Goal: Information Seeking & Learning: Check status

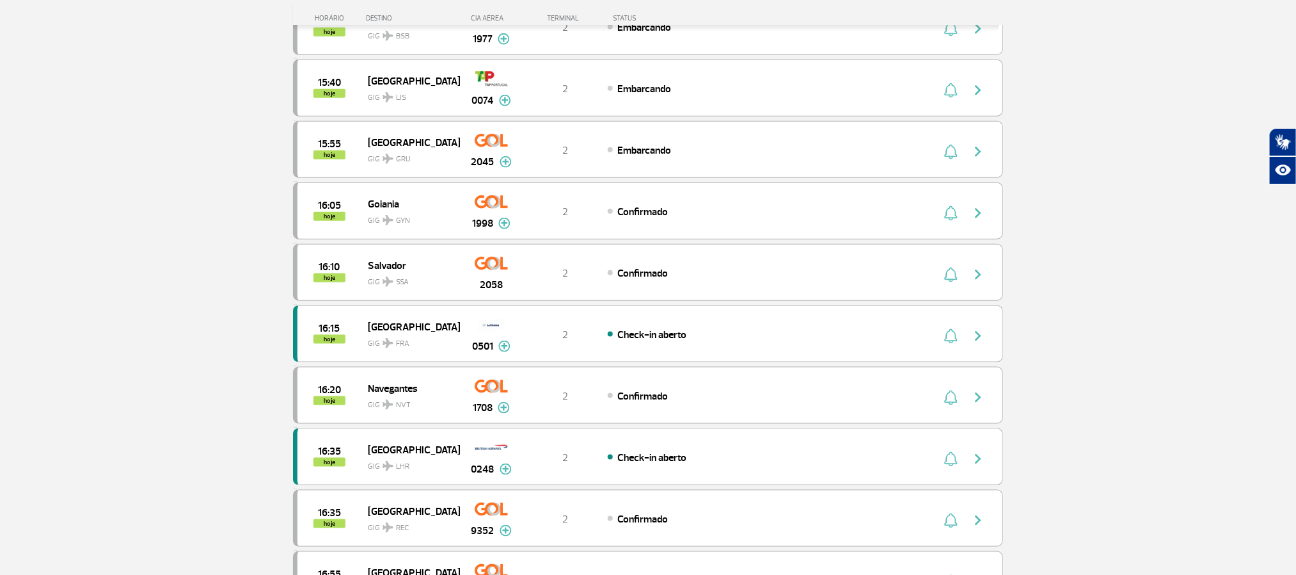
scroll to position [672, 0]
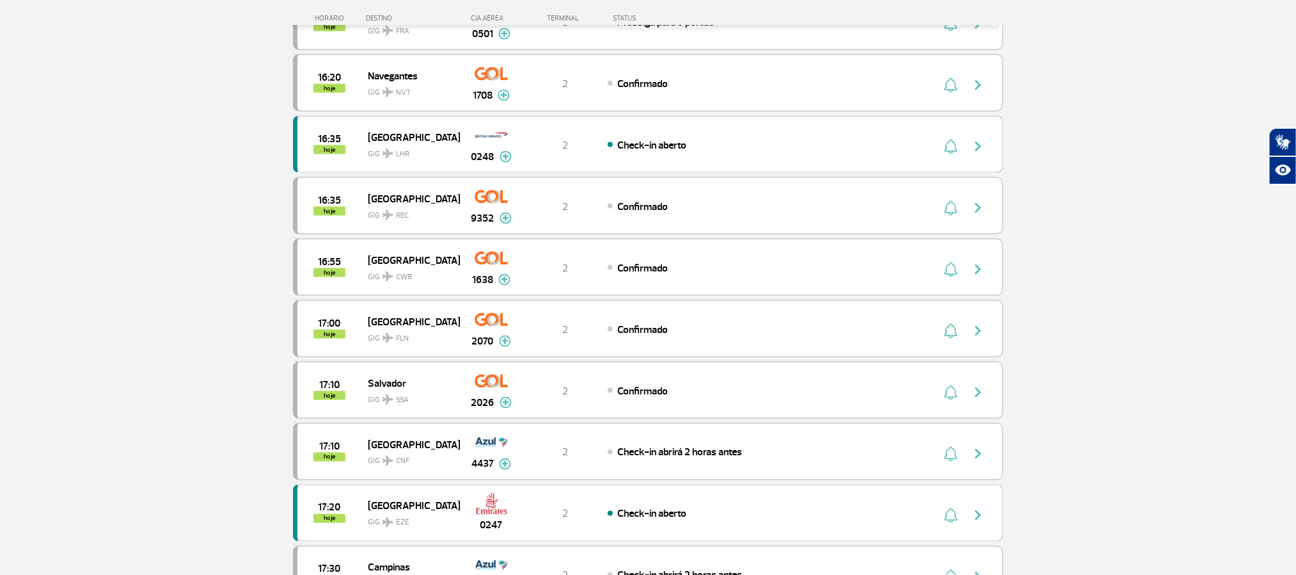
scroll to position [843, 0]
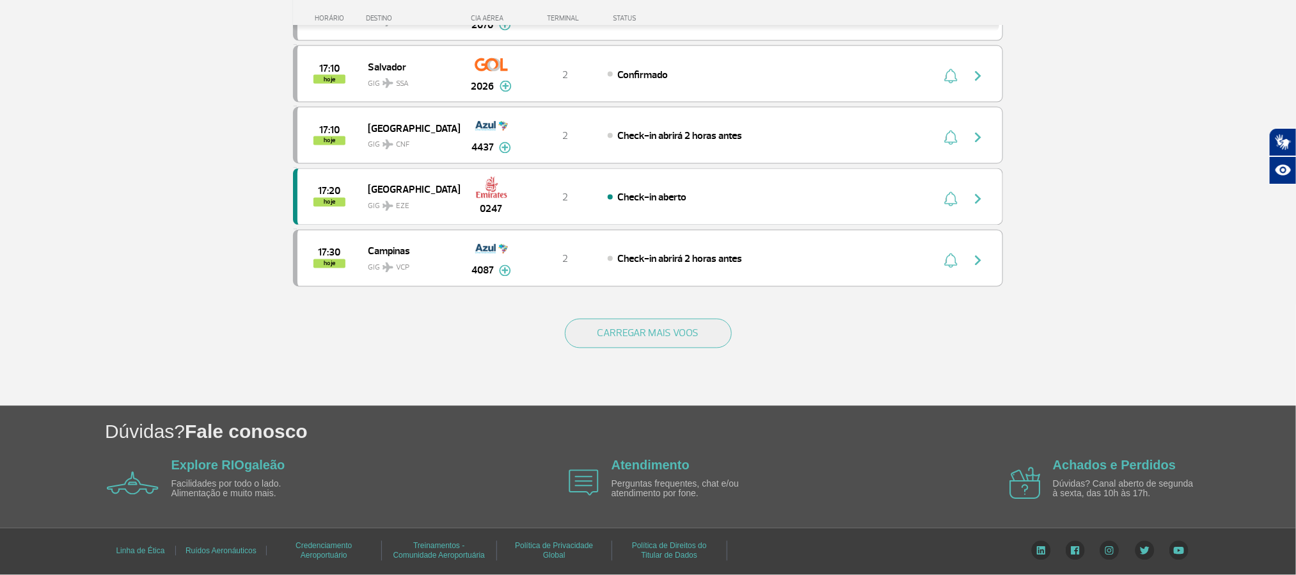
scroll to position [1184, 0]
click at [653, 323] on button "CARREGAR MAIS VOOS" at bounding box center [648, 333] width 167 height 29
click at [632, 346] on button "CARREGAR MAIS VOOS" at bounding box center [648, 333] width 167 height 29
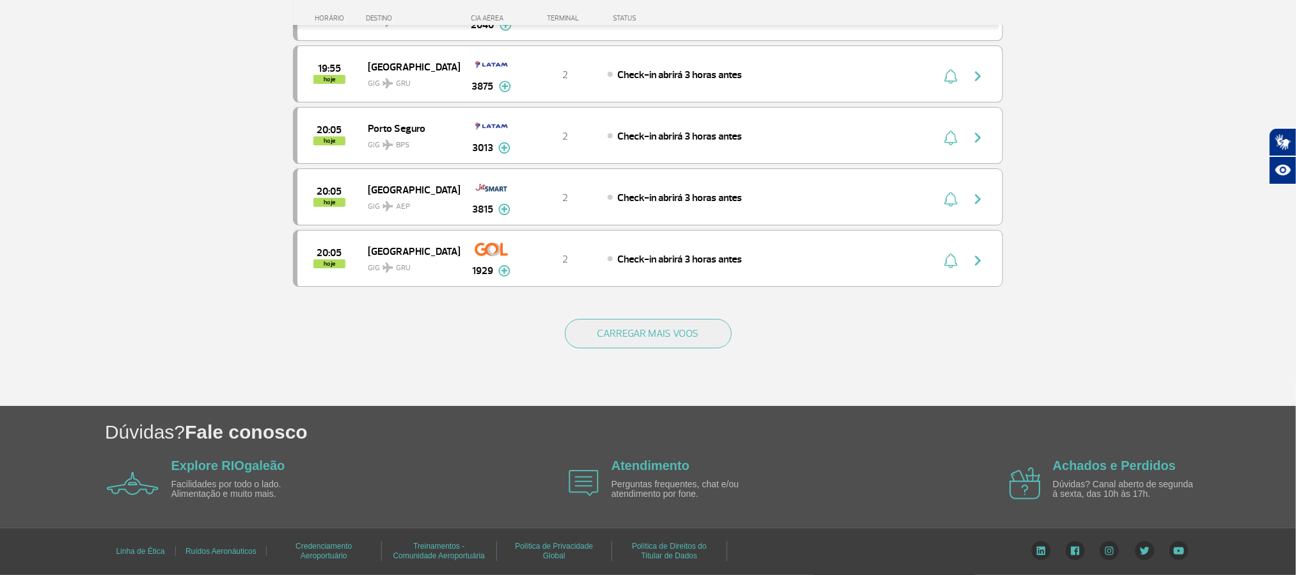
scroll to position [2420, 0]
click at [657, 332] on div "CARREGAR MAIS VOOS" at bounding box center [648, 354] width 710 height 103
click at [657, 338] on button "CARREGAR MAIS VOOS" at bounding box center [648, 333] width 167 height 29
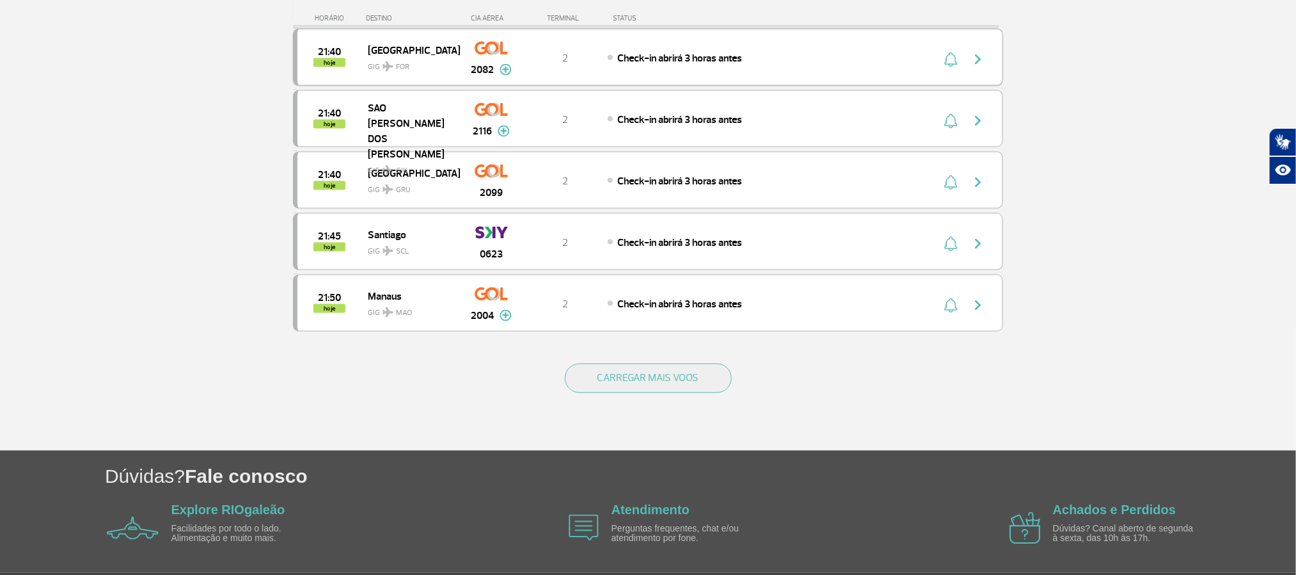
scroll to position [3572, 0]
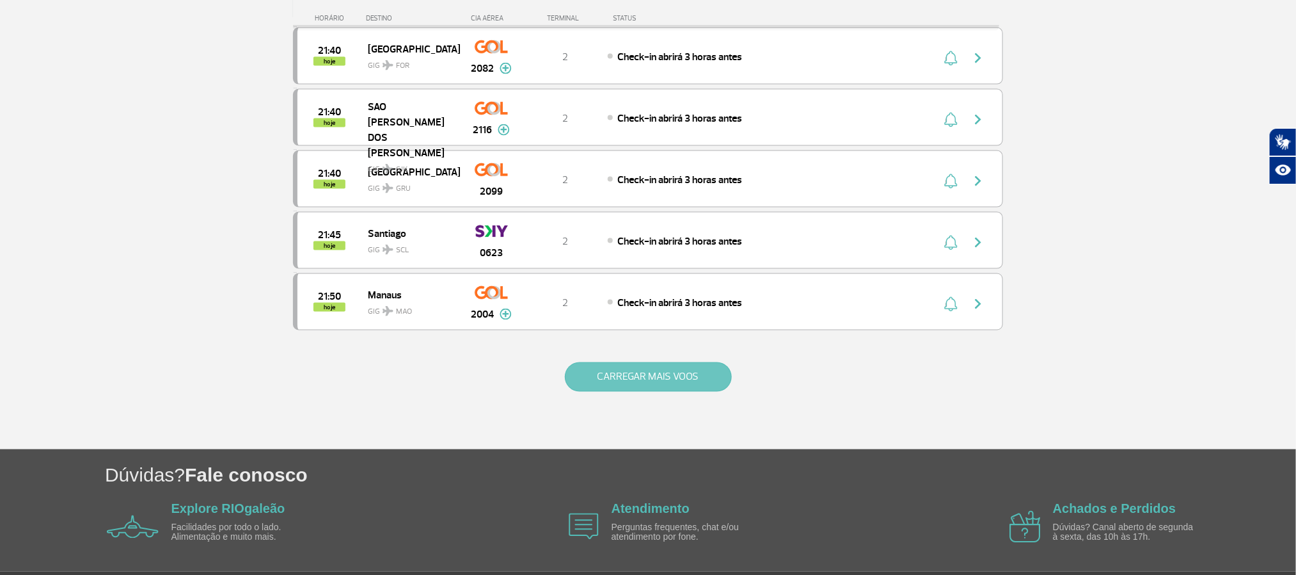
click at [695, 392] on button "CARREGAR MAIS VOOS" at bounding box center [648, 376] width 167 height 29
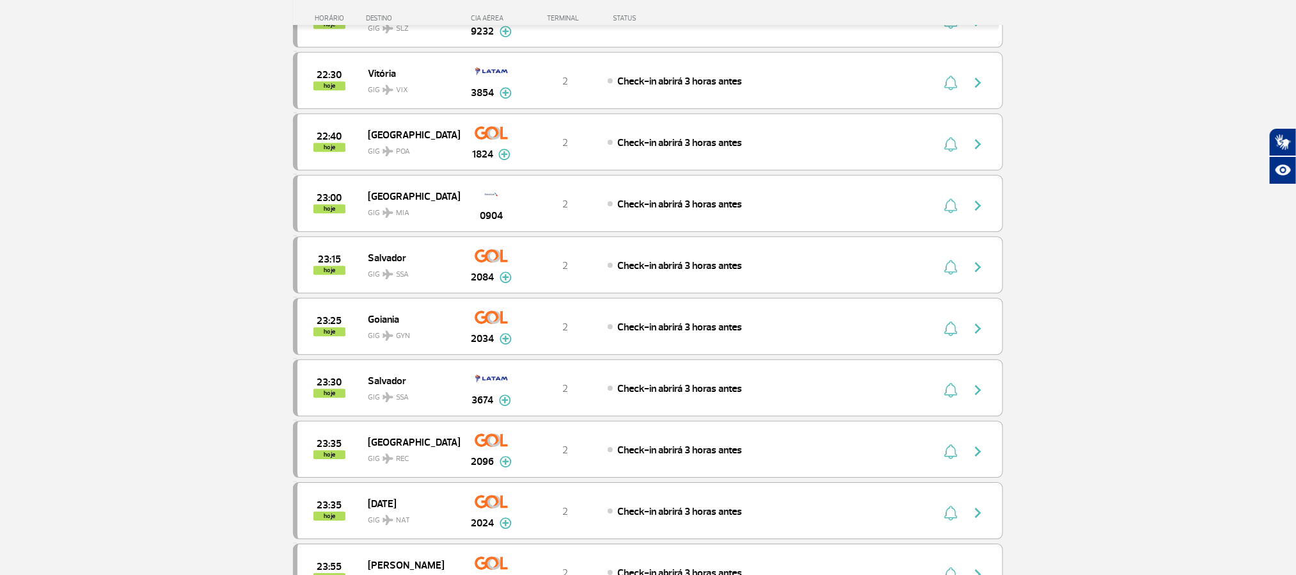
scroll to position [4244, 0]
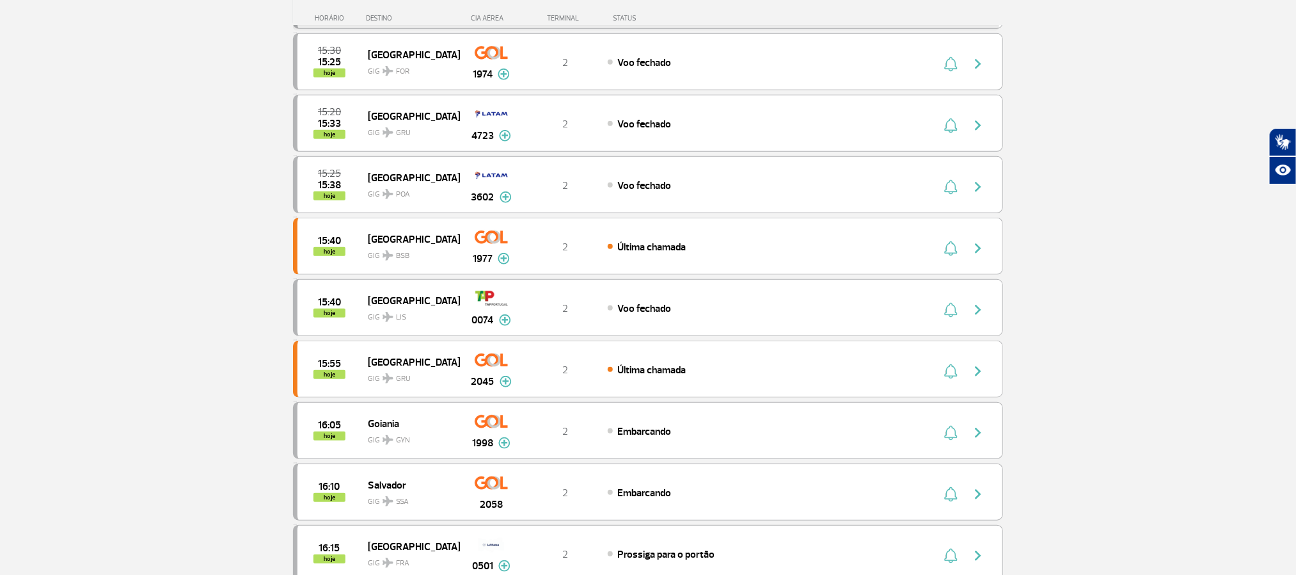
scroll to position [267, 0]
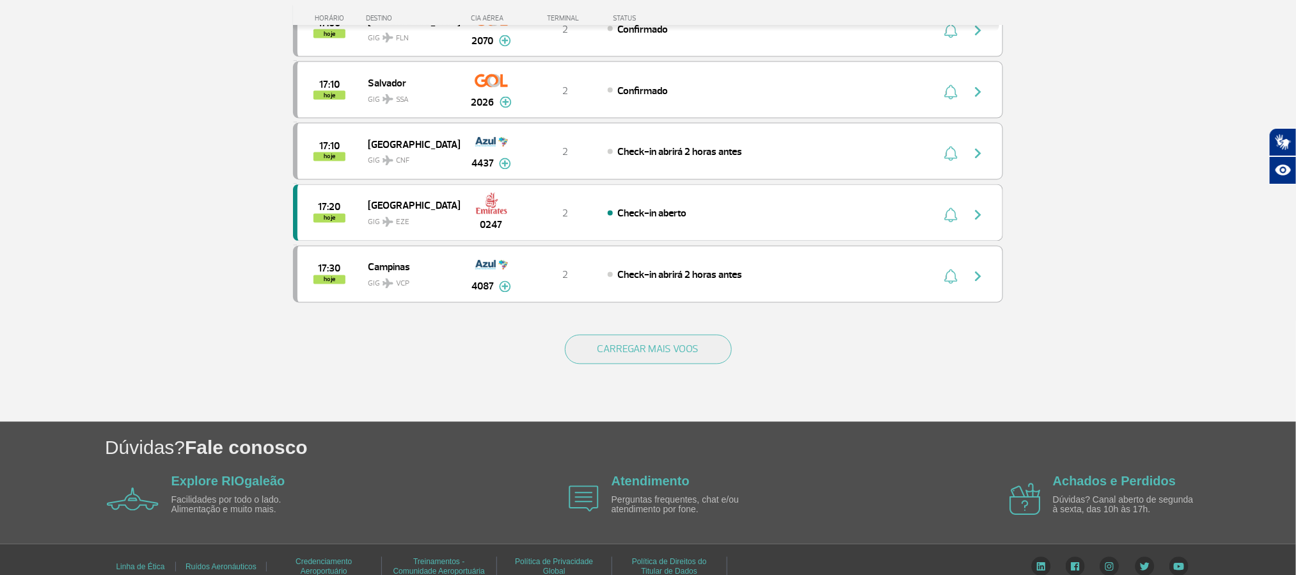
scroll to position [1152, 0]
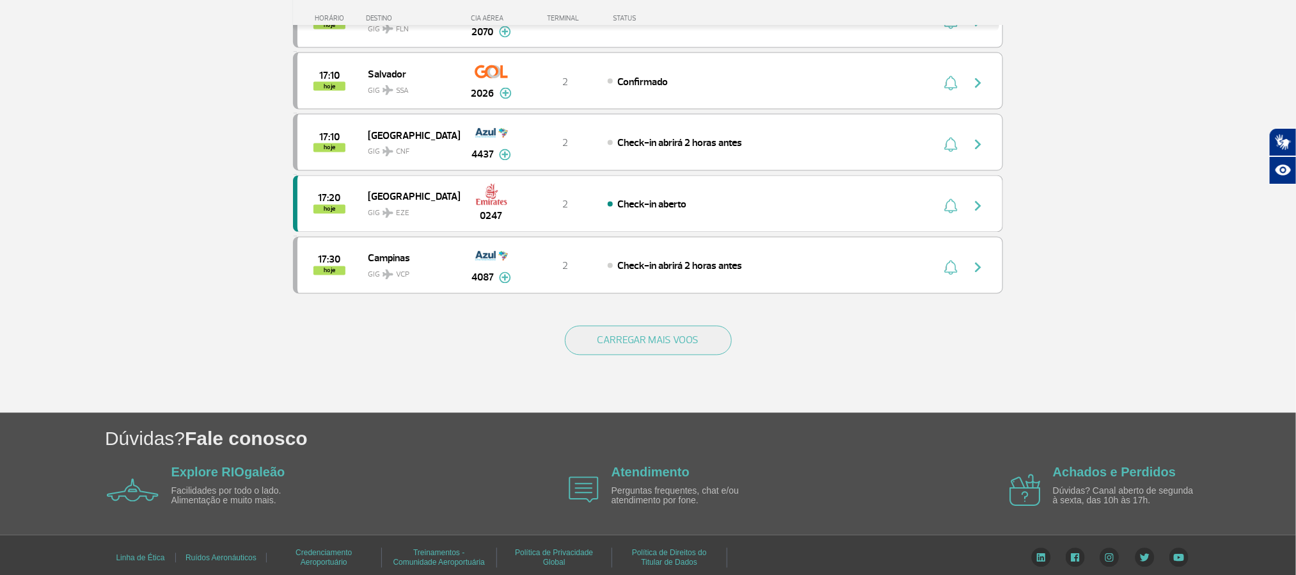
click at [662, 349] on div "CARREGAR MAIS VOOS" at bounding box center [648, 361] width 710 height 103
click at [661, 355] on button "CARREGAR MAIS VOOS" at bounding box center [648, 340] width 167 height 29
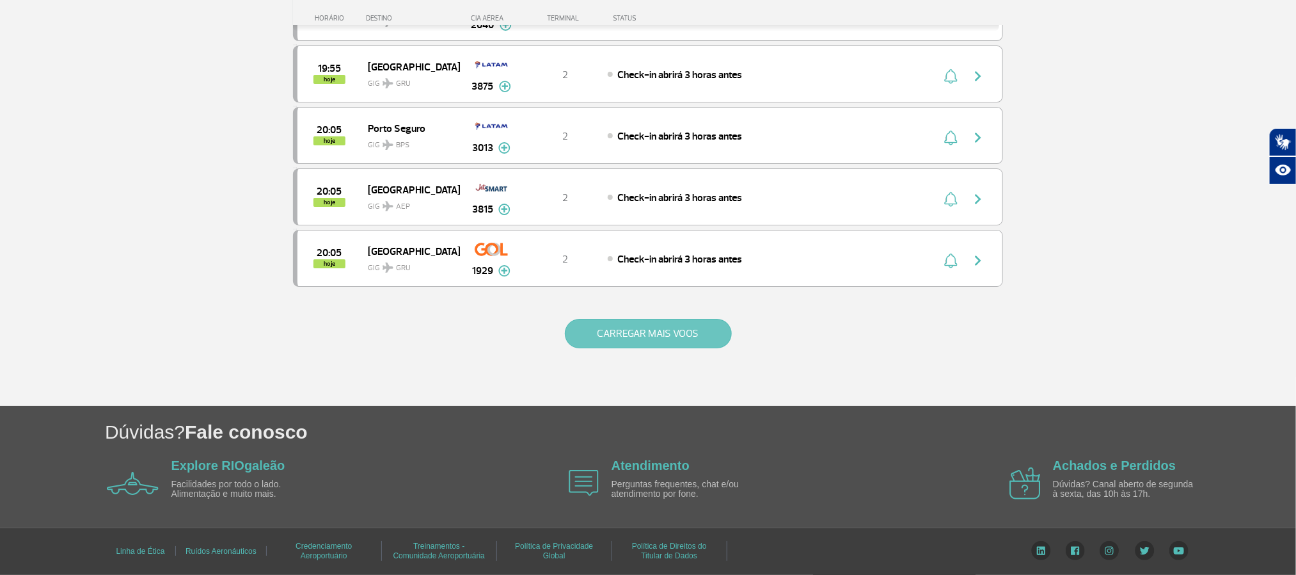
scroll to position [2438, 0]
click at [645, 327] on button "CARREGAR MAIS VOOS" at bounding box center [648, 333] width 167 height 29
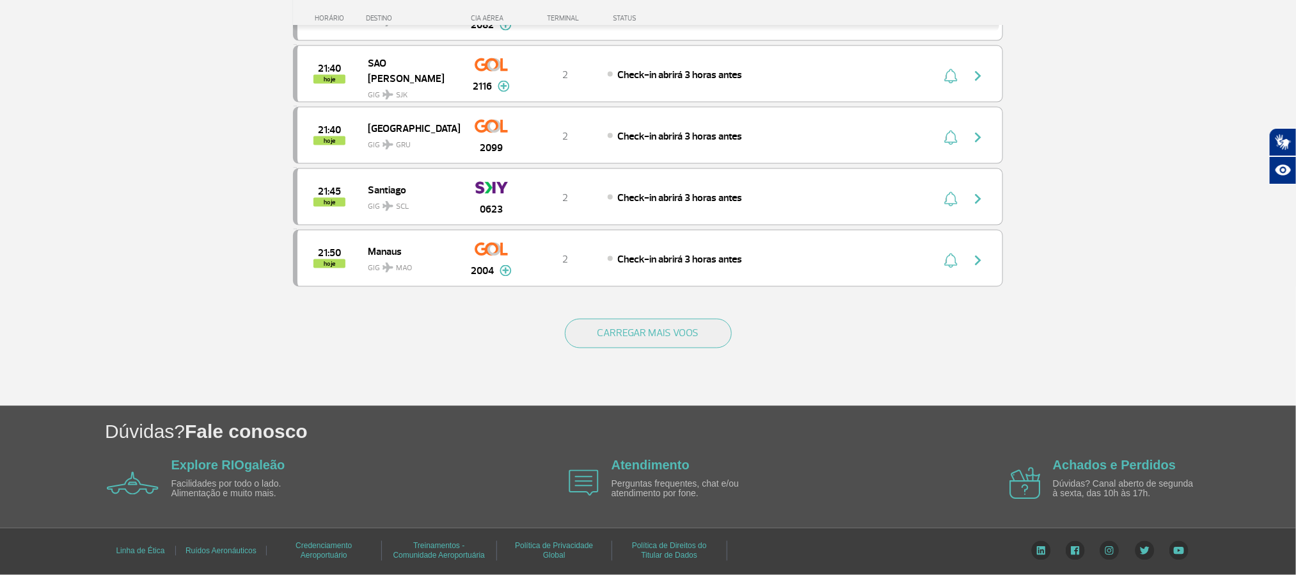
scroll to position [3685, 0]
click at [724, 348] on button "CARREGAR MAIS VOOS" at bounding box center [648, 333] width 167 height 29
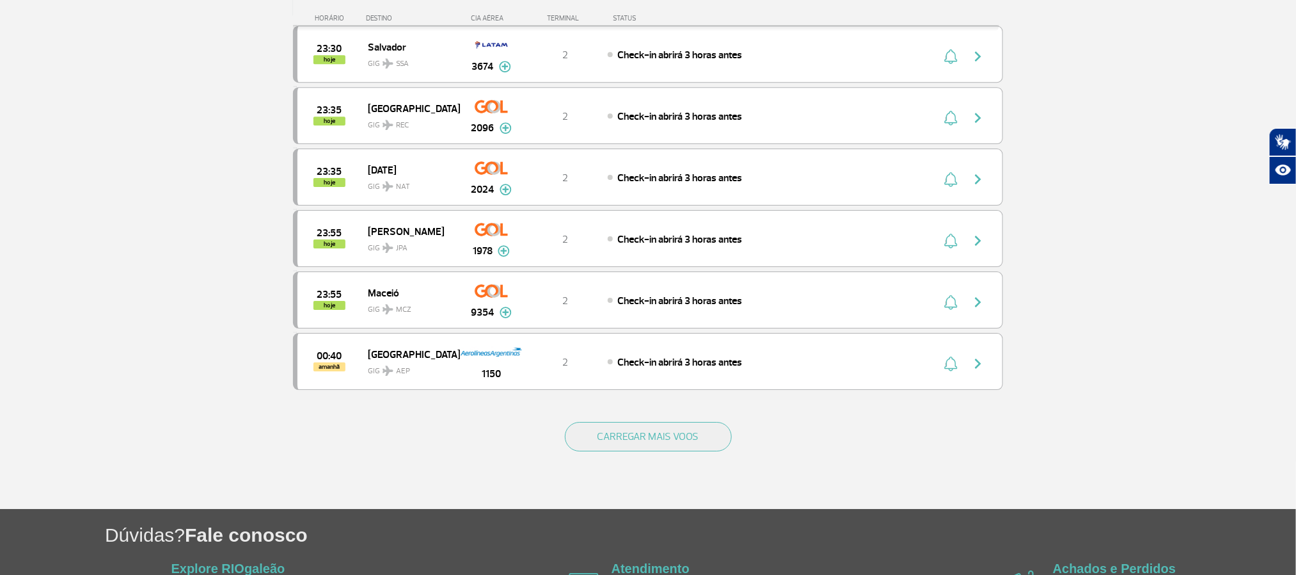
scroll to position [4837, 0]
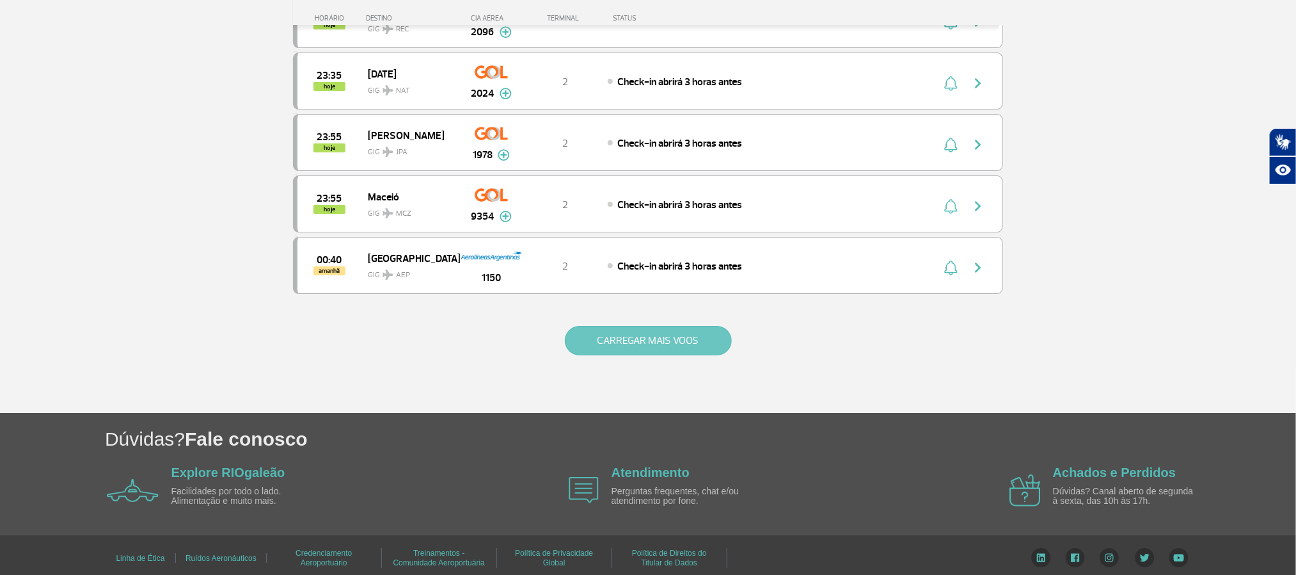
click at [649, 355] on button "CARREGAR MAIS VOOS" at bounding box center [648, 340] width 167 height 29
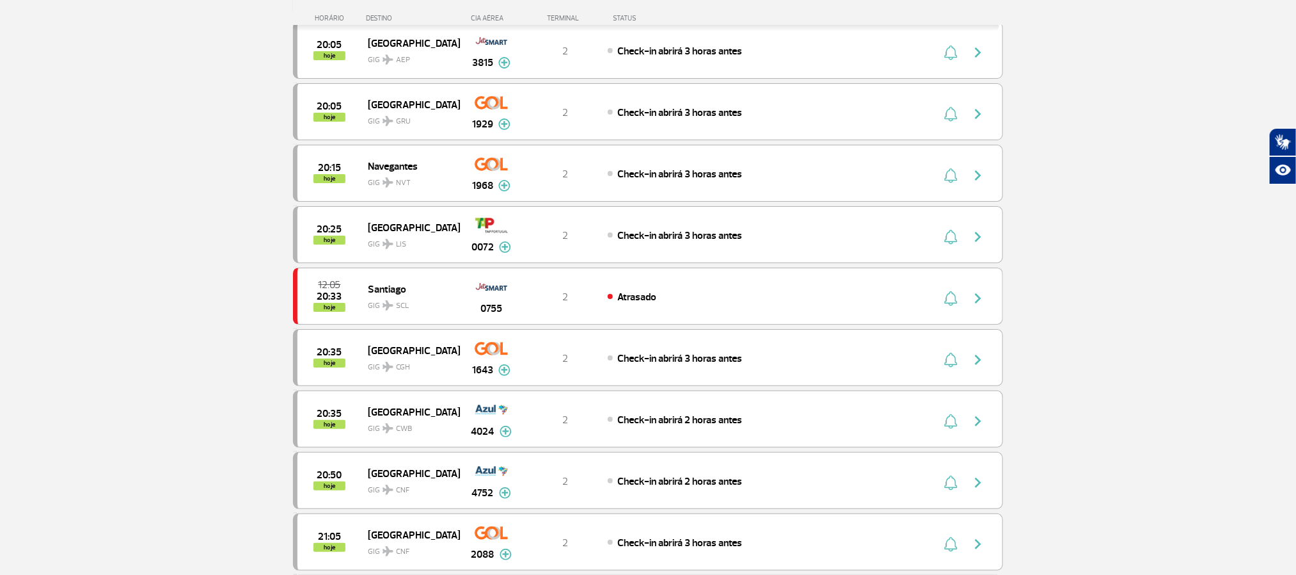
scroll to position [2342, 0]
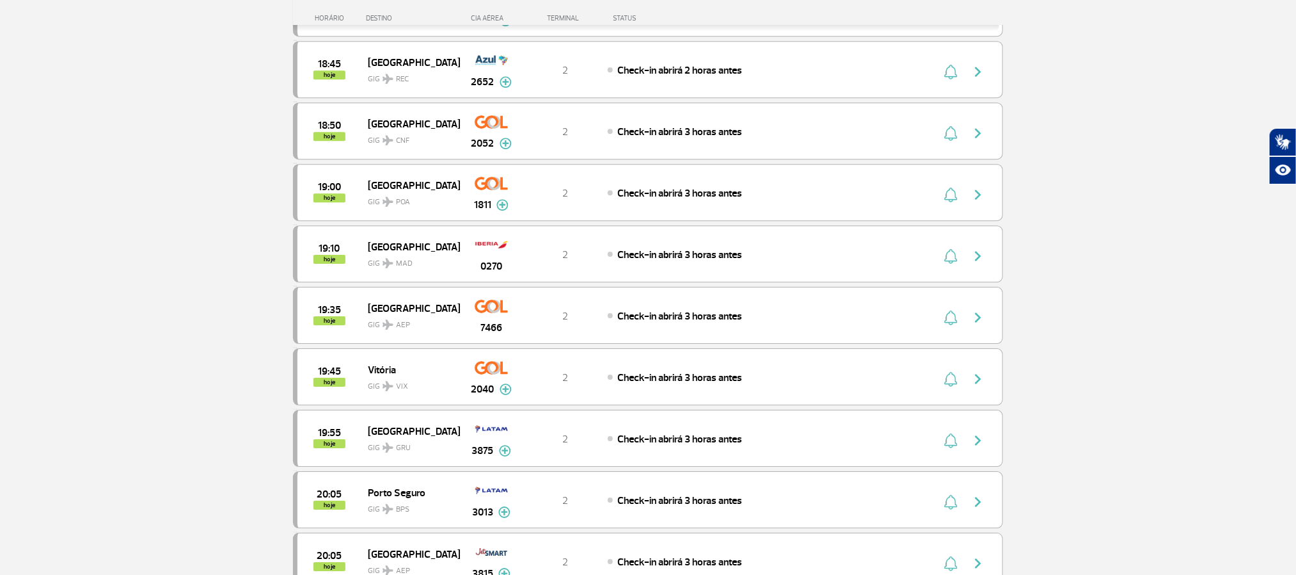
scroll to position [1958, 0]
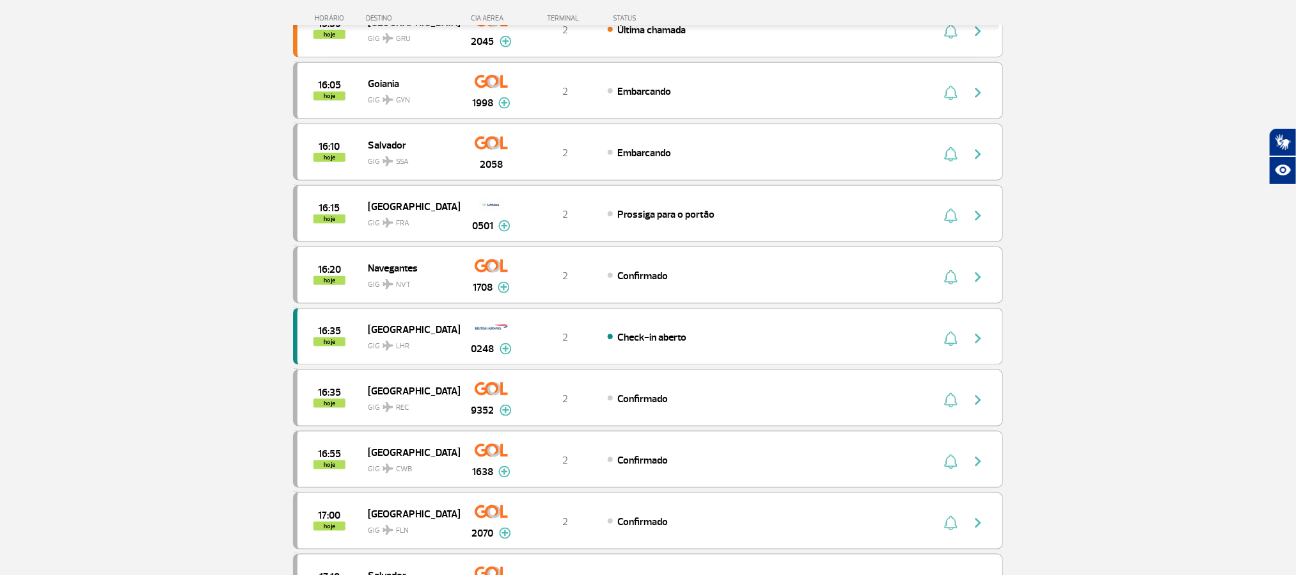
click at [121, 275] on section "Página Inicial > Voos > Painel de Voos Painel de Voos Partidas Chegadas 15:05 1…" at bounding box center [648, 163] width 1296 height 1501
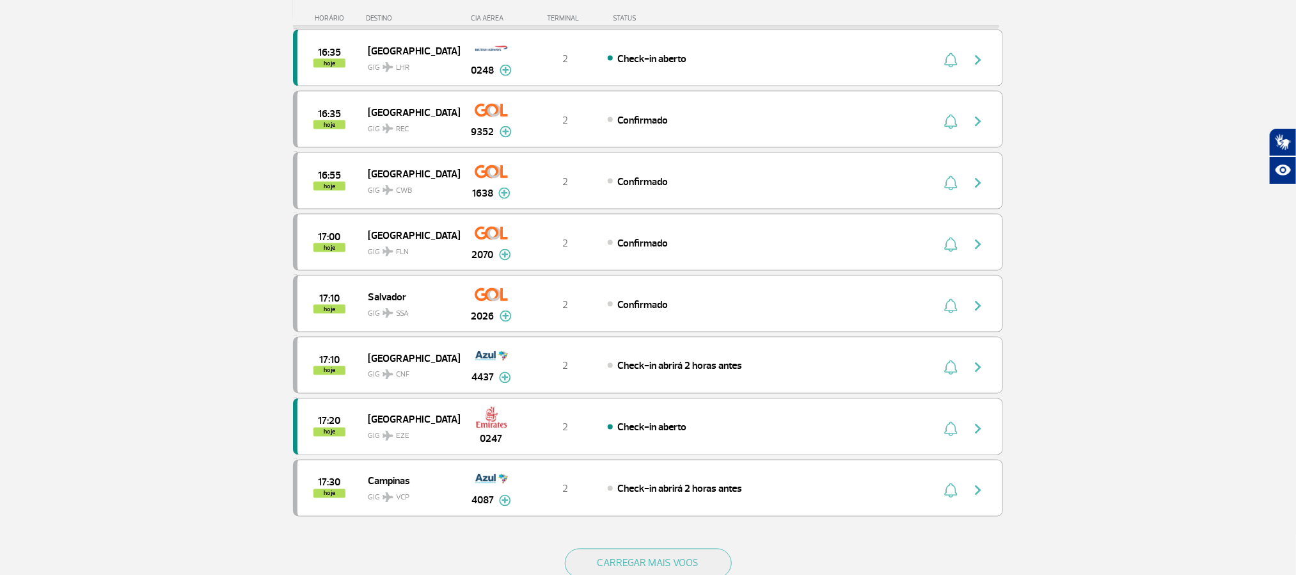
scroll to position [1056, 0]
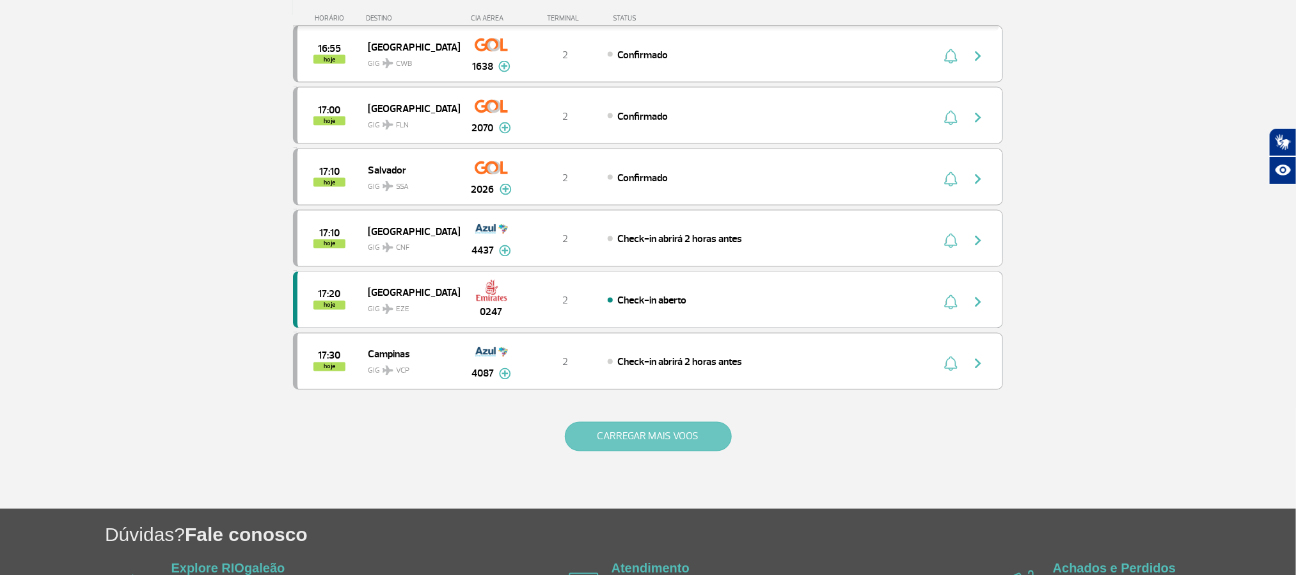
click at [633, 449] on button "CARREGAR MAIS VOOS" at bounding box center [648, 436] width 167 height 29
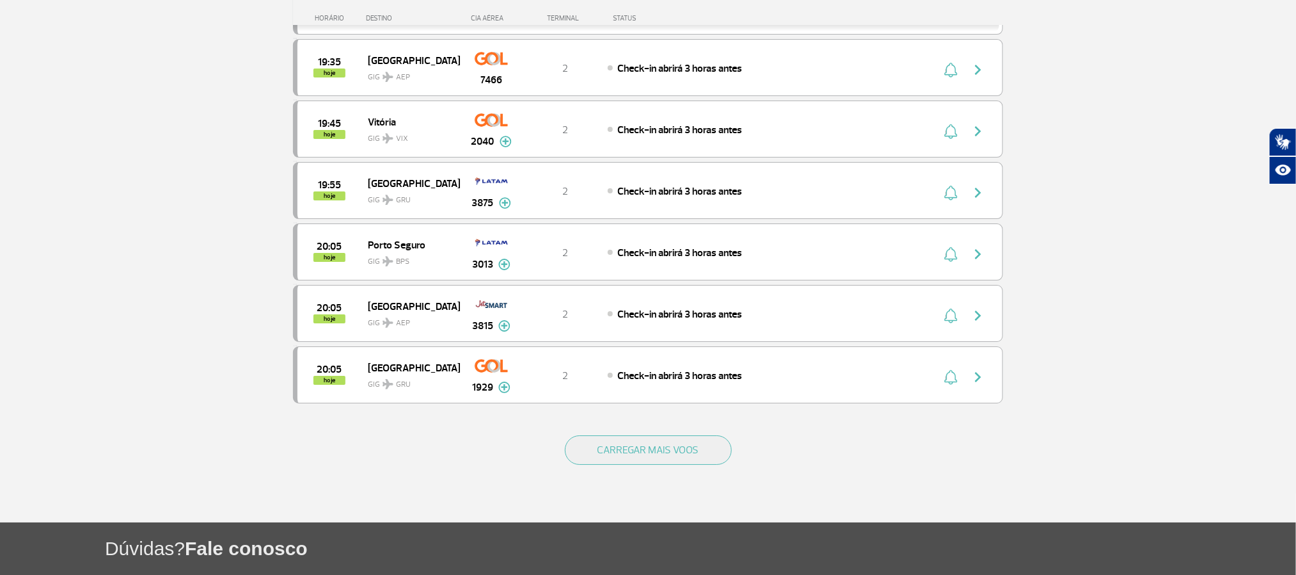
scroll to position [2399, 0]
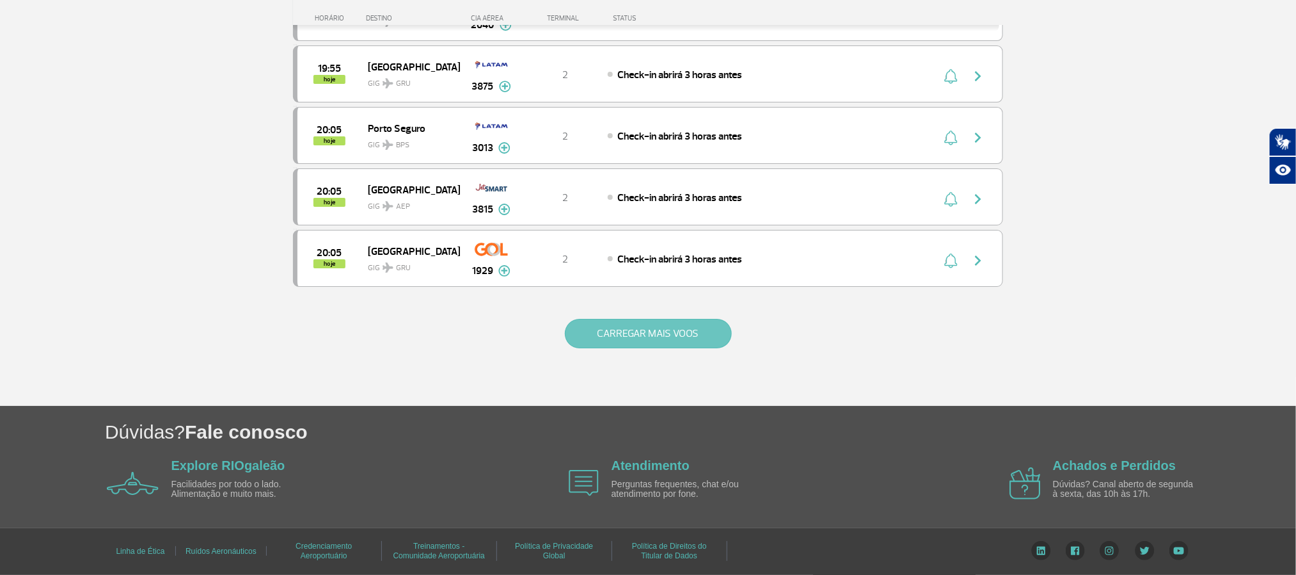
click at [646, 348] on button "CARREGAR MAIS VOOS" at bounding box center [648, 333] width 167 height 29
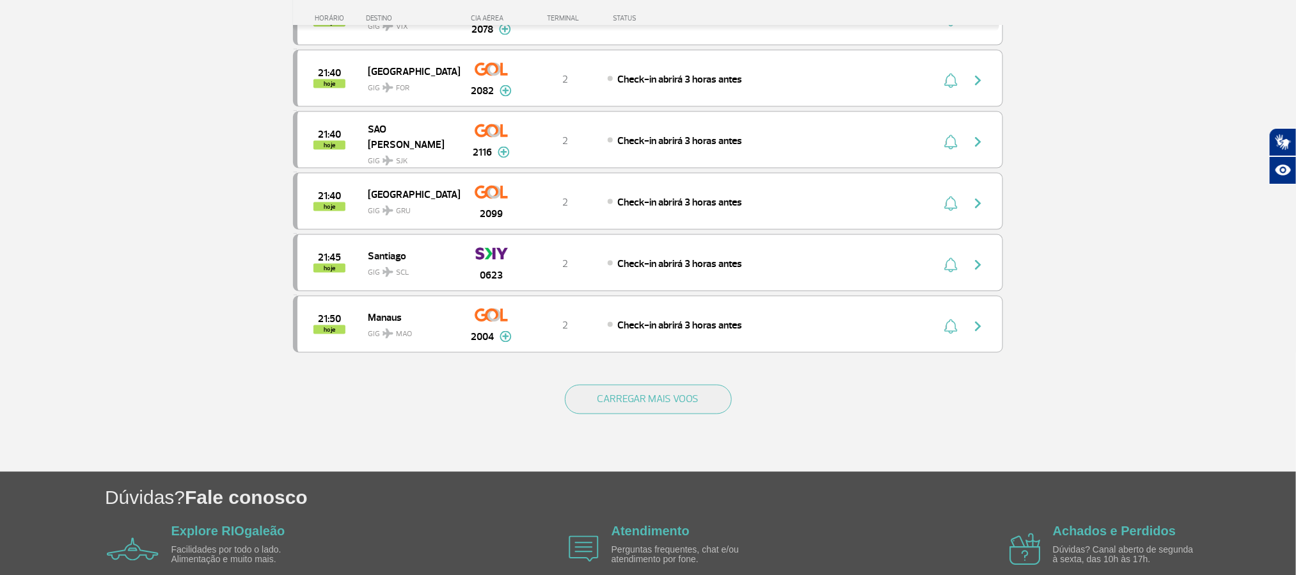
scroll to position [3551, 0]
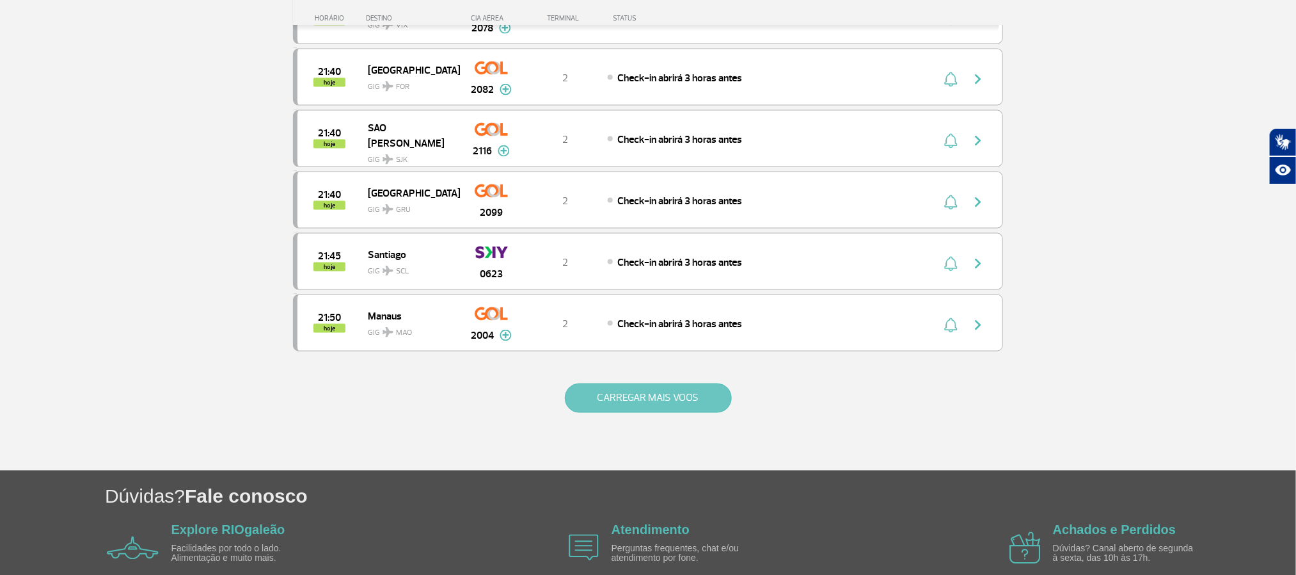
click at [695, 413] on button "CARREGAR MAIS VOOS" at bounding box center [648, 397] width 167 height 29
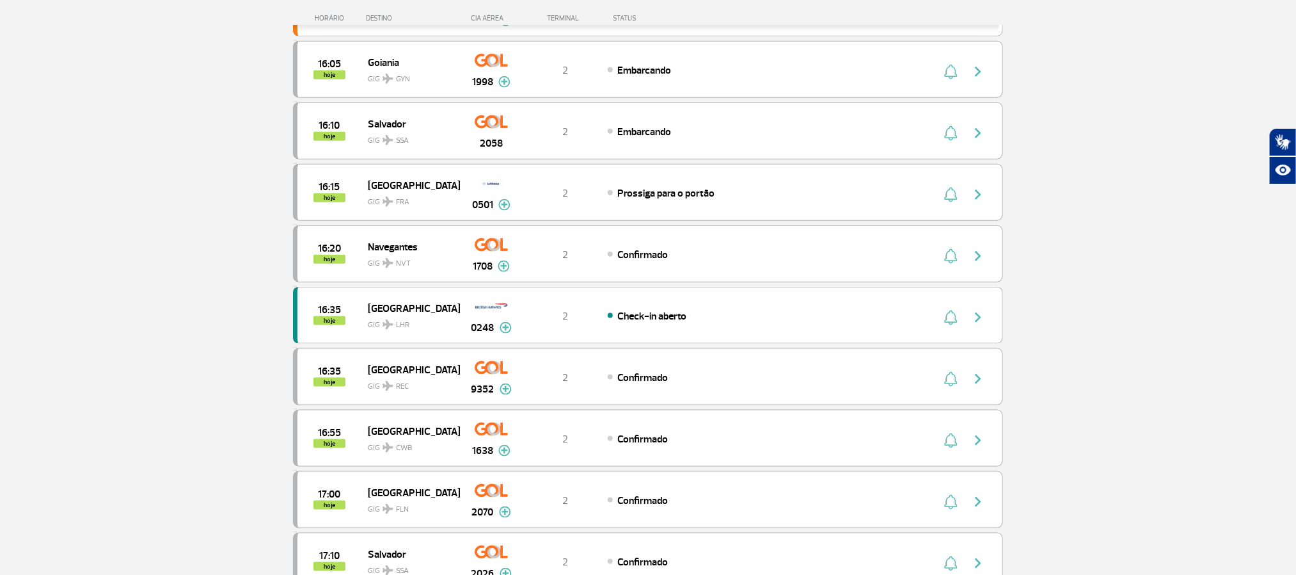
scroll to position [384, 0]
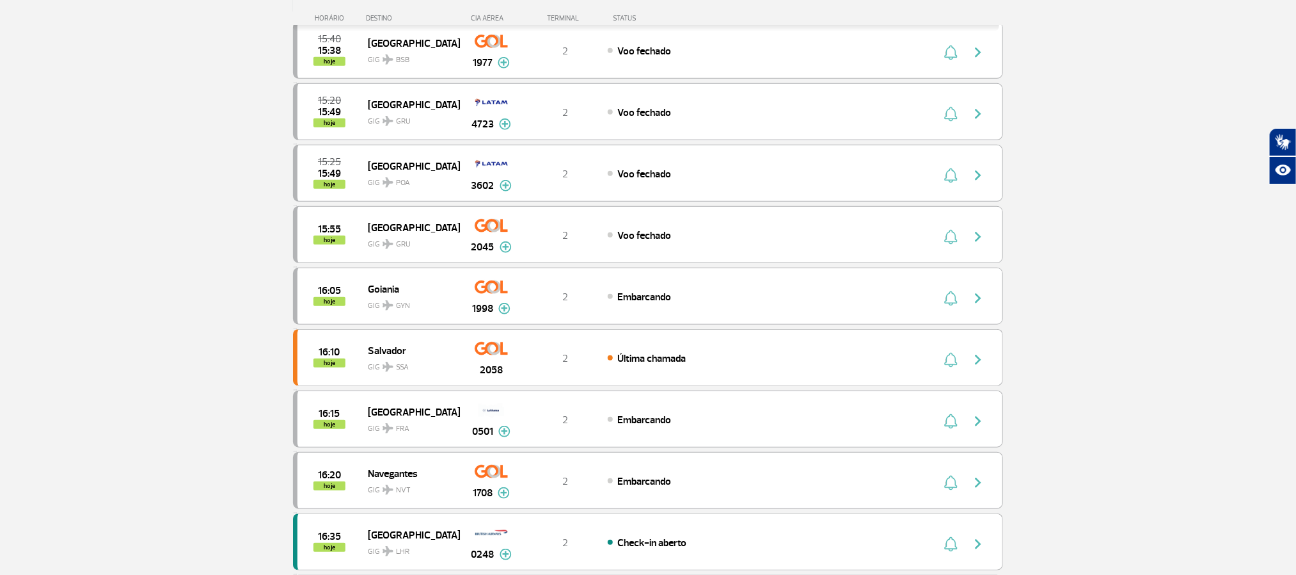
click at [198, 304] on section "Página Inicial > Voos > Painel de Voos Painel de Voos Partidas Chegadas 15:10 1…" at bounding box center [648, 429] width 1296 height 1501
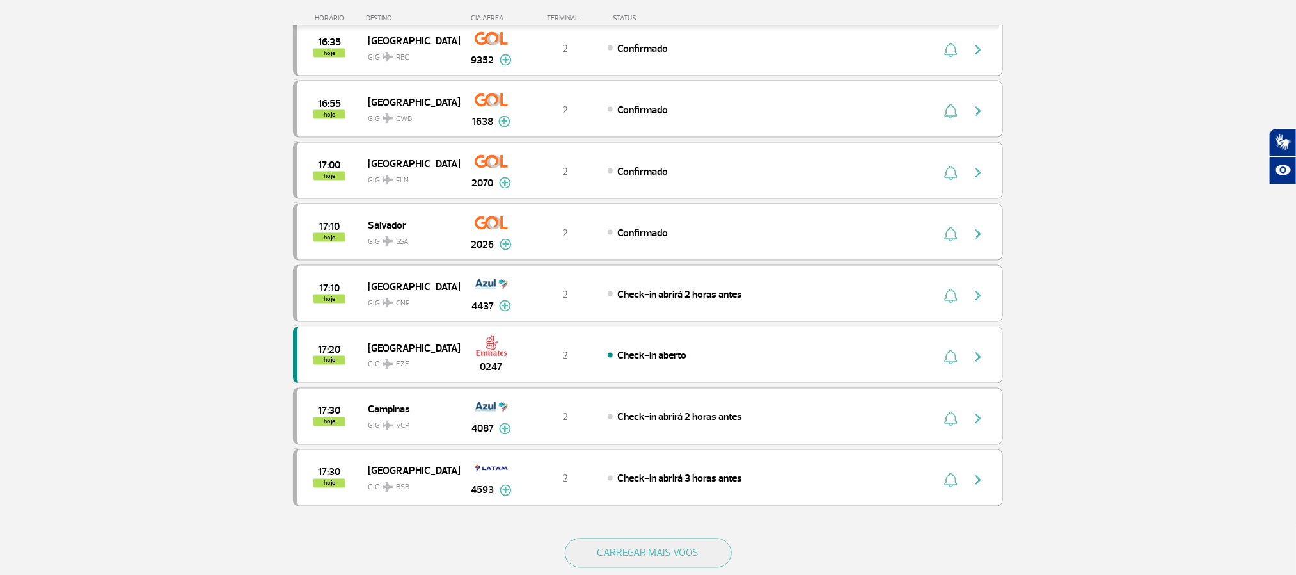
scroll to position [1056, 0]
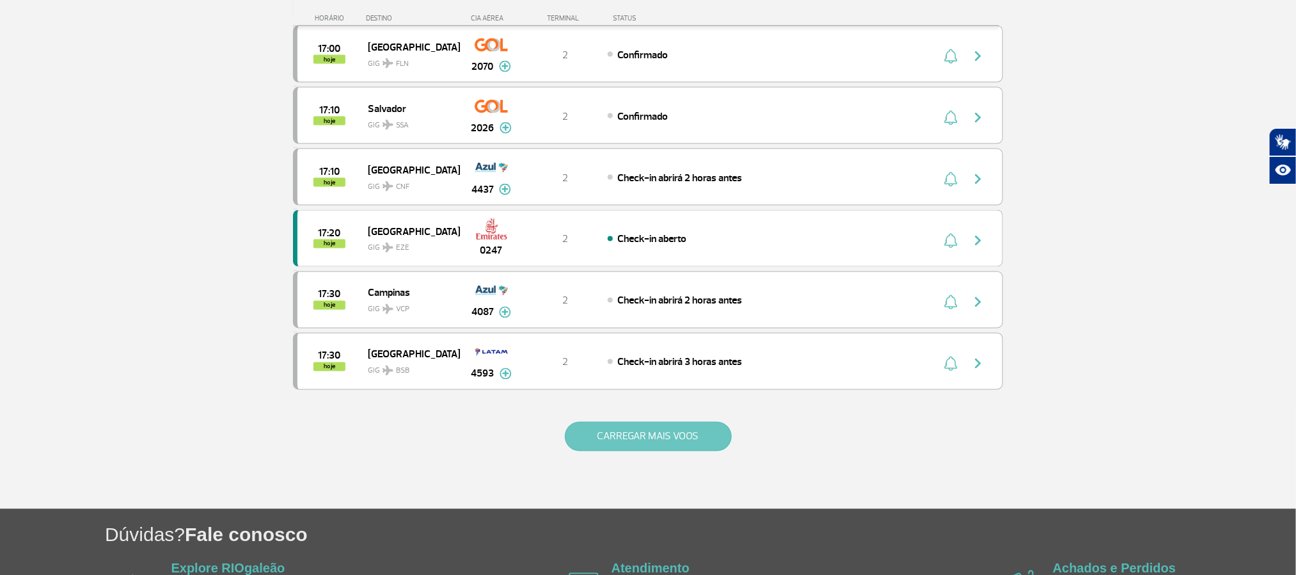
click at [636, 451] on button "CARREGAR MAIS VOOS" at bounding box center [648, 436] width 167 height 29
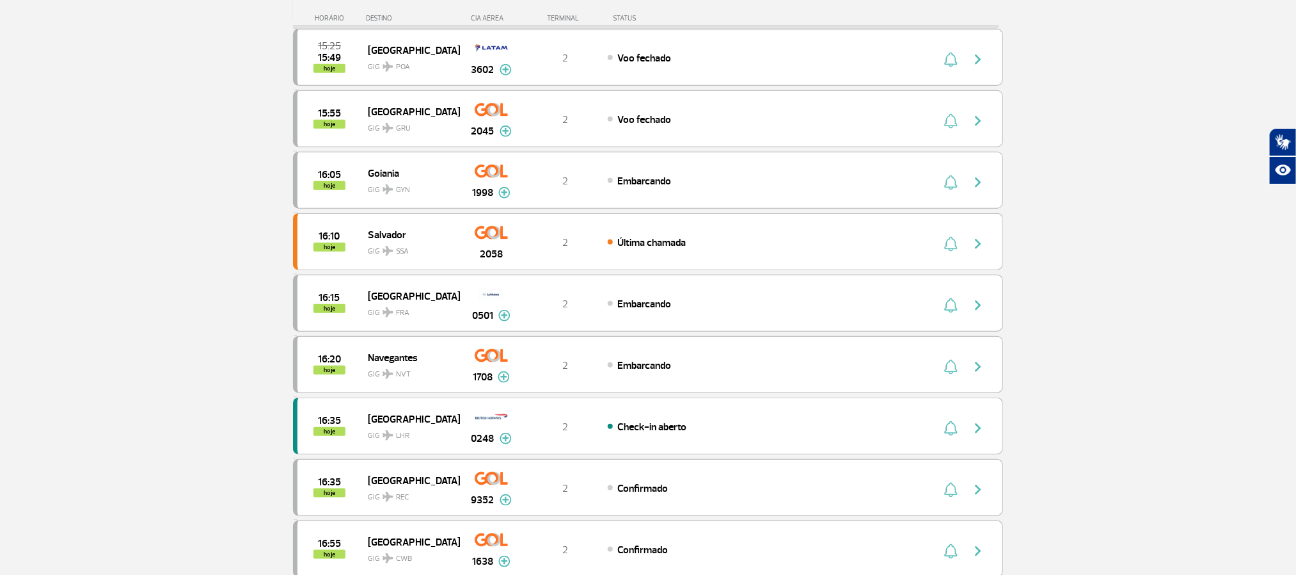
scroll to position [384, 0]
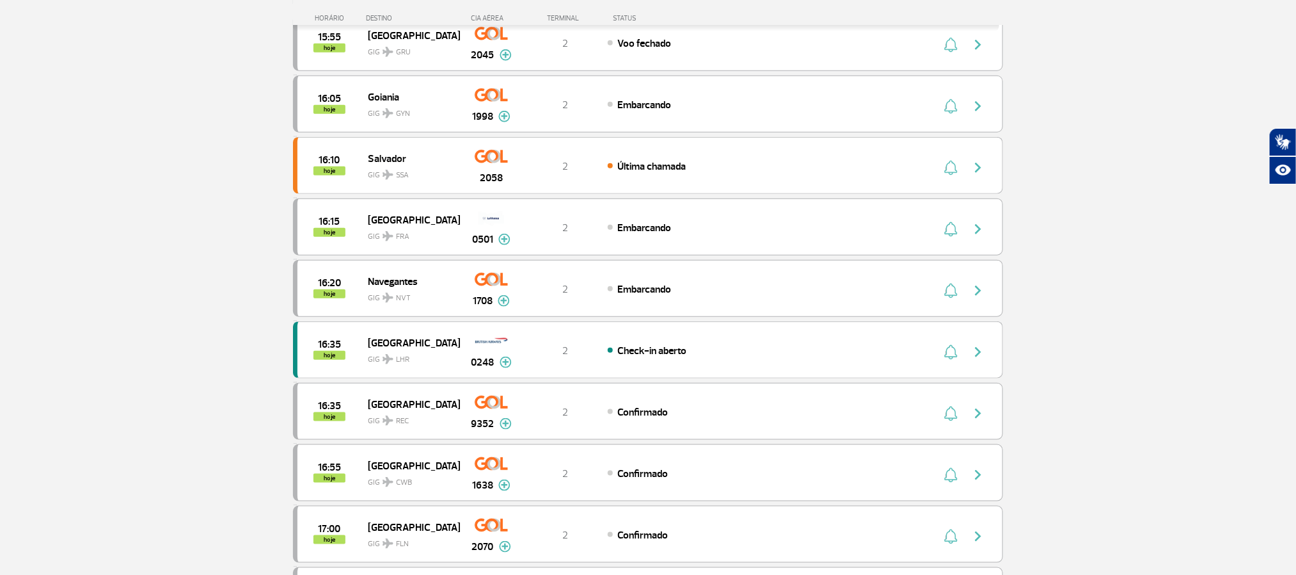
scroll to position [672, 0]
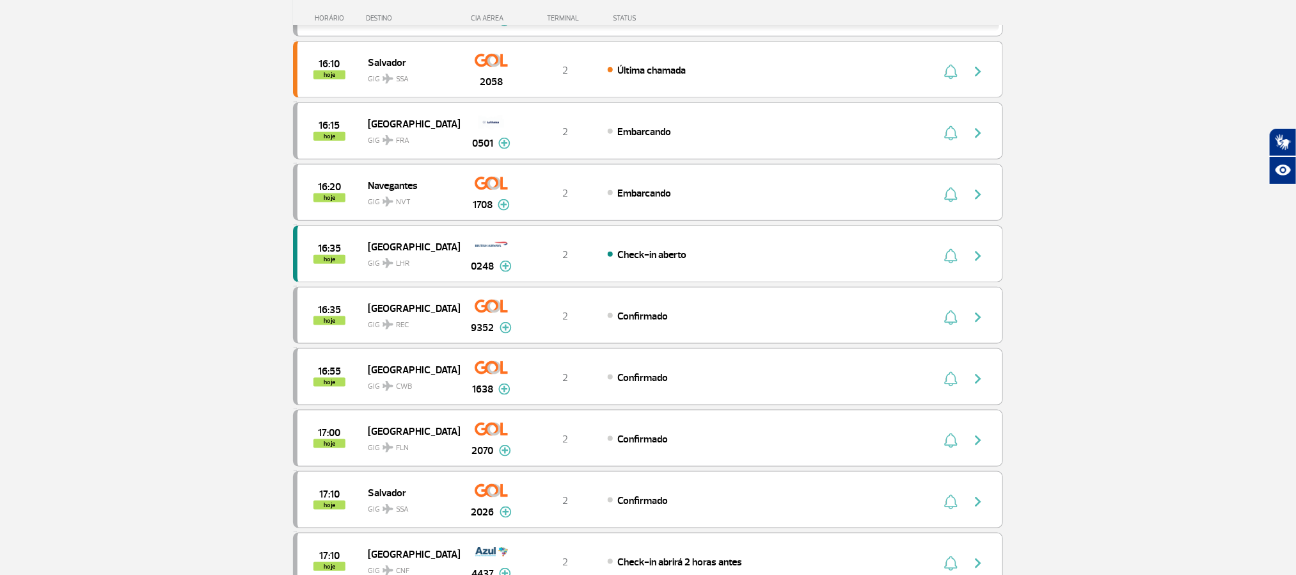
click at [141, 273] on section "Página Inicial > Voos > Painel de Voos Painel de Voos Partidas Chegadas 15:10 1…" at bounding box center [648, 142] width 1296 height 1501
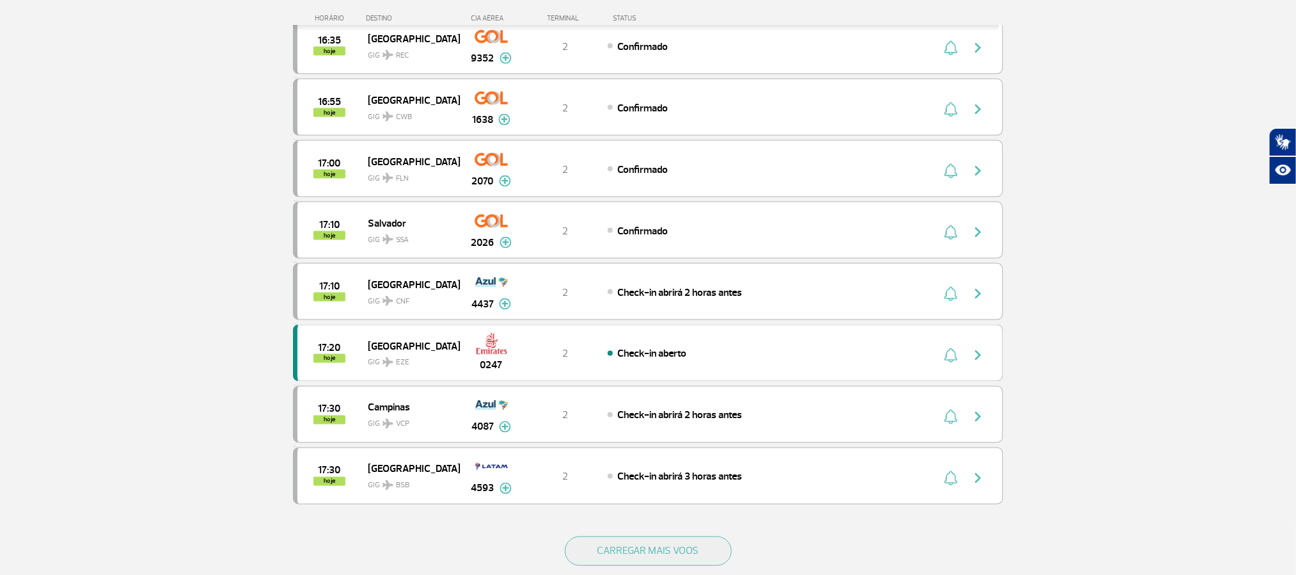
scroll to position [1056, 0]
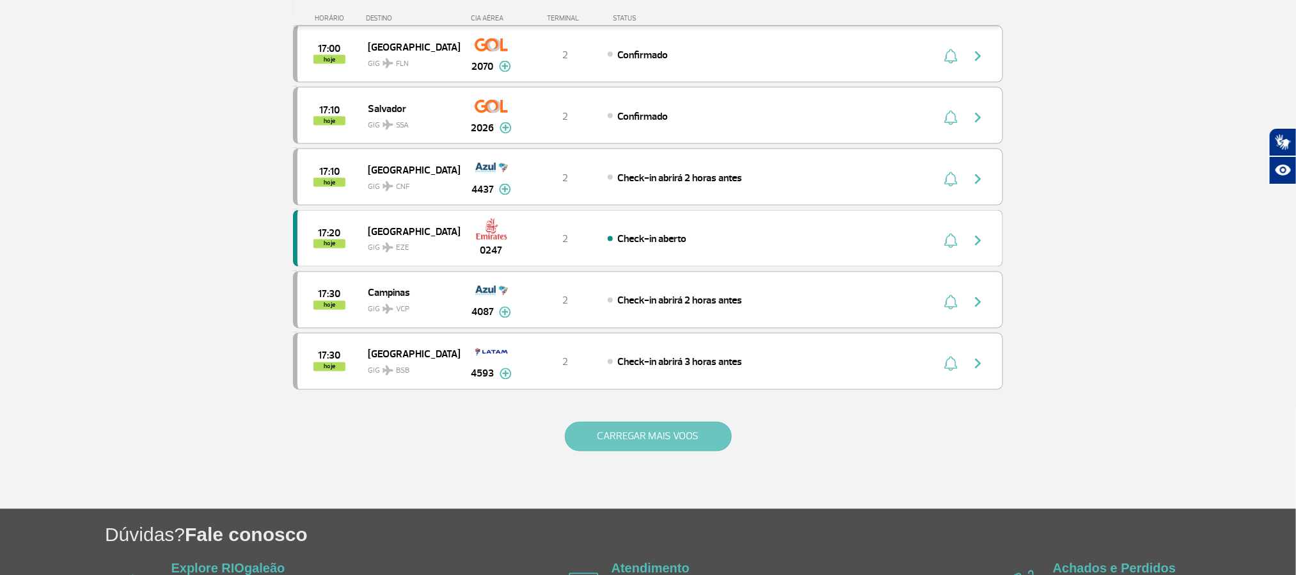
click at [644, 451] on button "CARREGAR MAIS VOOS" at bounding box center [648, 436] width 167 height 29
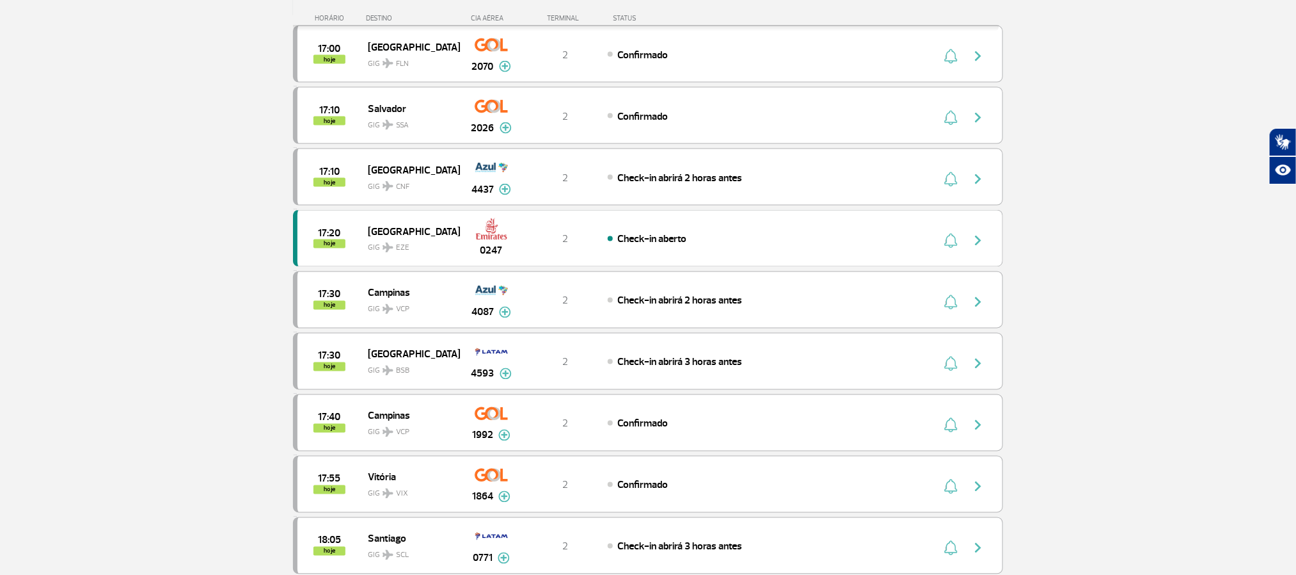
click at [142, 248] on section "Página Inicial > Voos > Painel de Voos Painel de Voos Partidas Chegadas 15:10 1…" at bounding box center [648, 373] width 1296 height 2730
click at [137, 300] on section "Página Inicial > Voos > Painel de Voos Painel de Voos Partidas Chegadas 15:10 1…" at bounding box center [648, 373] width 1296 height 2730
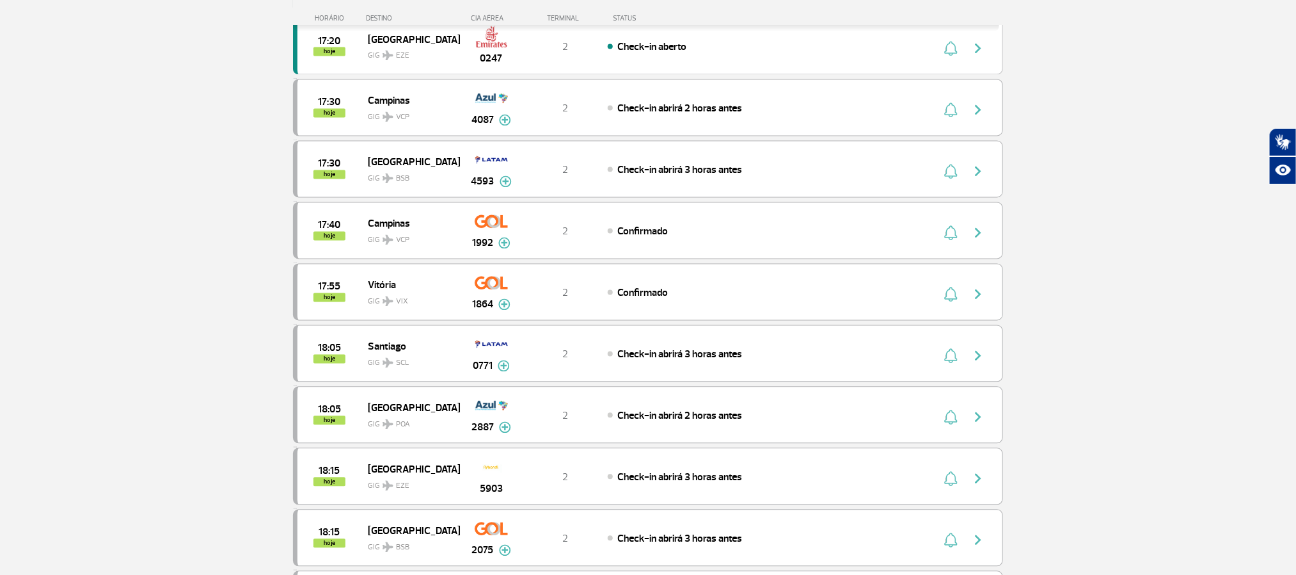
scroll to position [1344, 0]
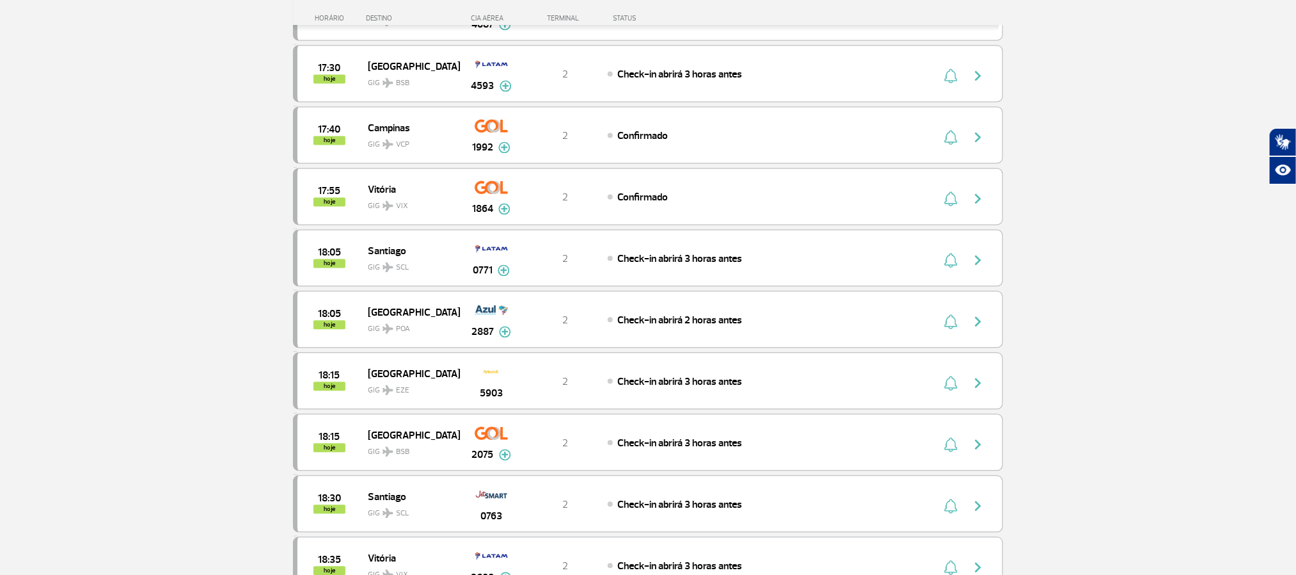
click at [127, 282] on section "Página Inicial > Voos > Painel de Voos Painel de Voos Partidas Chegadas 15:10 1…" at bounding box center [648, 85] width 1296 height 2730
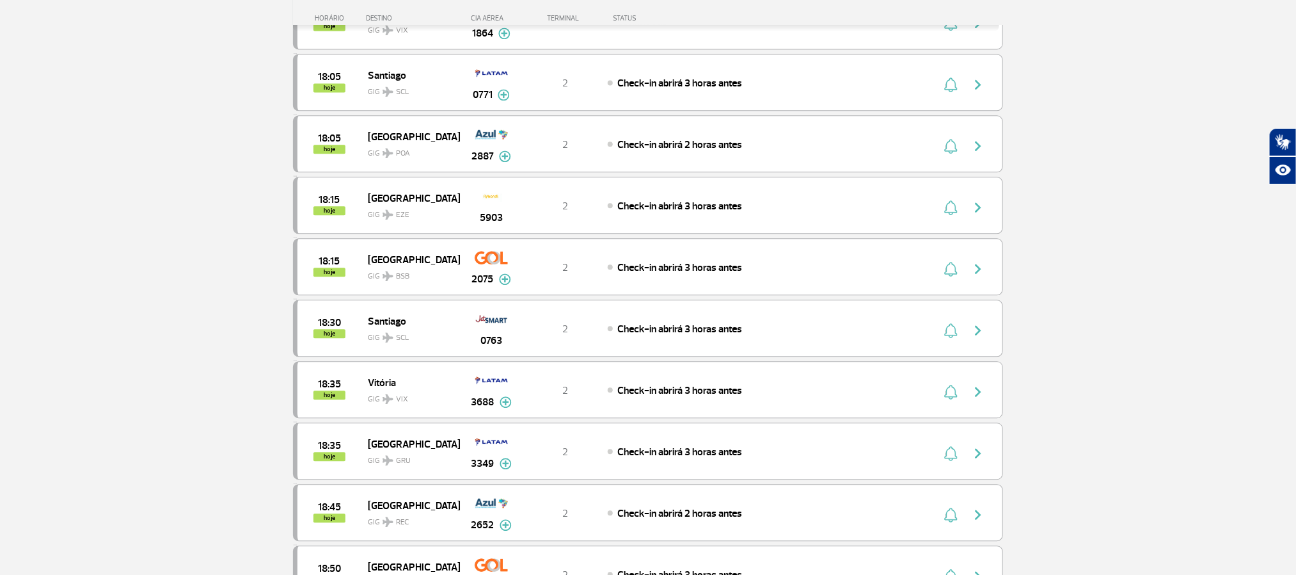
scroll to position [1536, 0]
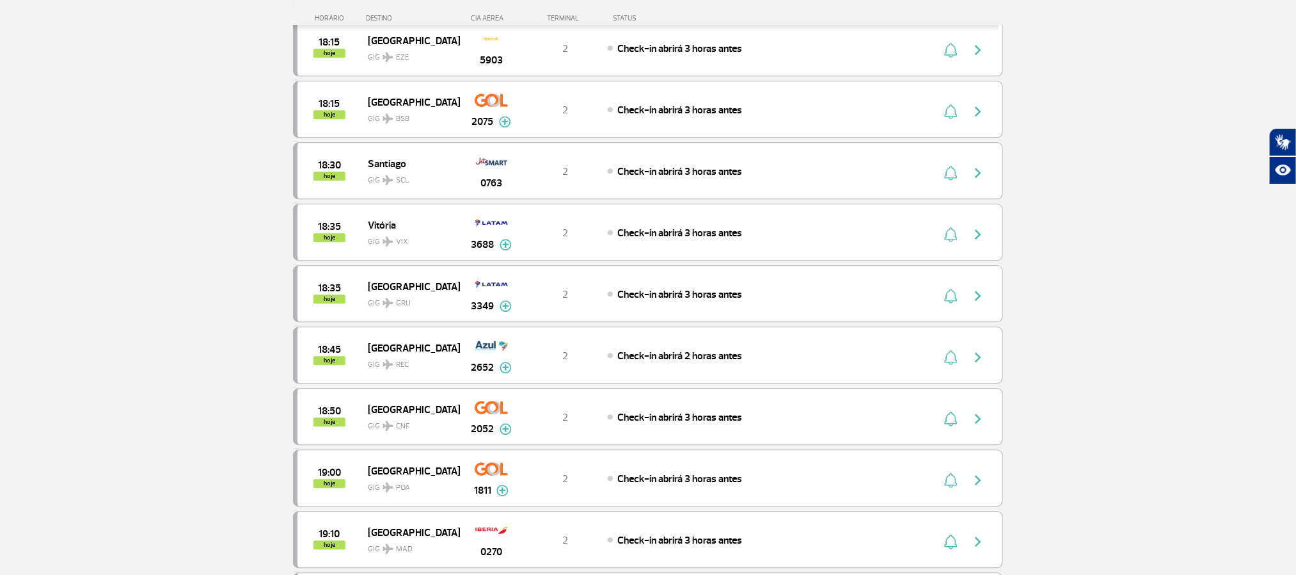
scroll to position [1728, 0]
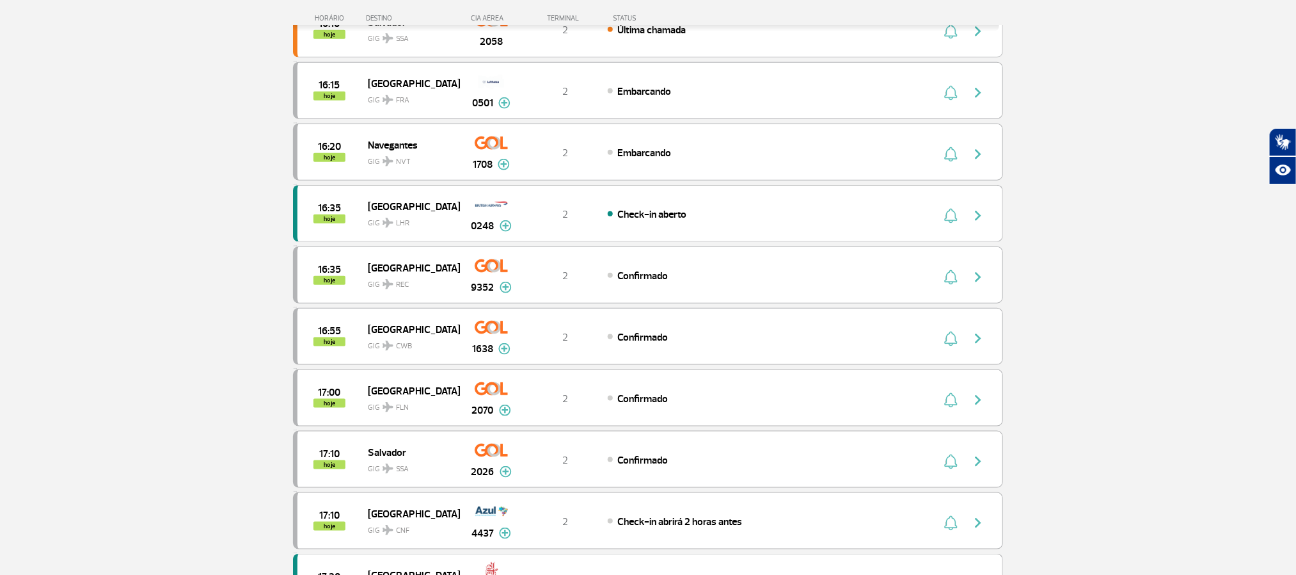
click at [154, 161] on section "Página Inicial > Voos > Painel de Voos Painel de Voos Partidas Chegadas 15:30 1…" at bounding box center [648, 163] width 1296 height 1501
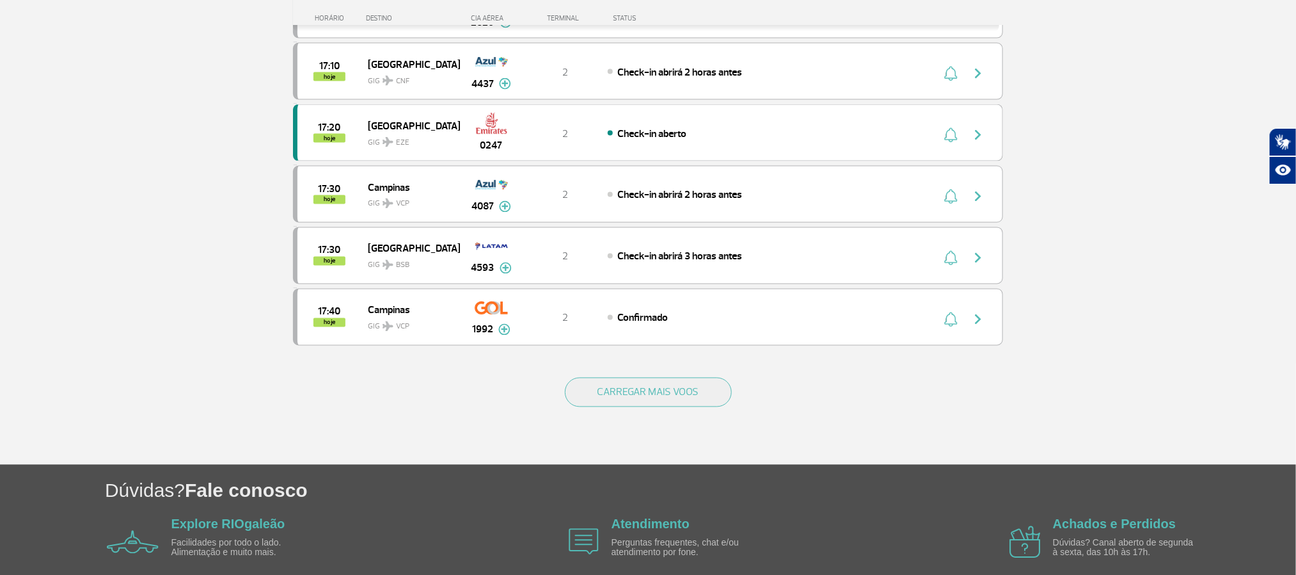
scroll to position [1131, 0]
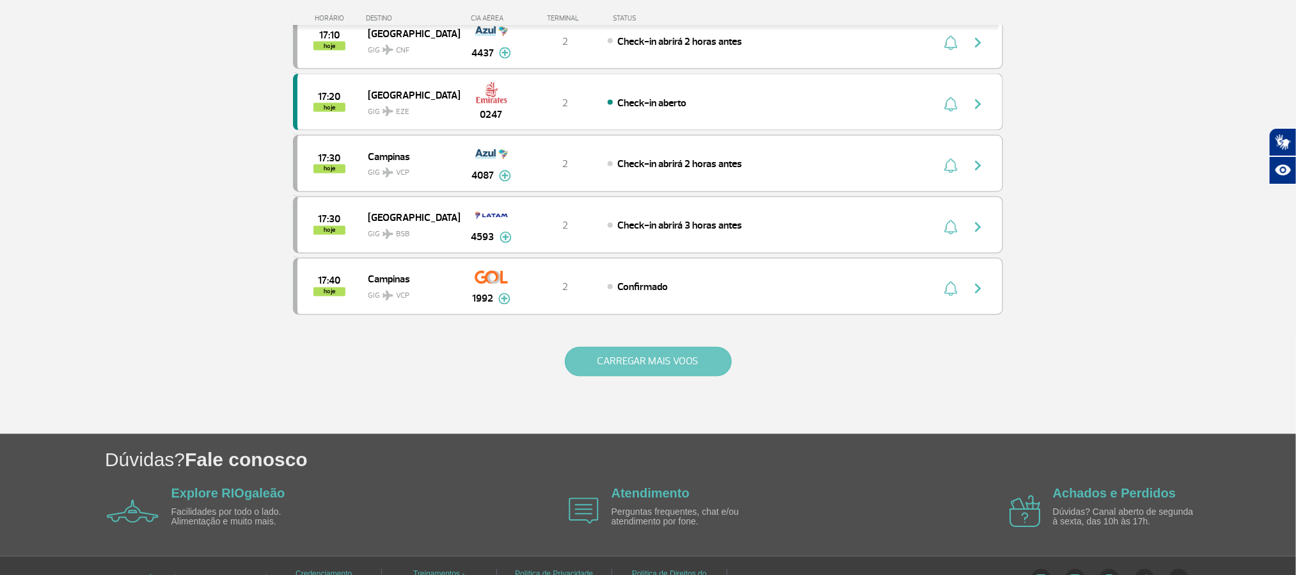
click at [608, 376] on button "CARREGAR MAIS VOOS" at bounding box center [648, 361] width 167 height 29
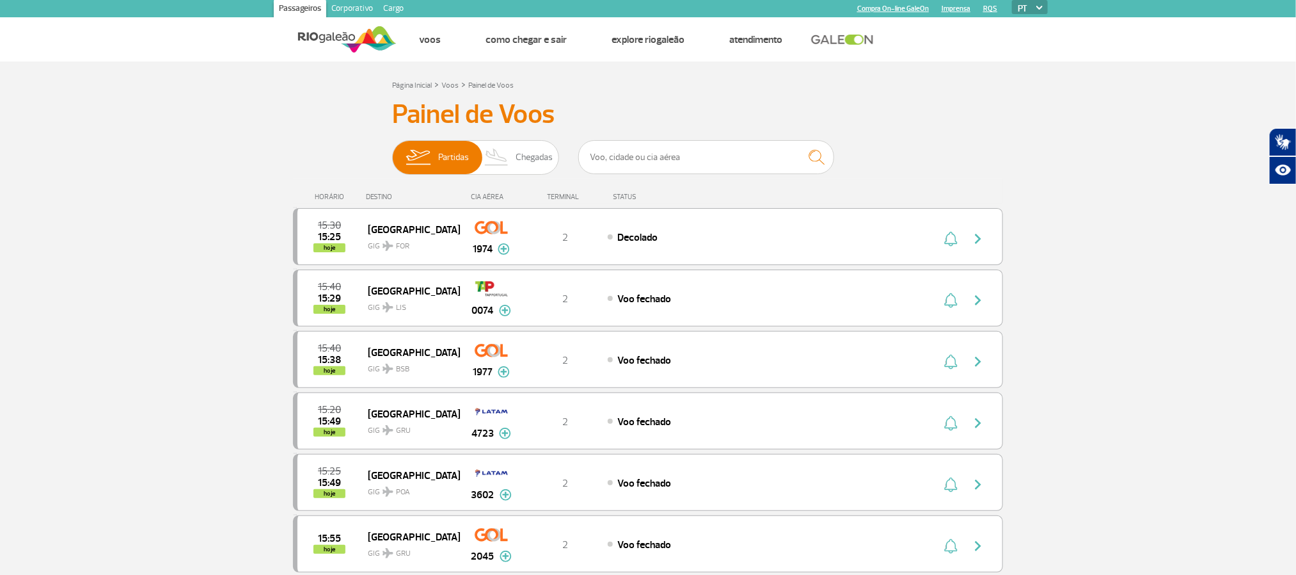
scroll to position [0, 0]
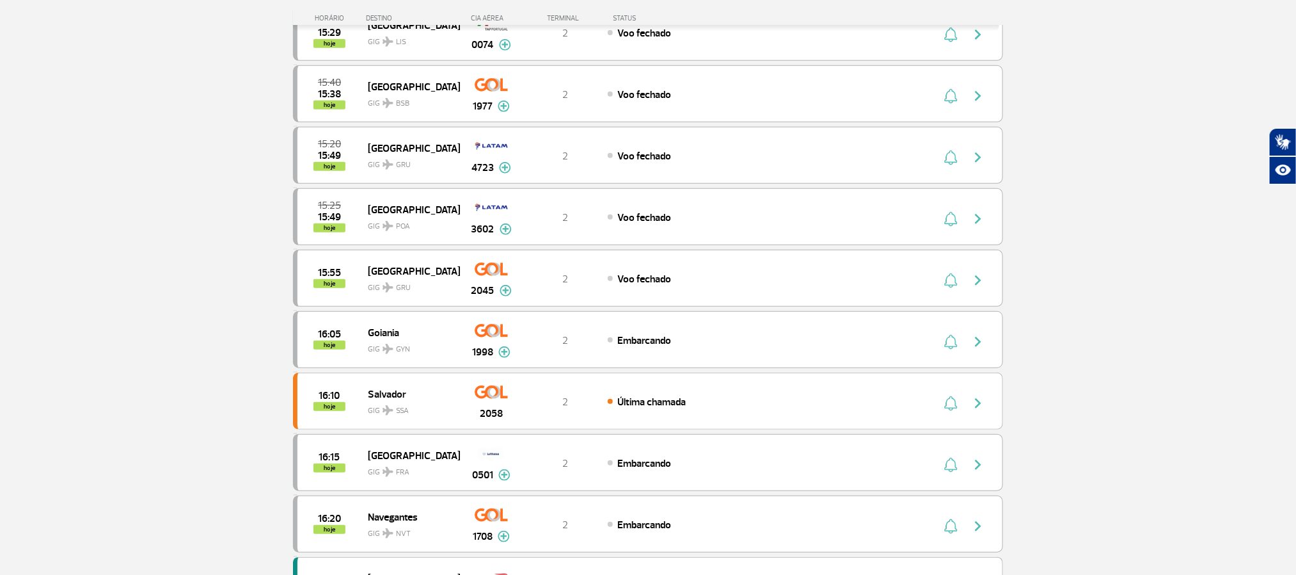
scroll to position [288, 0]
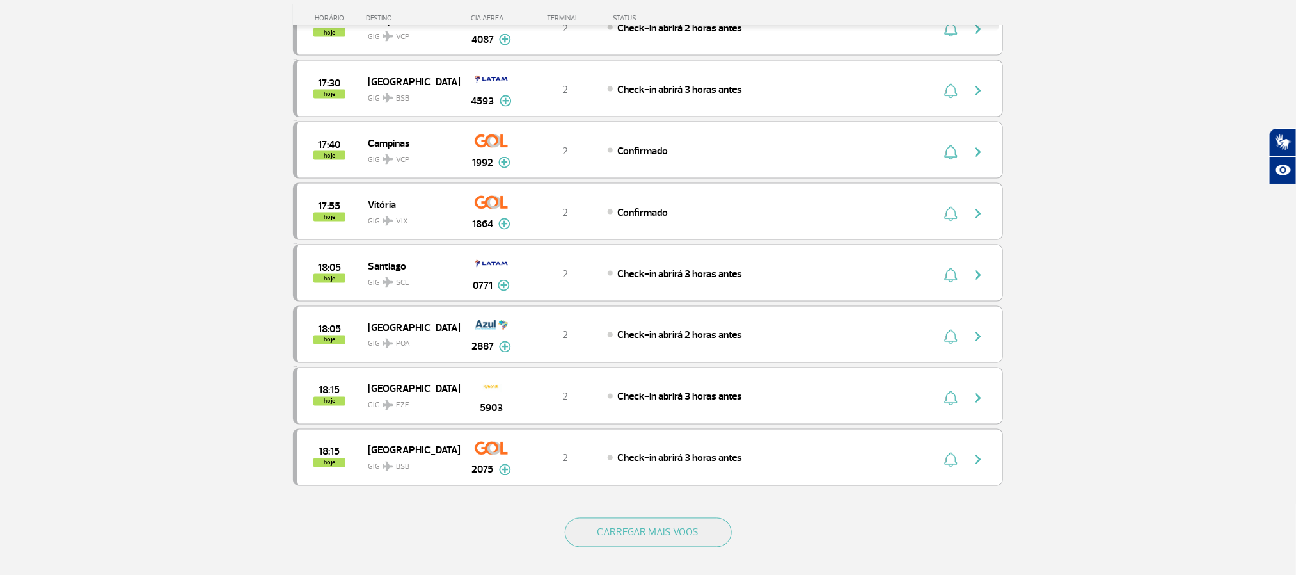
scroll to position [1056, 0]
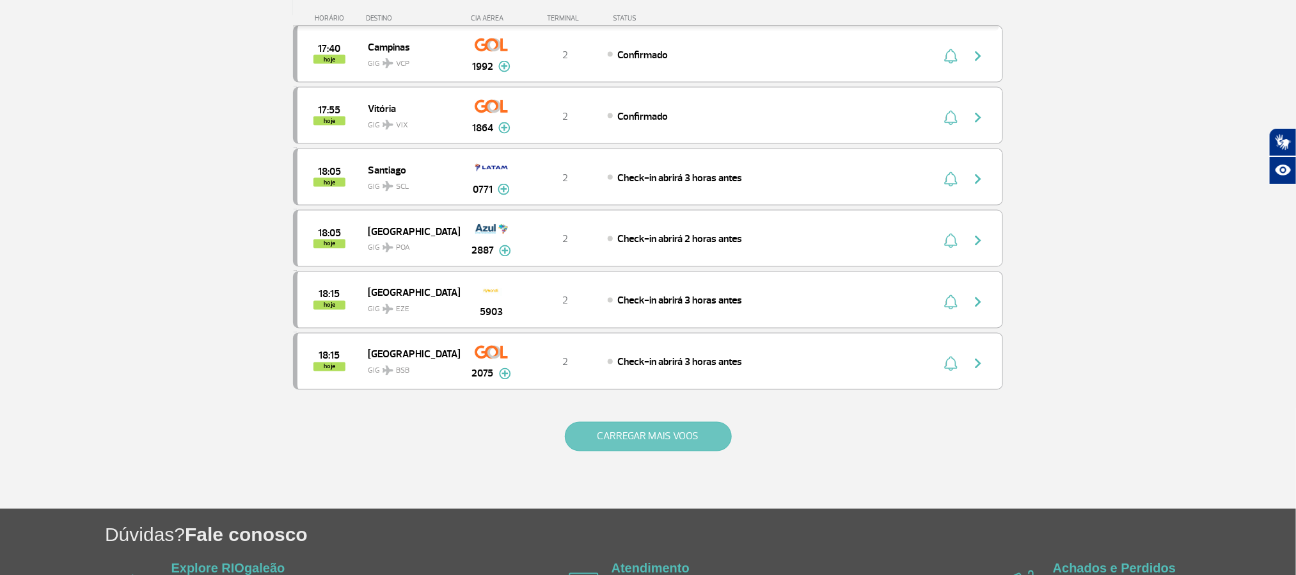
click at [624, 451] on button "CARREGAR MAIS VOOS" at bounding box center [648, 436] width 167 height 29
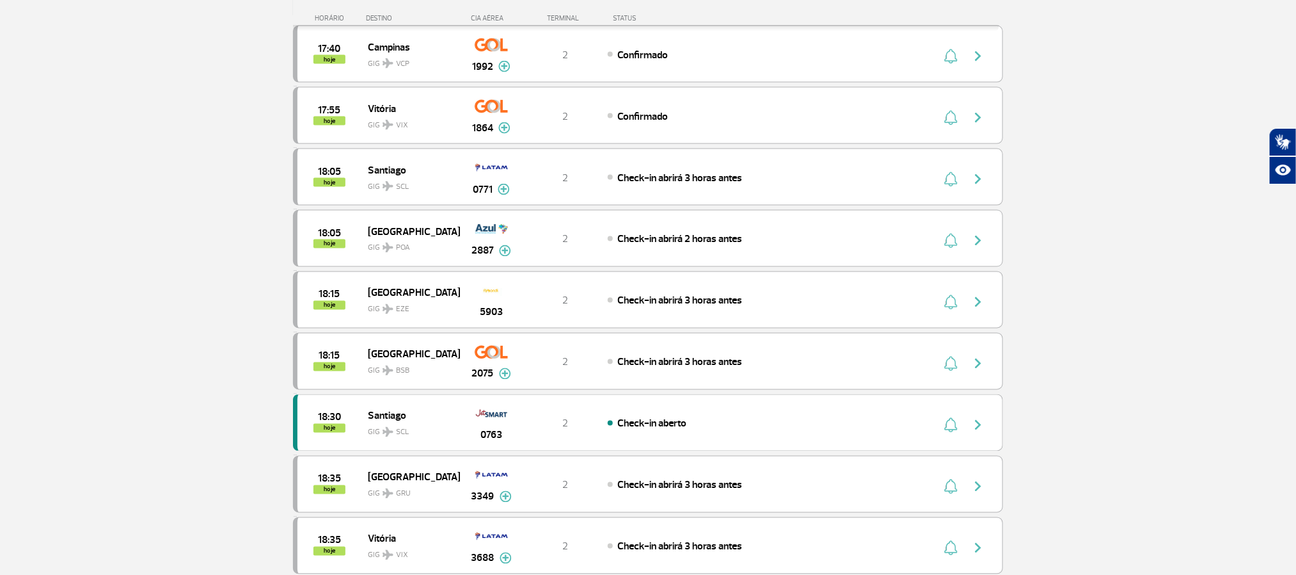
click at [116, 266] on section "Página Inicial > Voos > Painel de Voos Painel de Voos Partidas Chegadas 15:55 1…" at bounding box center [648, 373] width 1296 height 2730
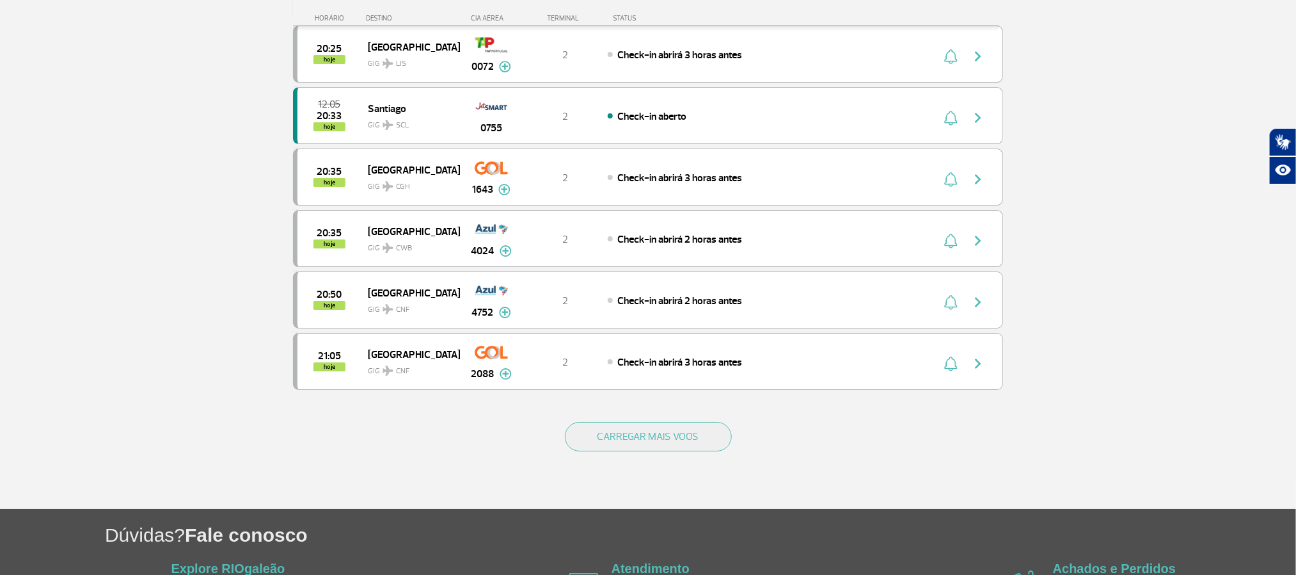
scroll to position [2399, 0]
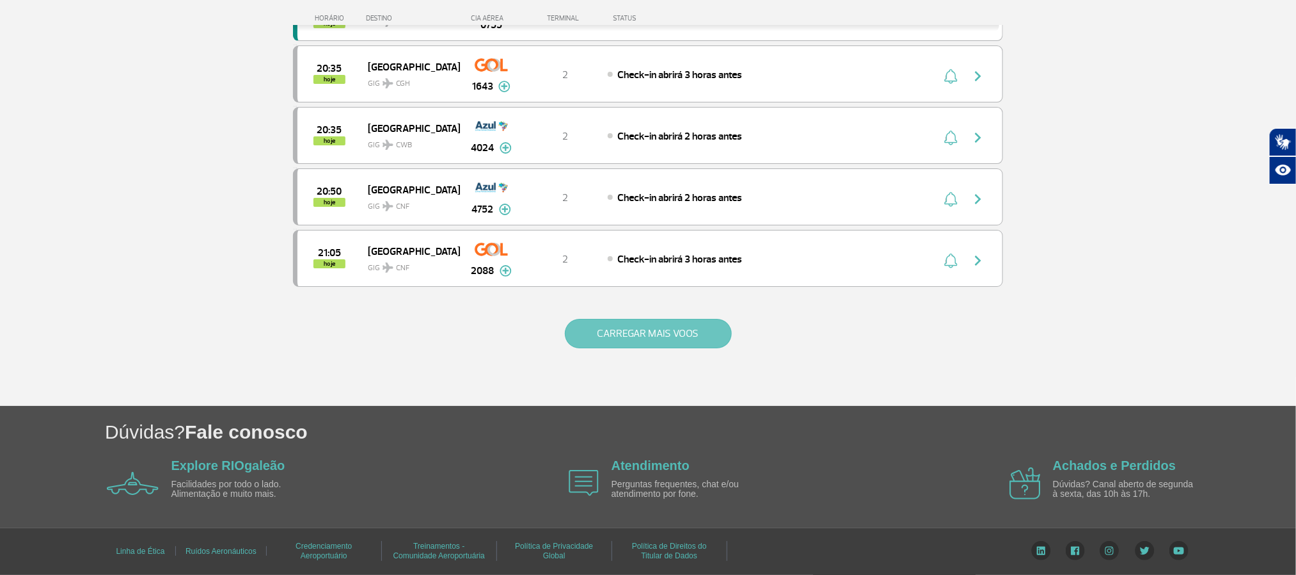
click at [641, 348] on button "CARREGAR MAIS VOOS" at bounding box center [648, 333] width 167 height 29
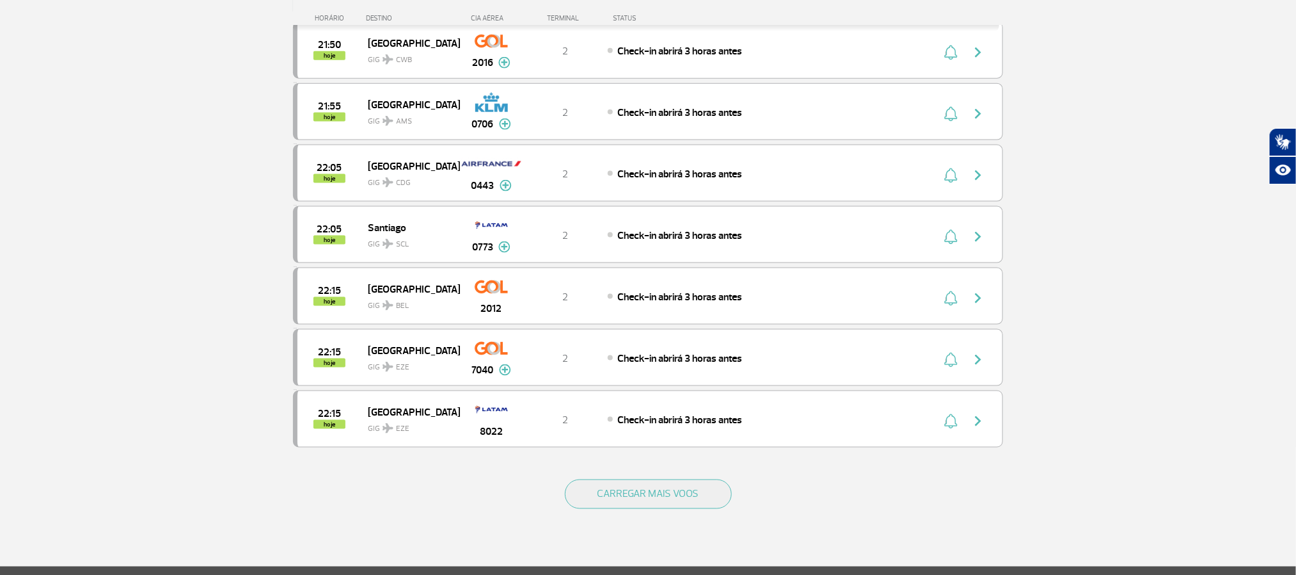
scroll to position [3551, 0]
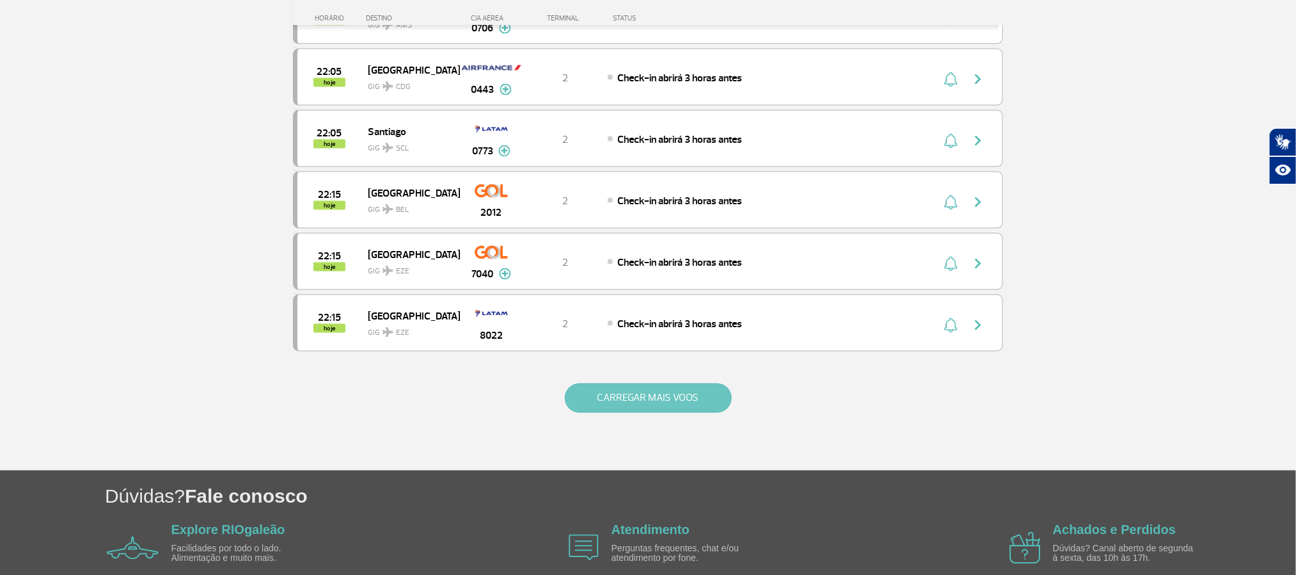
click at [720, 413] on button "CARREGAR MAIS VOOS" at bounding box center [648, 397] width 167 height 29
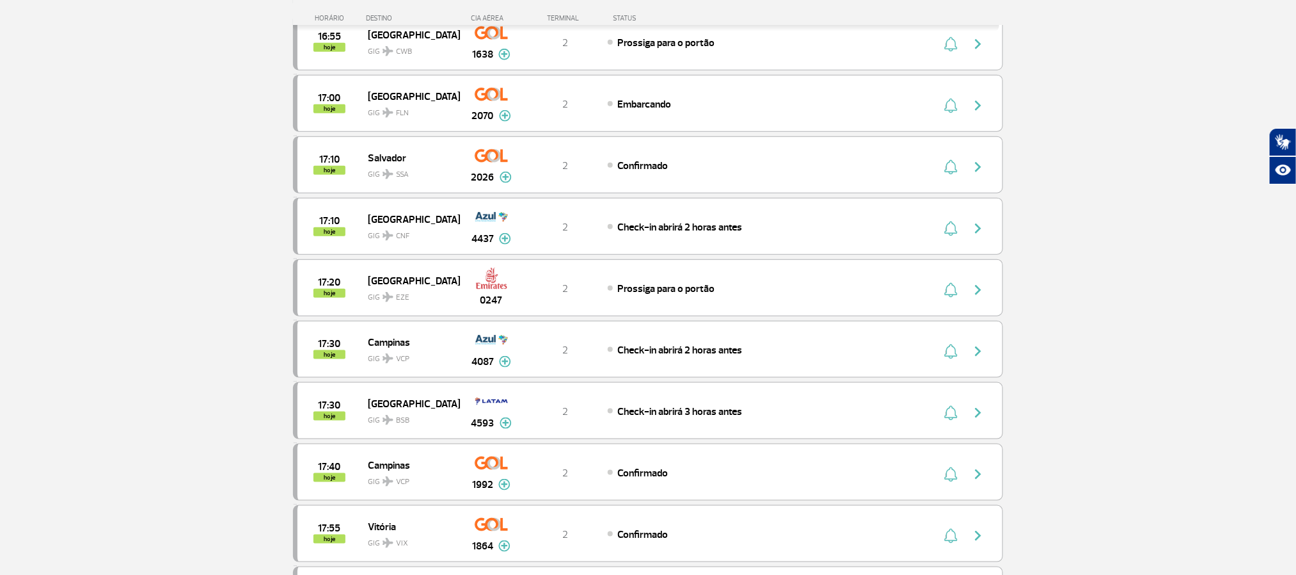
scroll to position [672, 0]
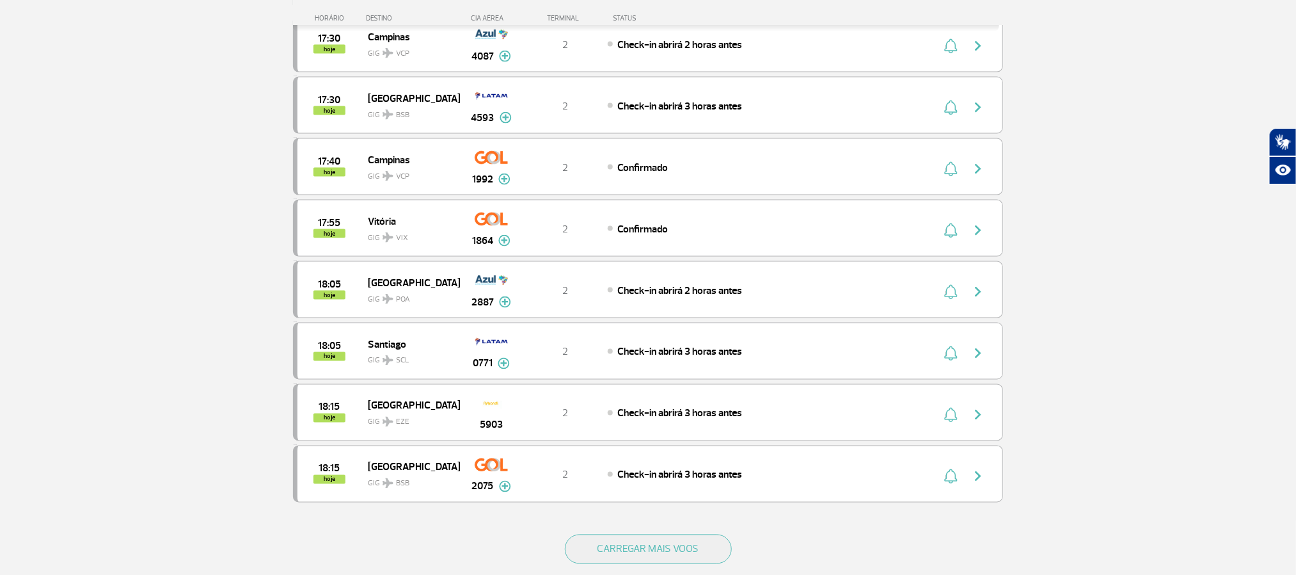
scroll to position [1056, 0]
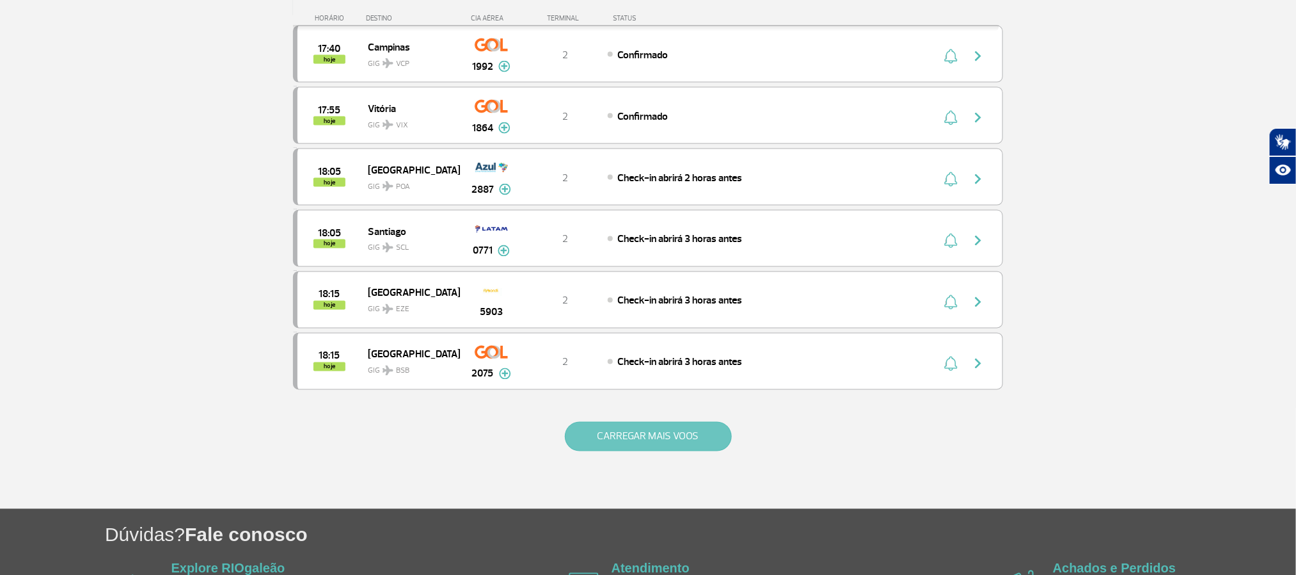
click at [655, 451] on button "CARREGAR MAIS VOOS" at bounding box center [648, 436] width 167 height 29
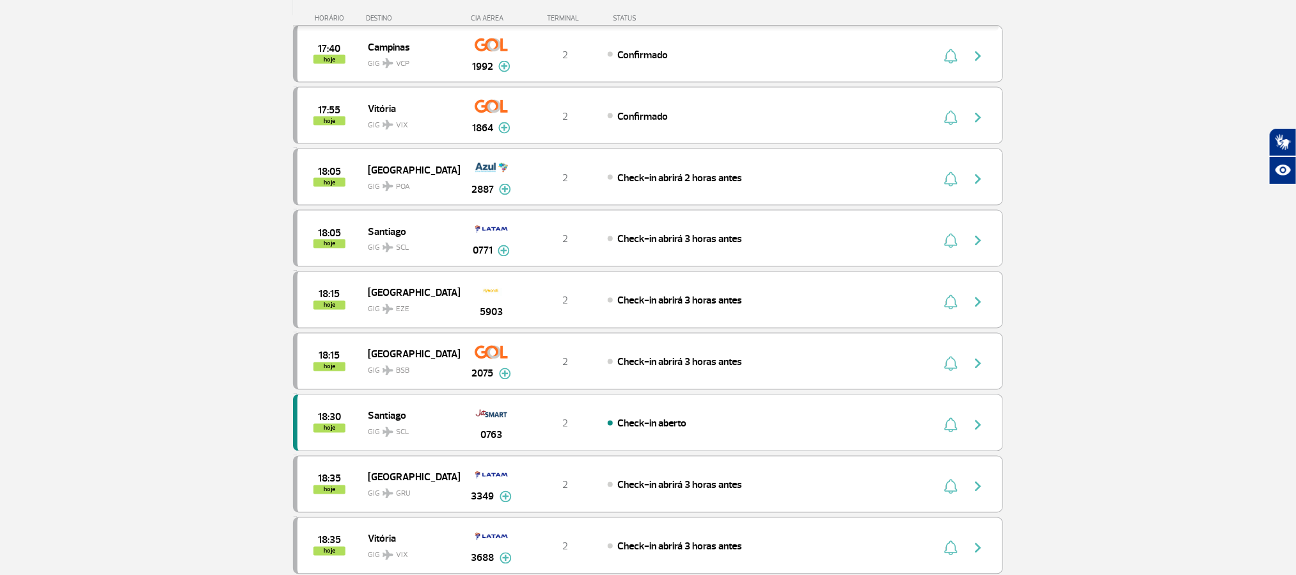
click at [71, 242] on section "Página Inicial > Voos > Painel de Voos Painel de Voos Partidas Chegadas 15:55 1…" at bounding box center [648, 373] width 1296 height 2730
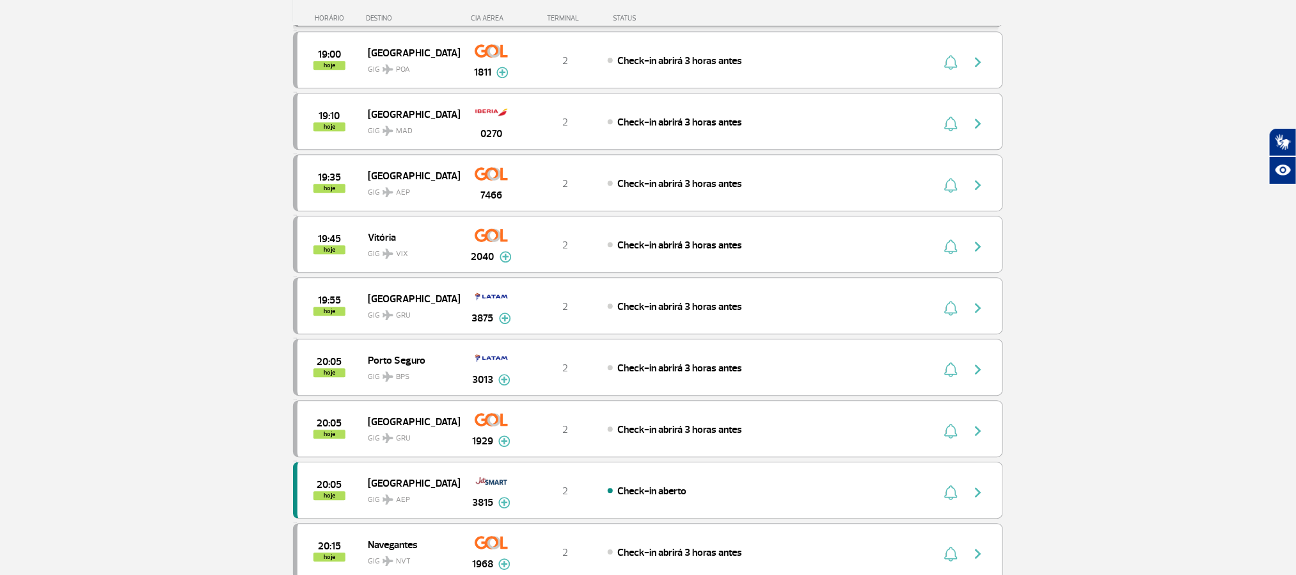
scroll to position [1728, 0]
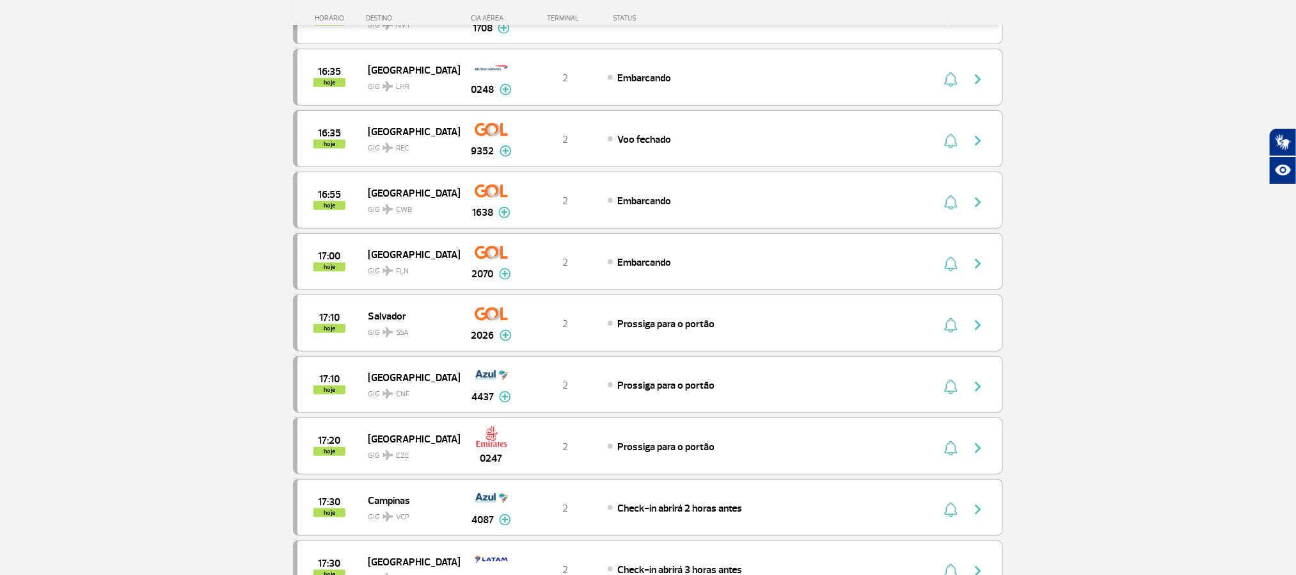
scroll to position [576, 0]
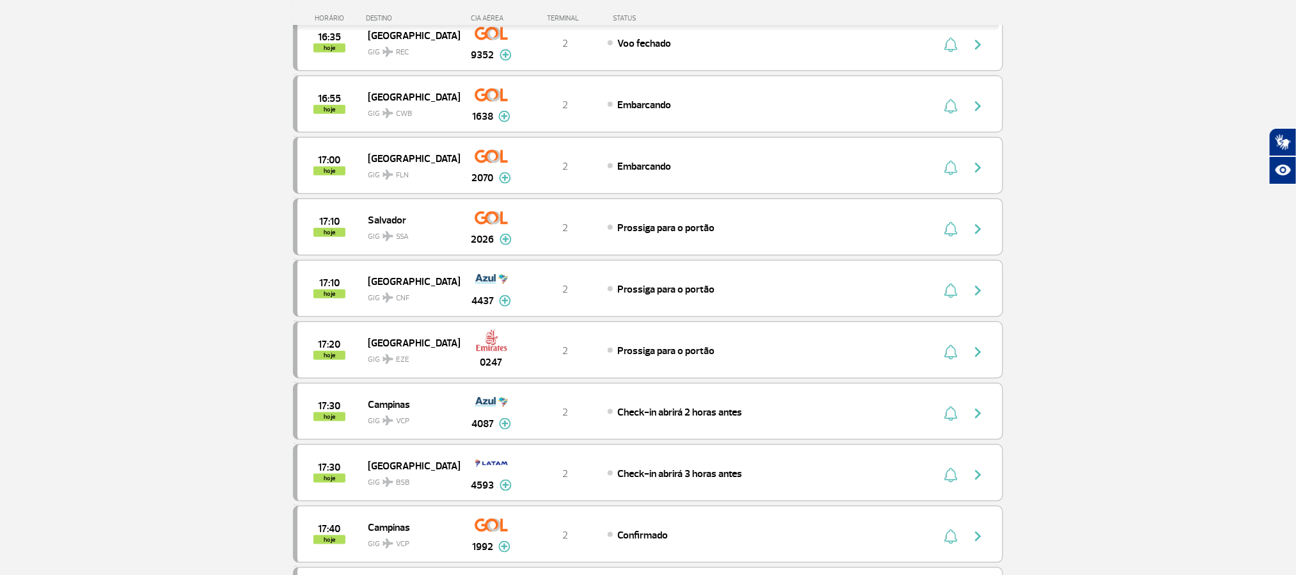
scroll to position [480, 0]
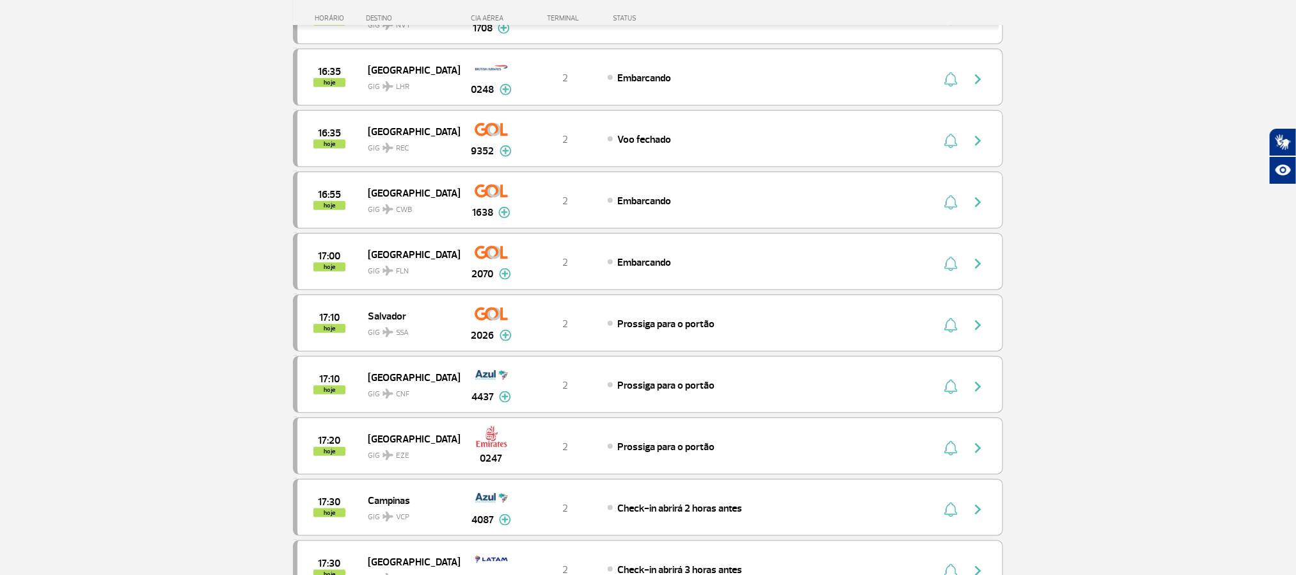
click at [138, 266] on section "Página Inicial > Voos > Painel de Voos Painel de Voos Partidas Chegadas 15:55 1…" at bounding box center [648, 333] width 1296 height 1501
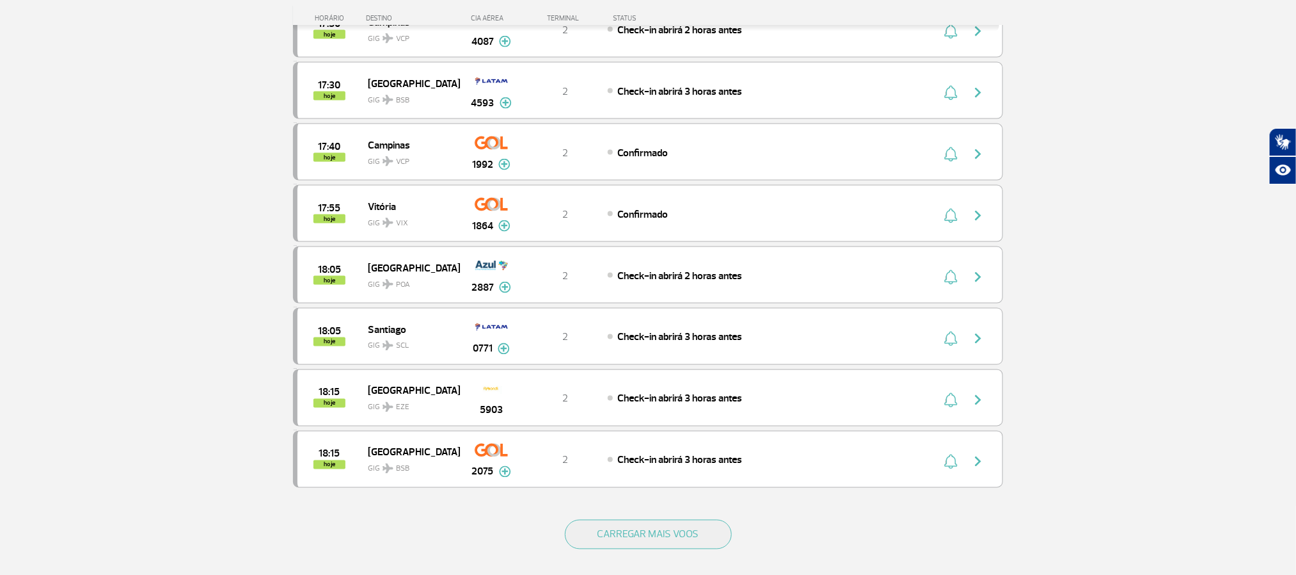
scroll to position [960, 0]
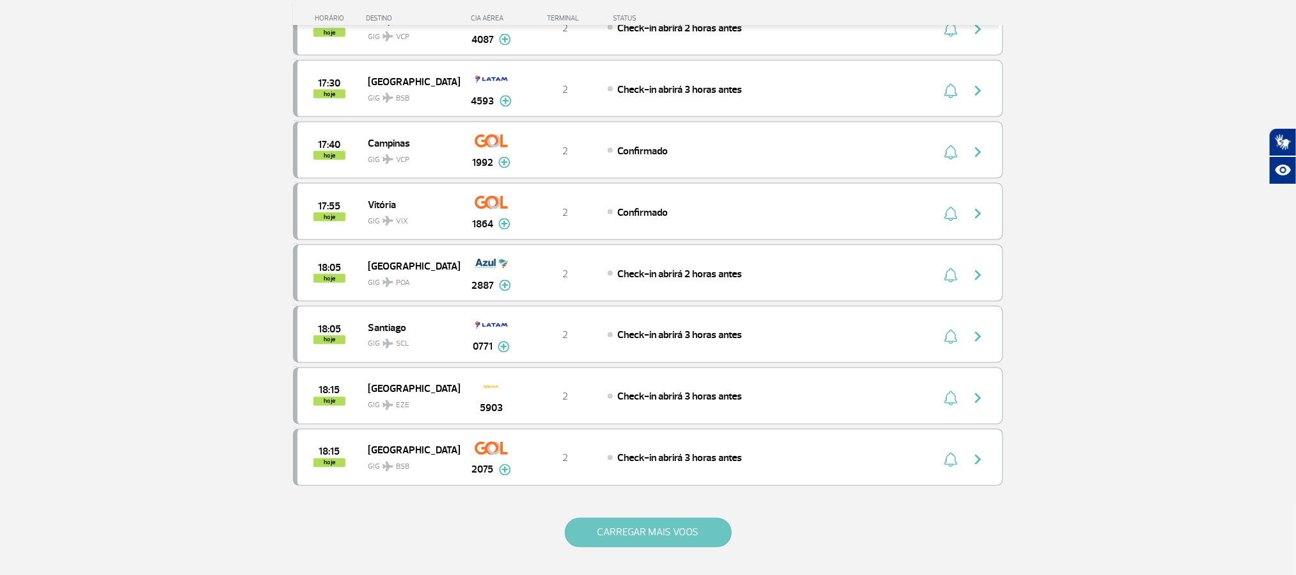
click at [624, 547] on button "CARREGAR MAIS VOOS" at bounding box center [648, 532] width 167 height 29
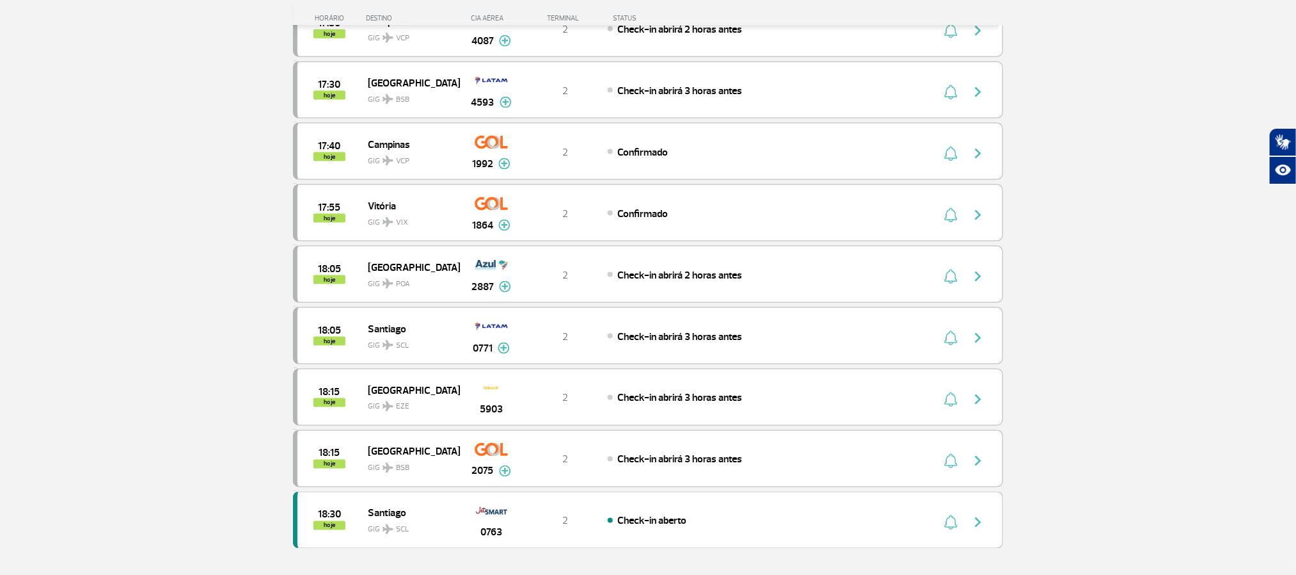
scroll to position [983, 0]
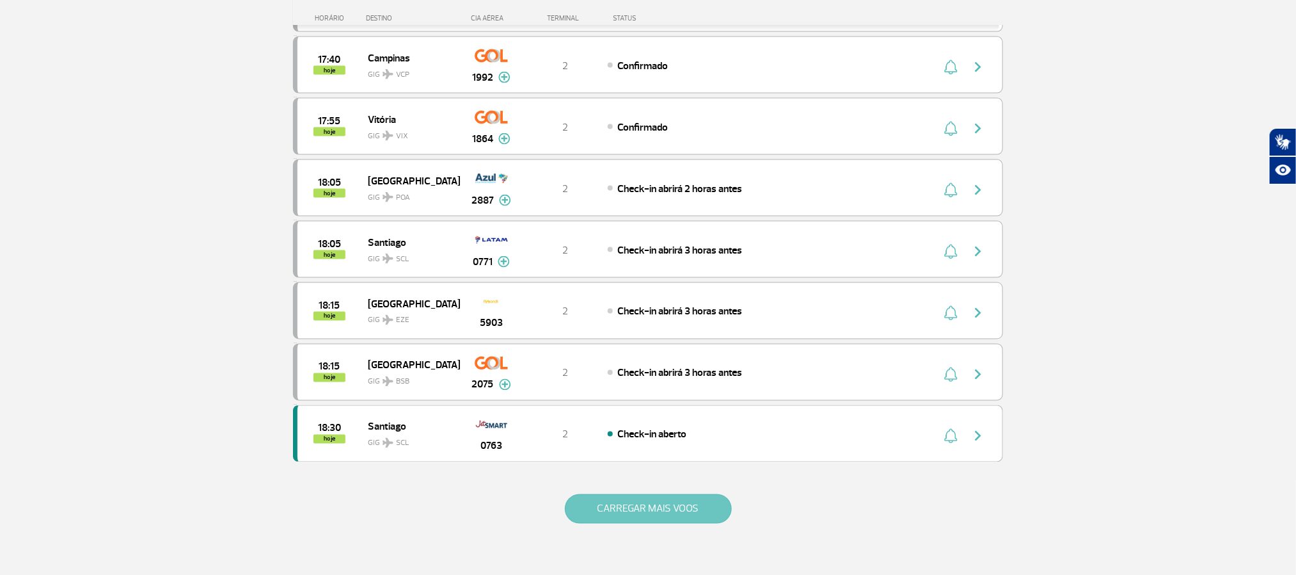
click at [638, 523] on button "CARREGAR MAIS VOOS" at bounding box center [648, 508] width 167 height 29
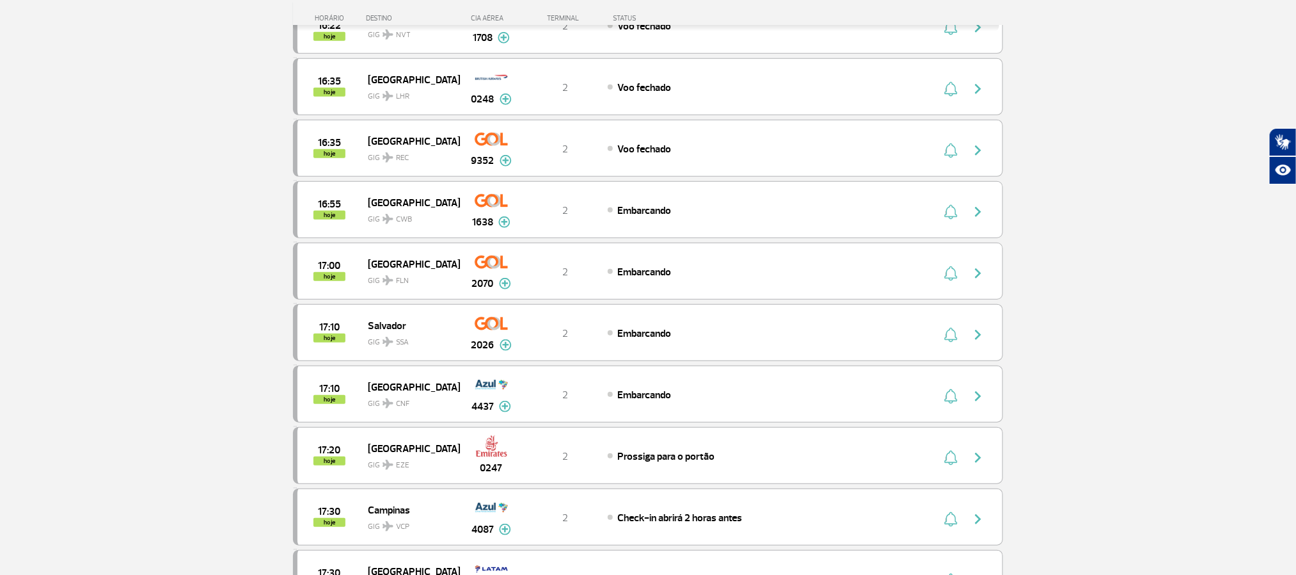
scroll to position [408, 0]
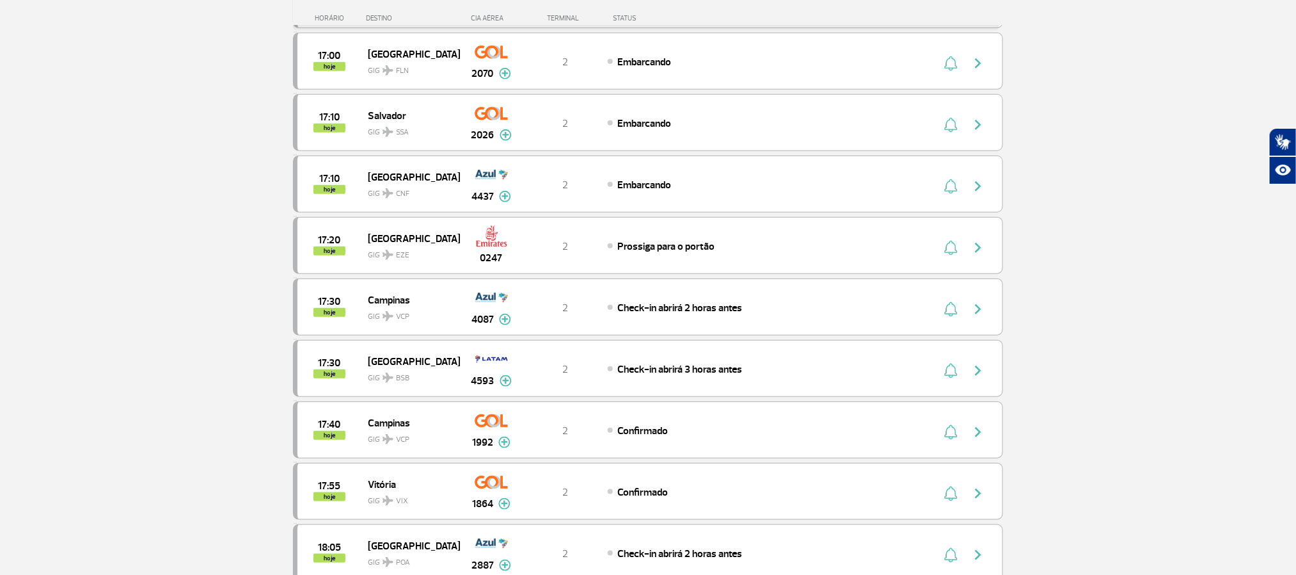
scroll to position [600, 0]
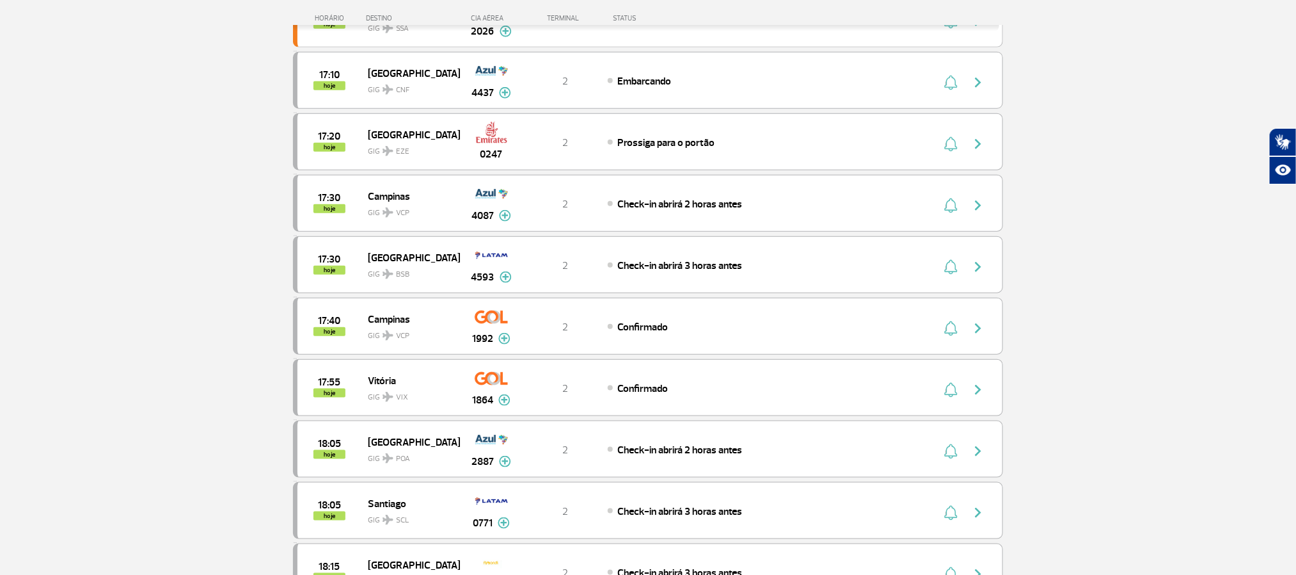
drag, startPoint x: 182, startPoint y: 221, endPoint x: 133, endPoint y: 3, distance: 224.3
click at [179, 221] on section "Página Inicial > Voos > Painel de Voos Painel de Voos Partidas Chegadas 16:10 1…" at bounding box center [648, 214] width 1296 height 1501
click at [162, 140] on section "Página Inicial > Voos > Painel de Voos Painel de Voos Partidas Chegadas 16:10 1…" at bounding box center [648, 214] width 1296 height 1501
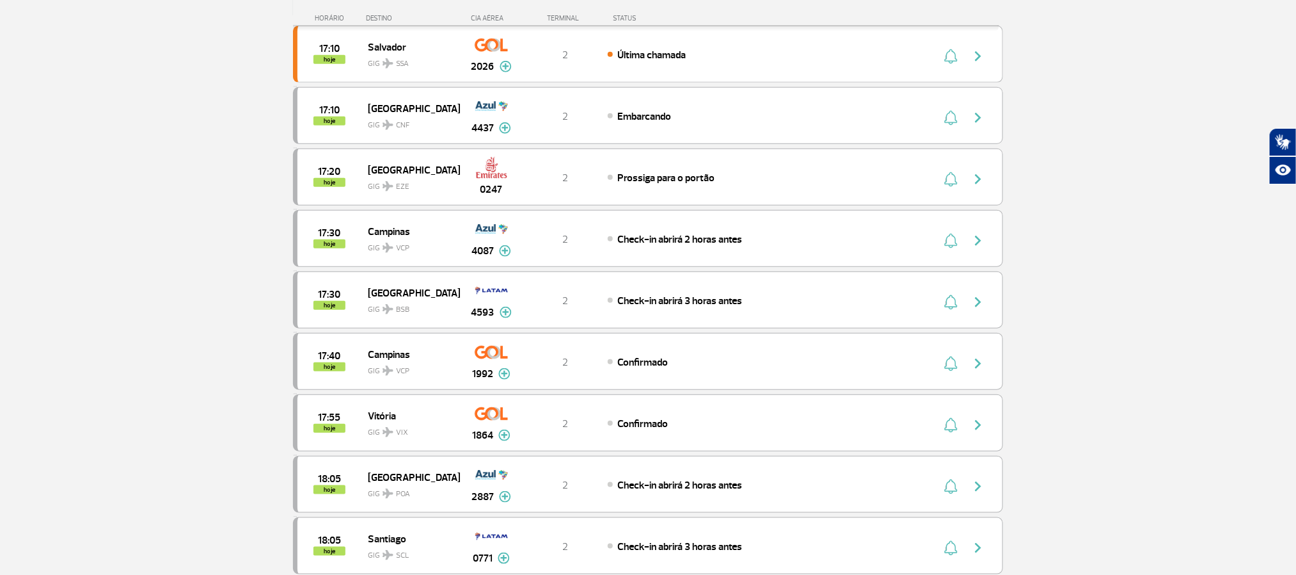
scroll to position [480, 0]
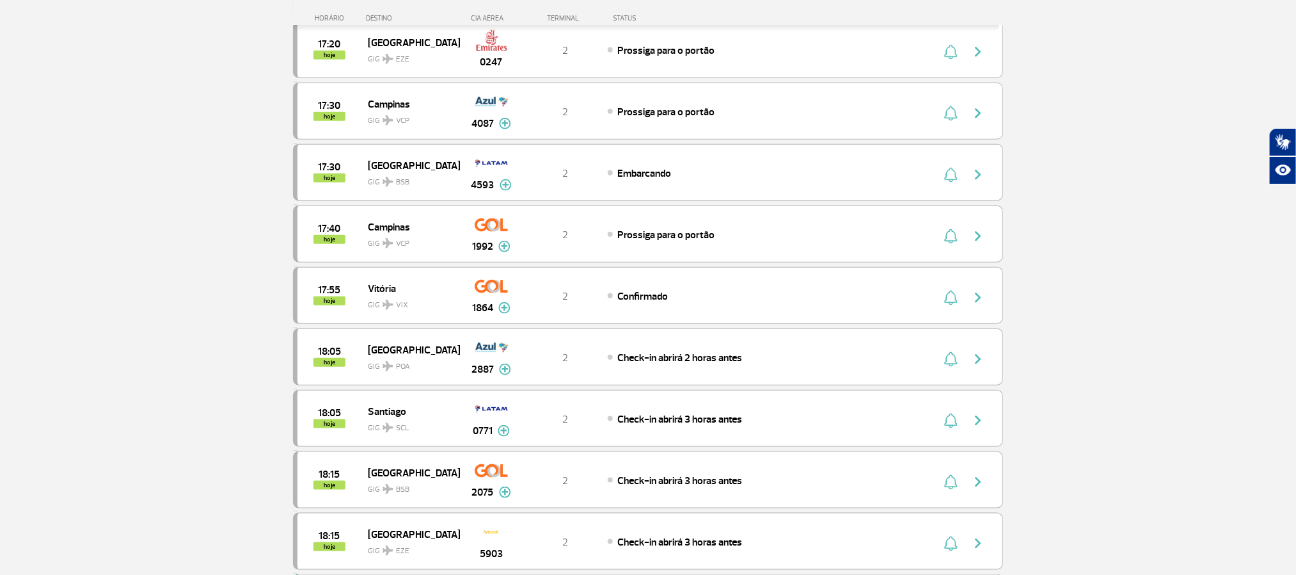
scroll to position [576, 0]
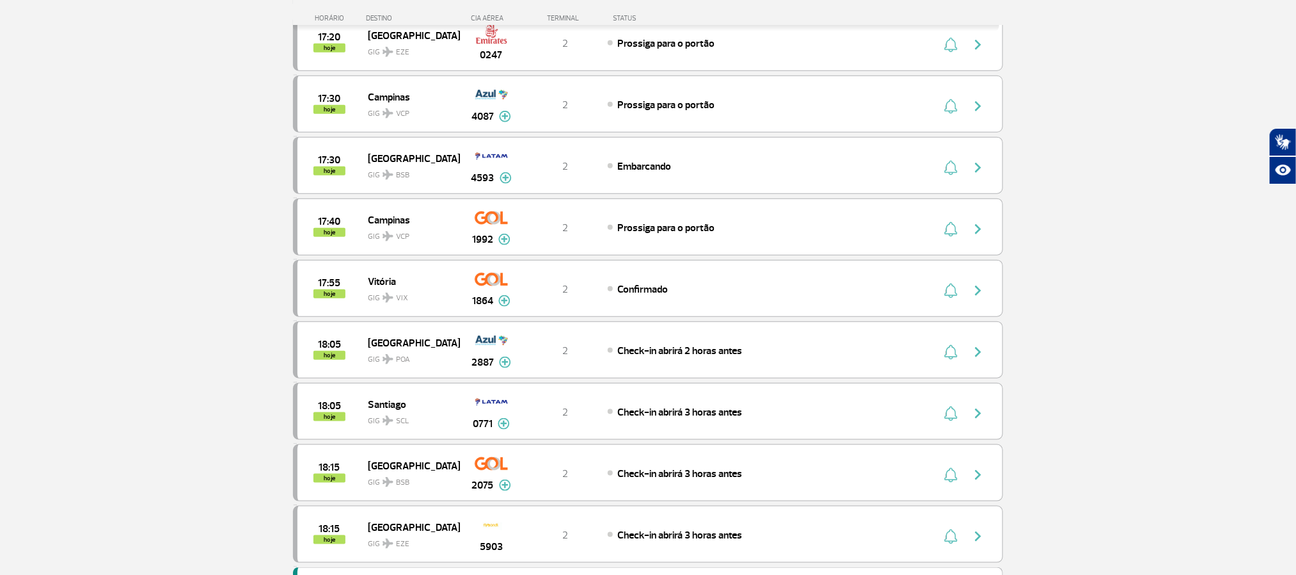
click at [158, 294] on section "Página Inicial > Voos > Painel de Voos Painel de Voos Partidas Chegadas 16:35 1…" at bounding box center [648, 237] width 1296 height 1501
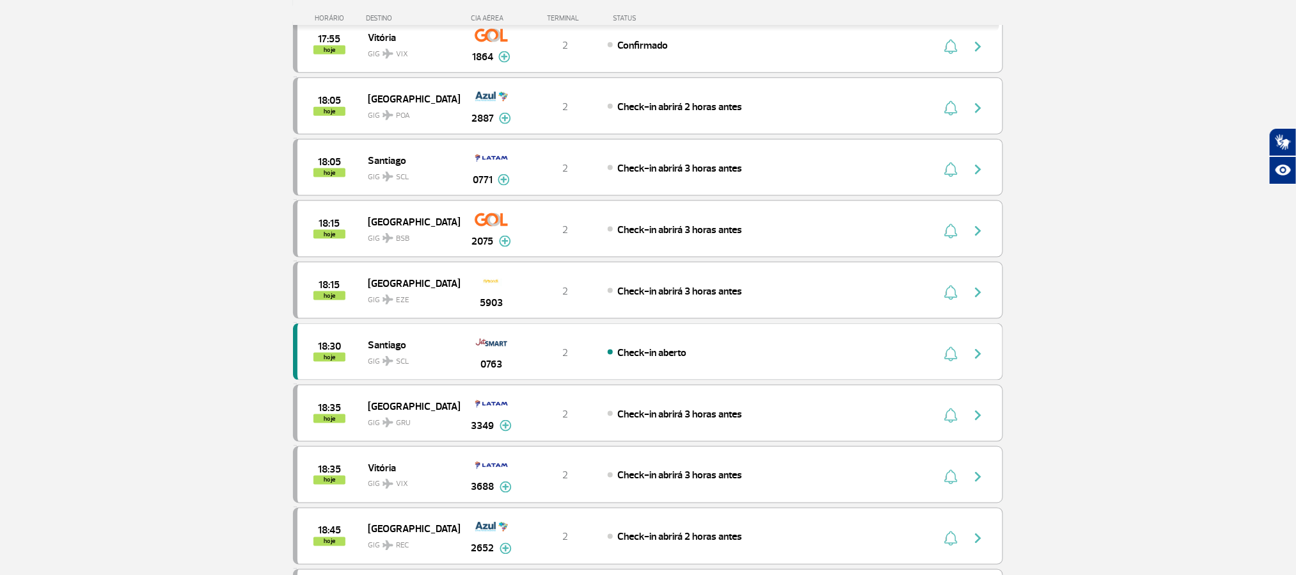
scroll to position [864, 0]
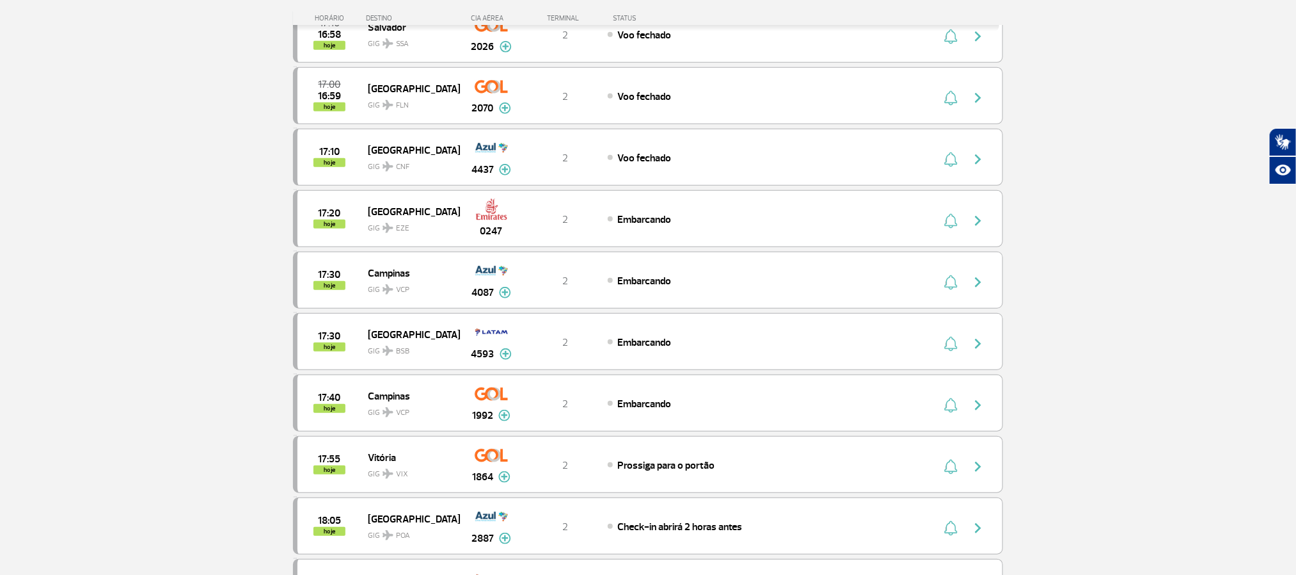
scroll to position [384, 0]
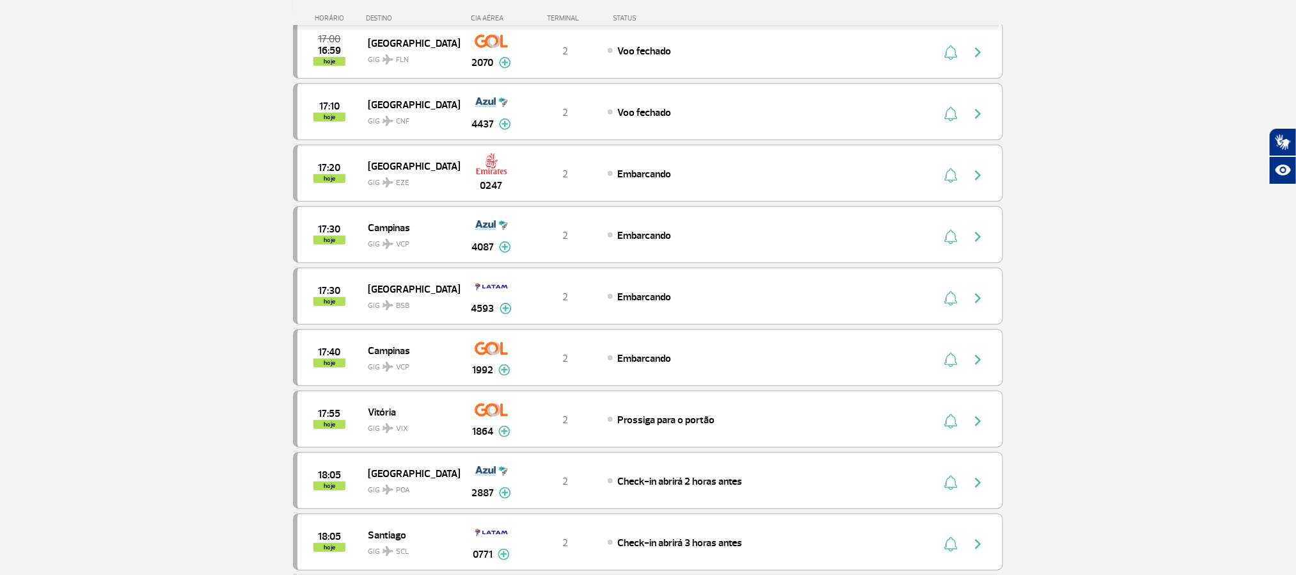
click at [93, 133] on section "Página Inicial > Voos > Painel de Voos Painel de Voos Partidas Chegadas 16:35 1…" at bounding box center [648, 429] width 1296 height 1501
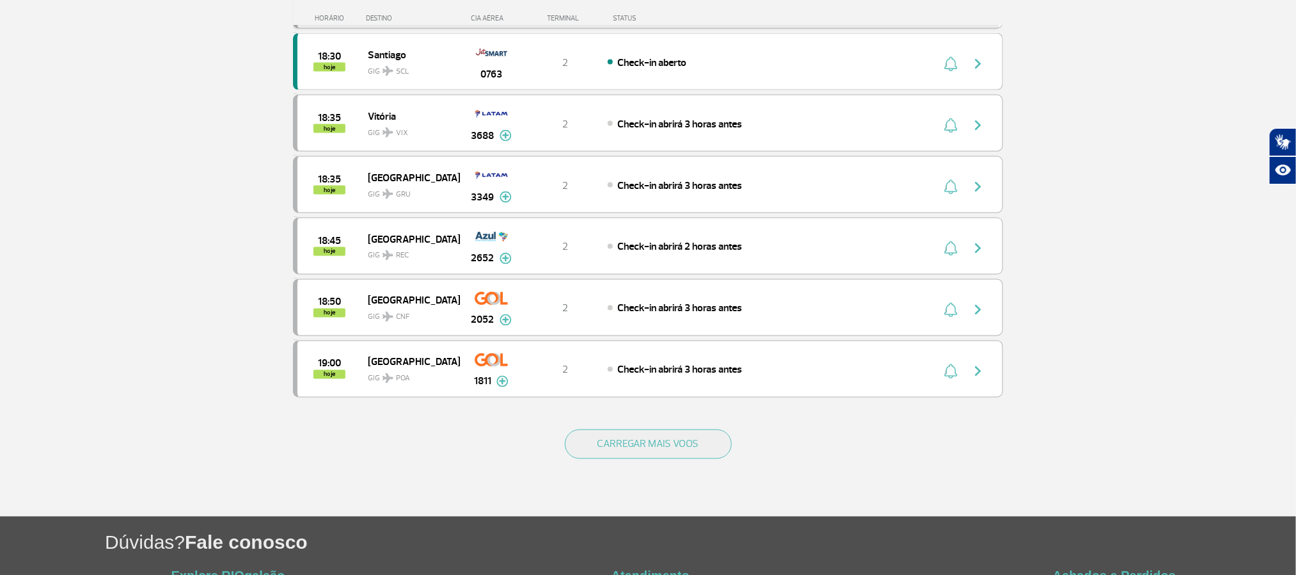
scroll to position [1056, 0]
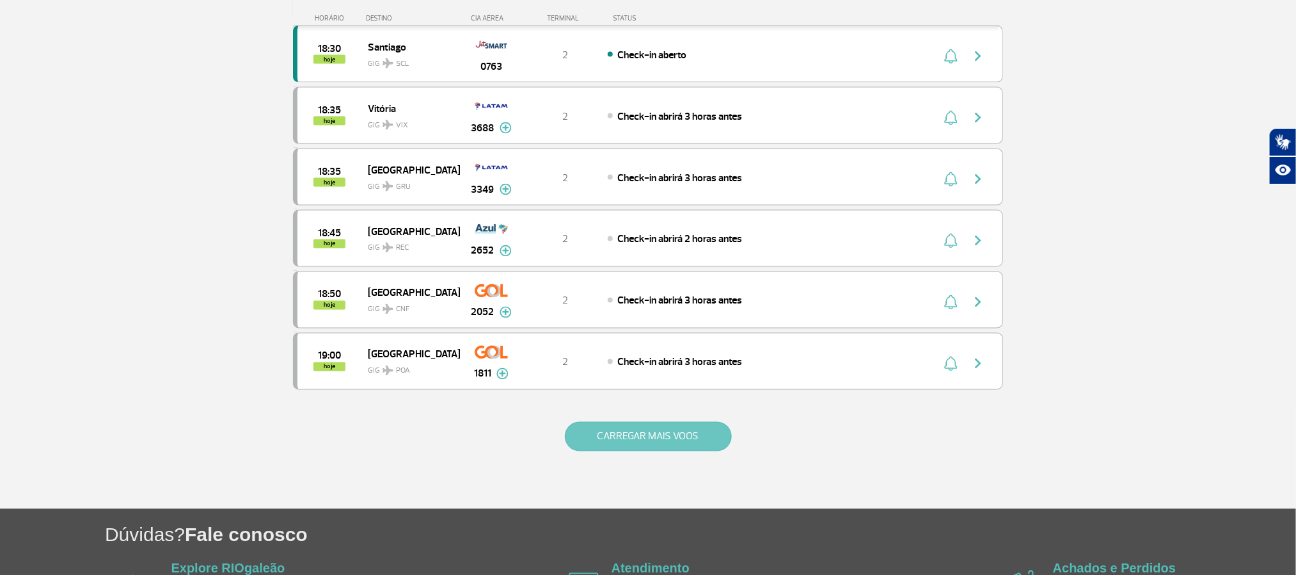
click at [701, 451] on button "CARREGAR MAIS VOOS" at bounding box center [648, 436] width 167 height 29
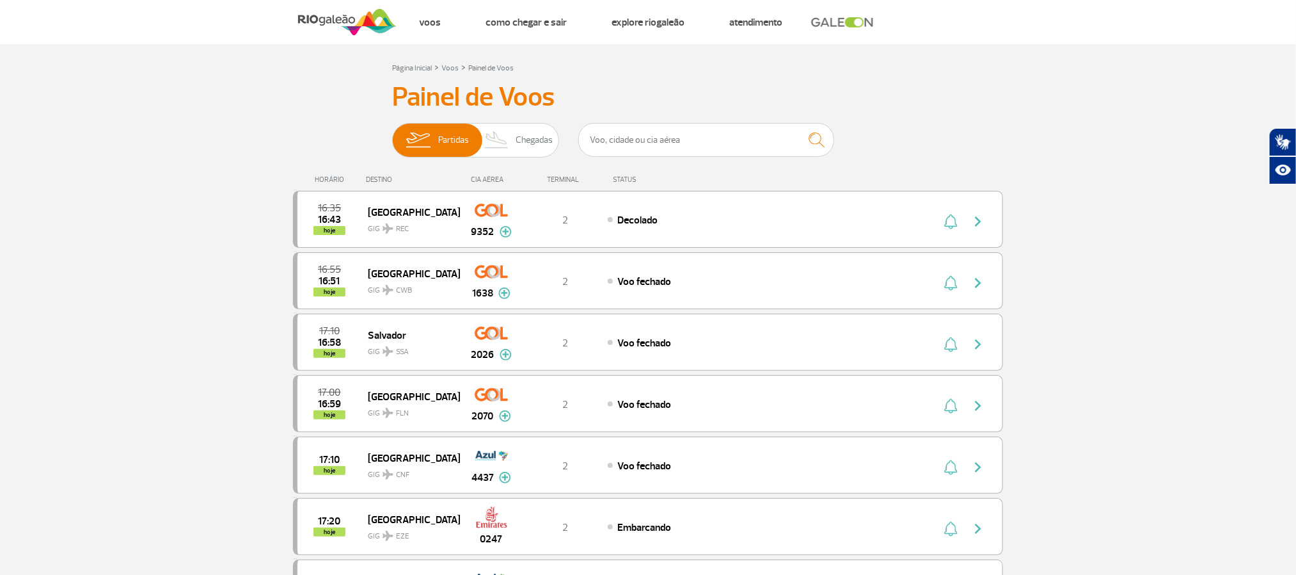
scroll to position [0, 0]
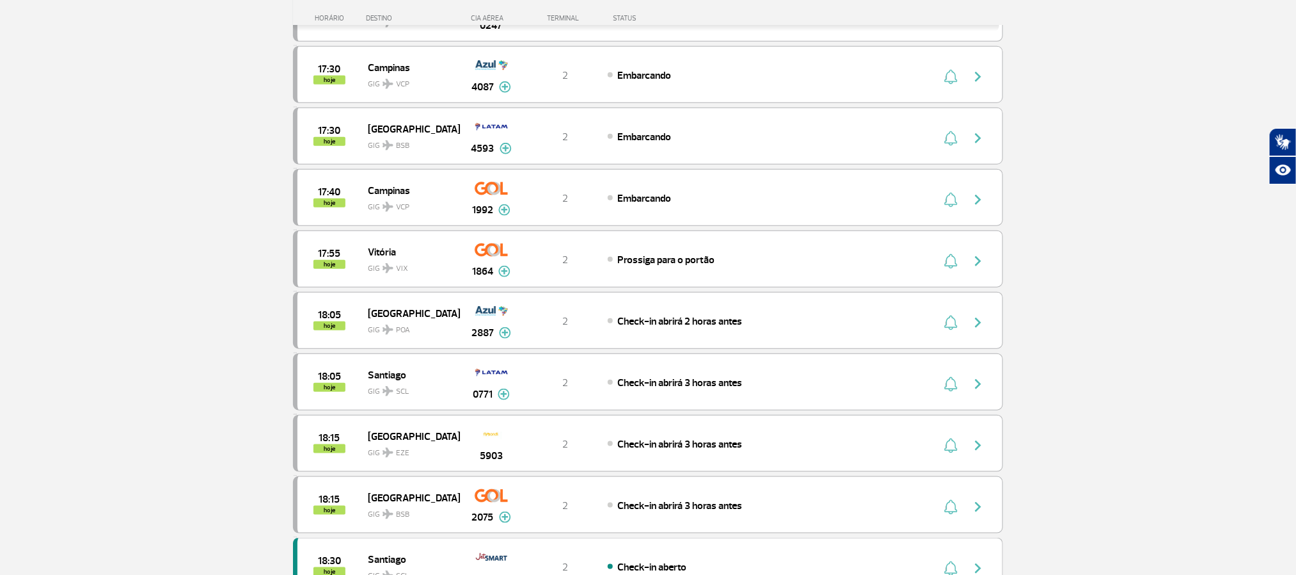
scroll to position [576, 0]
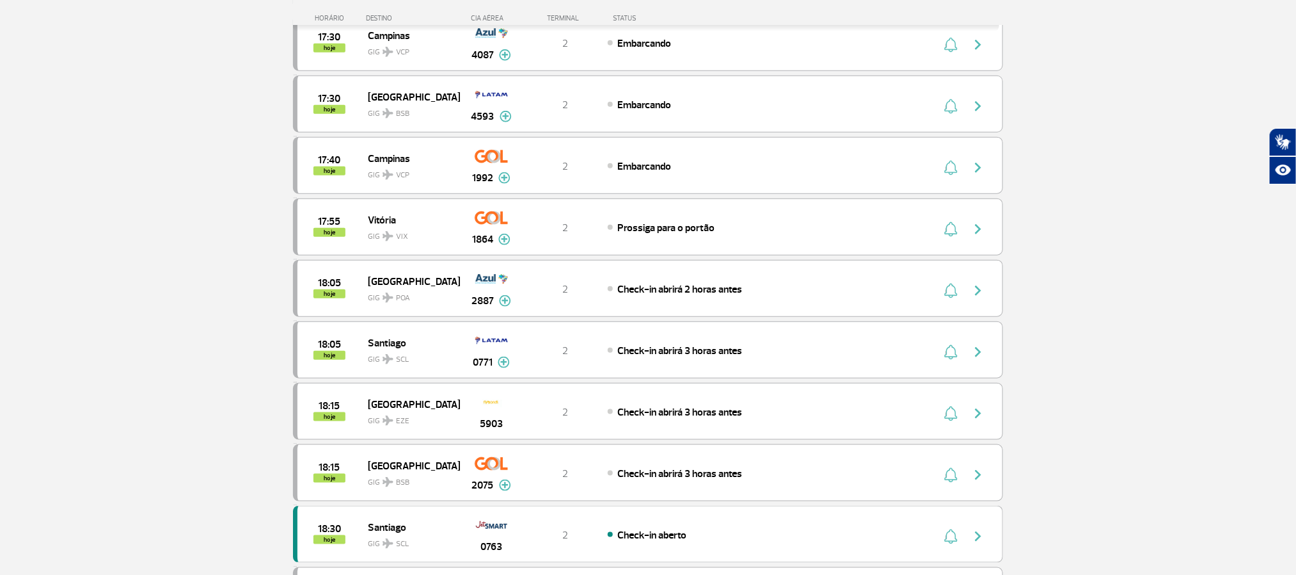
click at [1124, 336] on section "Página Inicial > Voos > Painel de Voos Painel de Voos Partidas Chegadas 16:35 1…" at bounding box center [648, 237] width 1296 height 1501
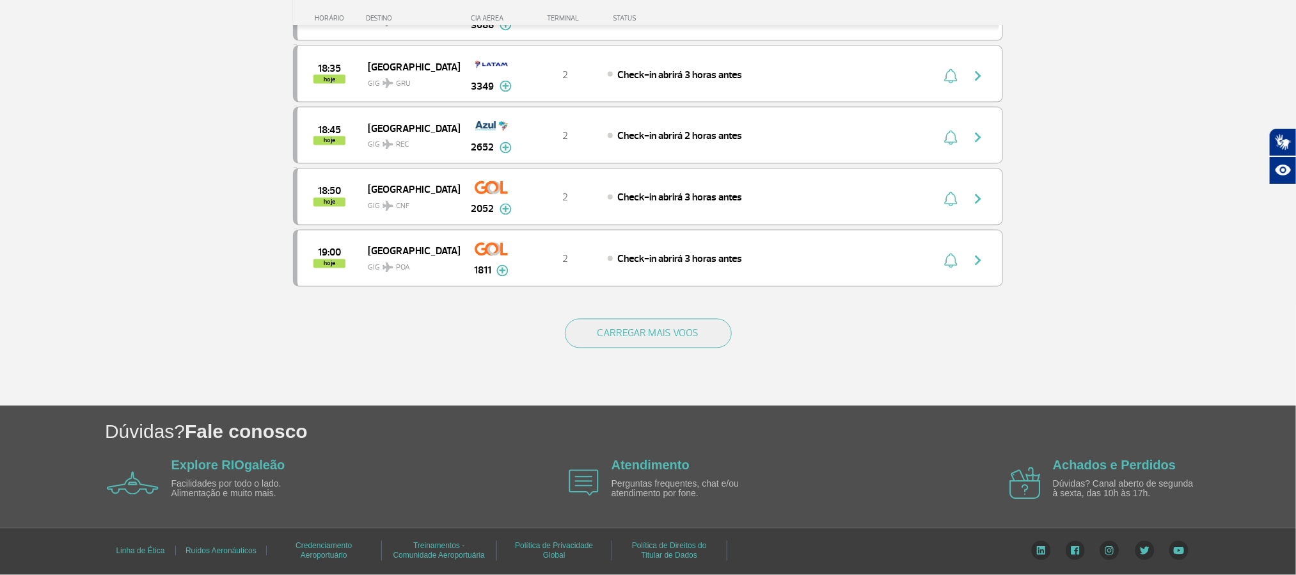
scroll to position [1184, 0]
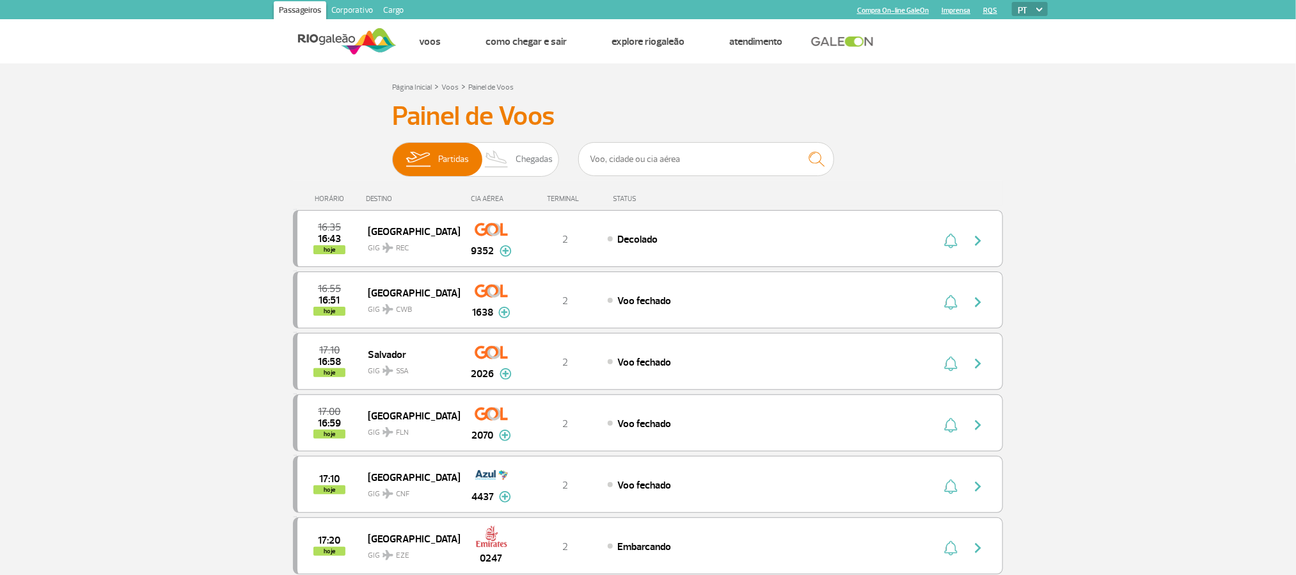
scroll to position [1173, 0]
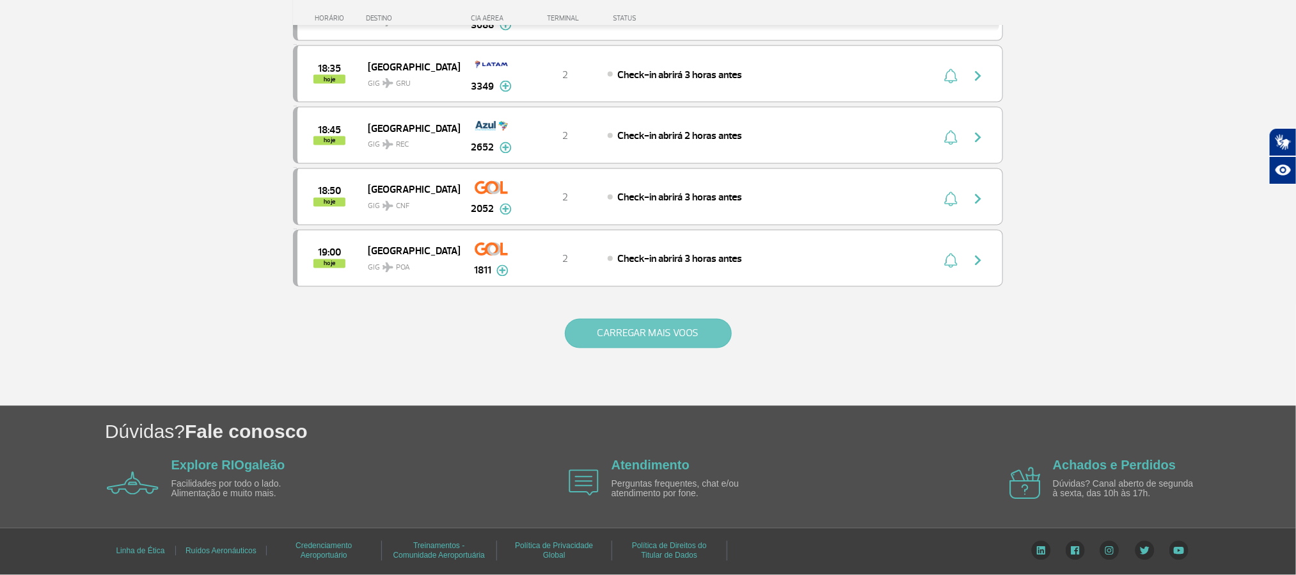
click at [643, 334] on button "CARREGAR MAIS VOOS" at bounding box center [648, 333] width 167 height 29
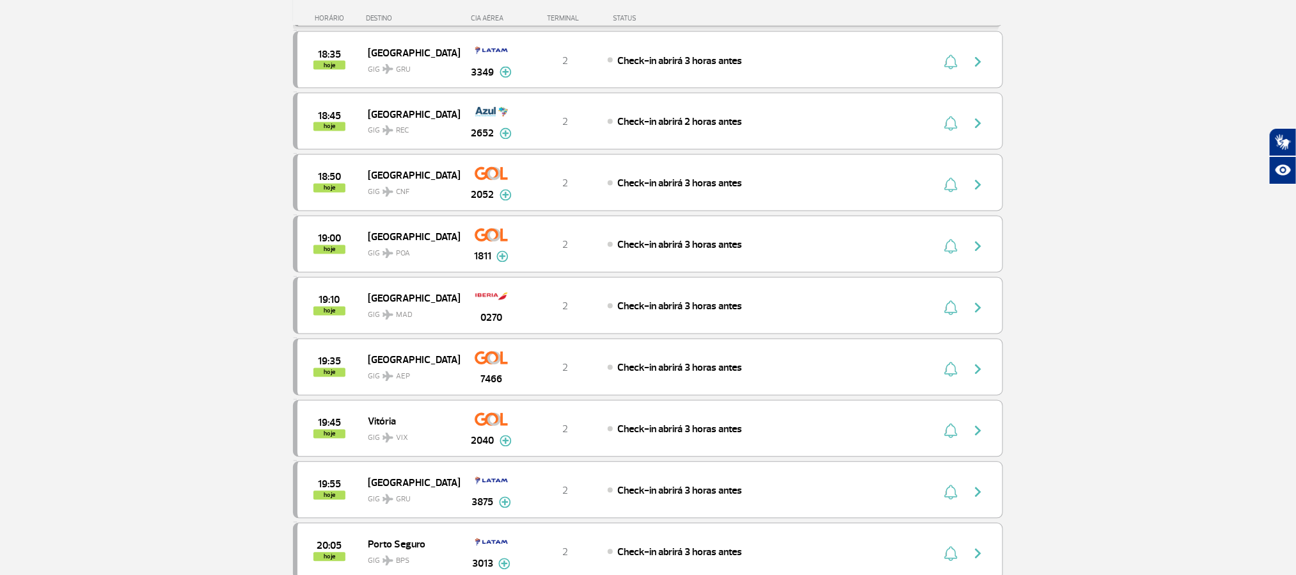
click at [1133, 269] on section "Página Inicial > Voos > Painel de Voos Painel de Voos Partidas Chegadas 16:35 1…" at bounding box center [648, 256] width 1296 height 2730
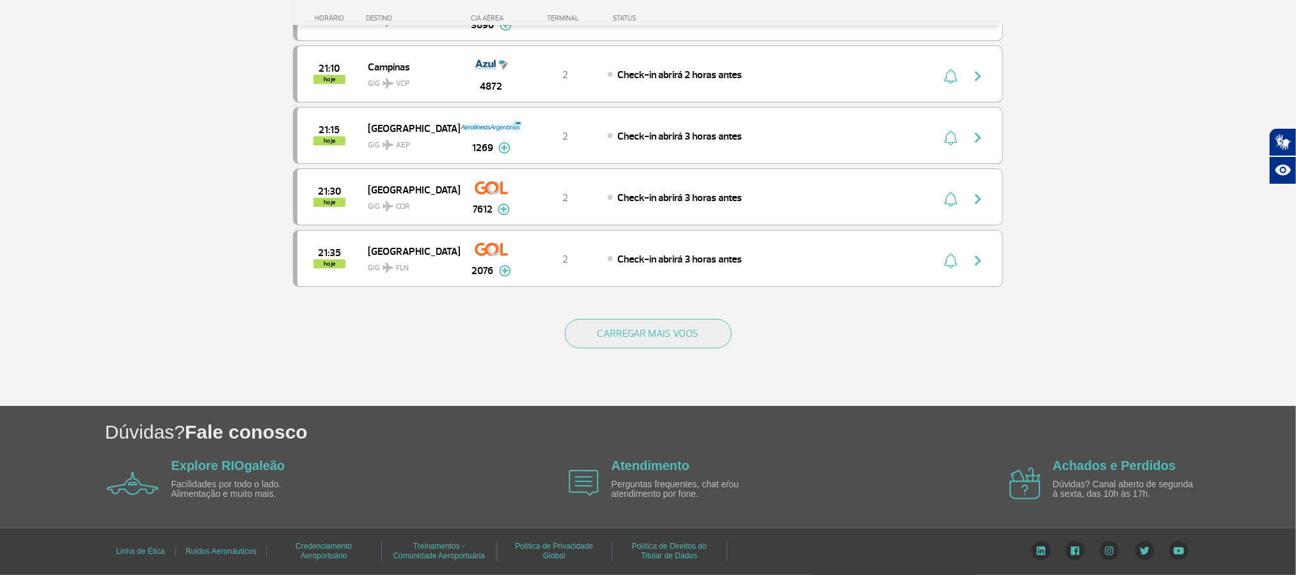
scroll to position [2438, 0]
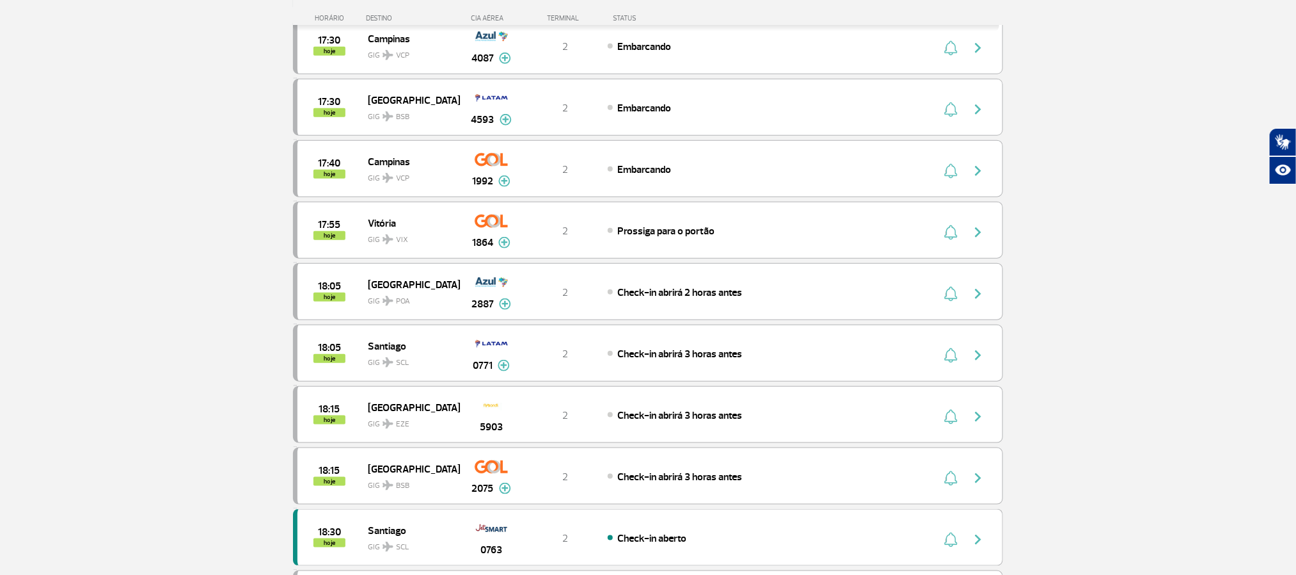
scroll to position [576, 0]
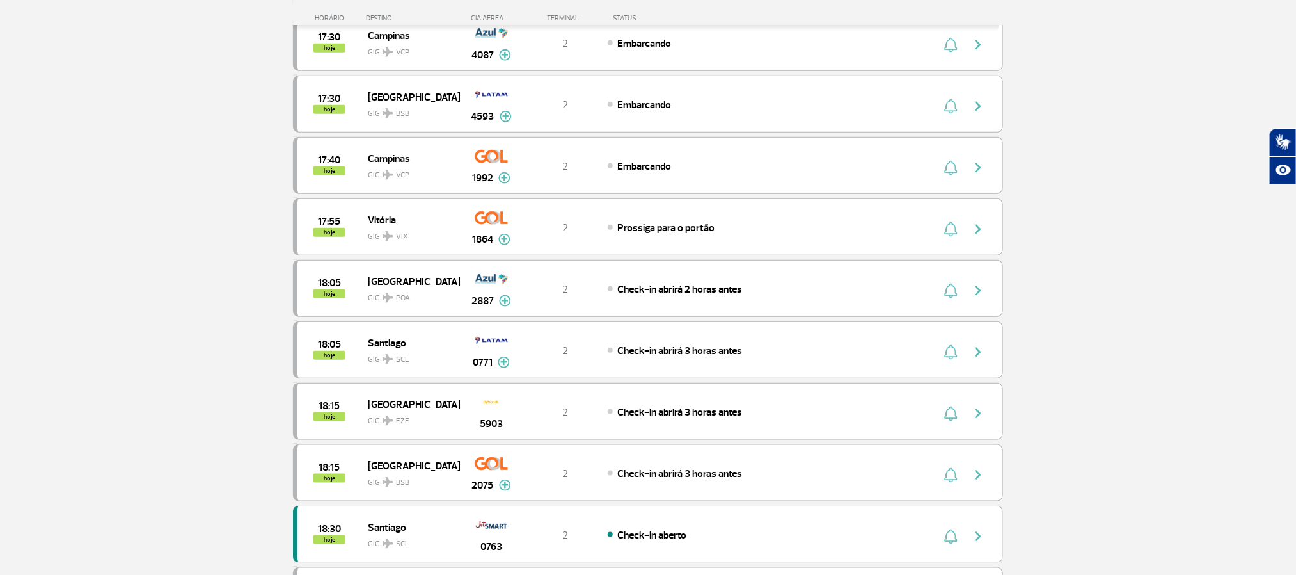
click at [1137, 379] on section "Página Inicial > Voos > Painel de Voos Painel de Voos Partidas Chegadas 16:35 1…" at bounding box center [648, 237] width 1296 height 1501
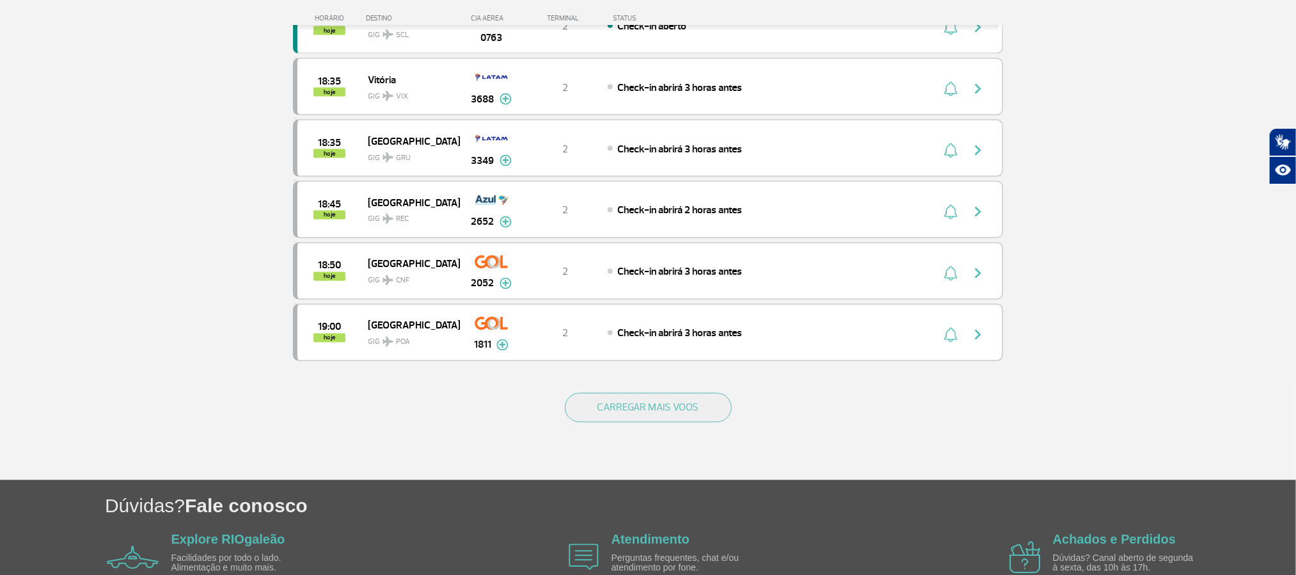
scroll to position [1152, 0]
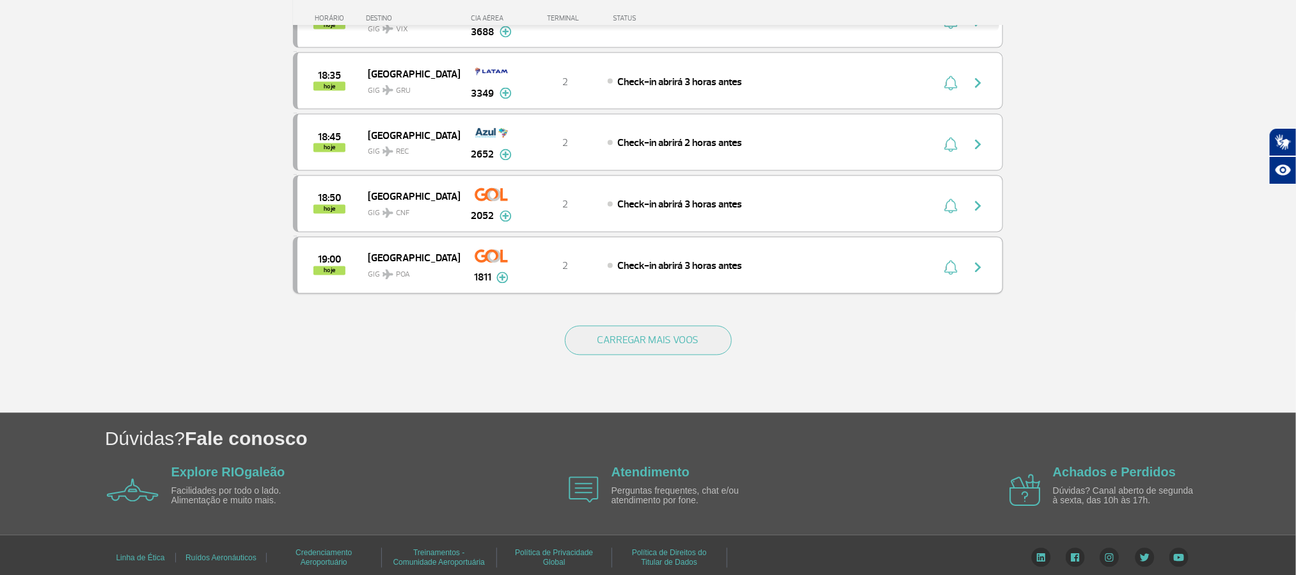
click at [613, 355] on button "CARREGAR MAIS VOOS" at bounding box center [648, 340] width 167 height 29
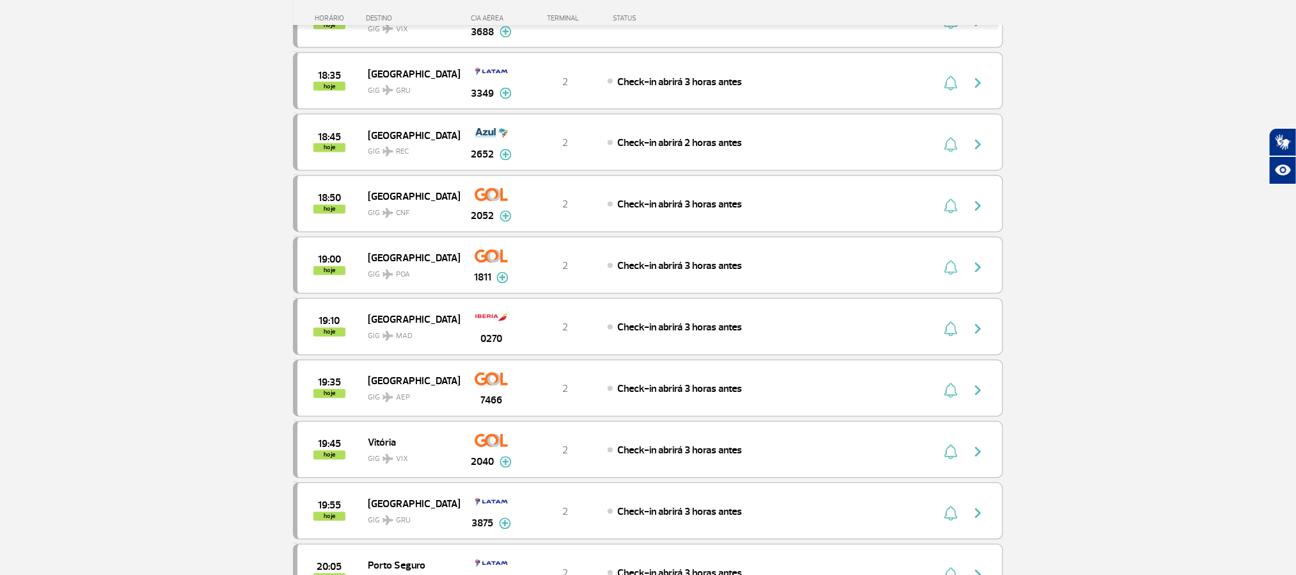
click at [1148, 175] on section "Página Inicial > Voos > Painel de Voos Painel de Voos Partidas Chegadas 16:35 1…" at bounding box center [648, 277] width 1296 height 2730
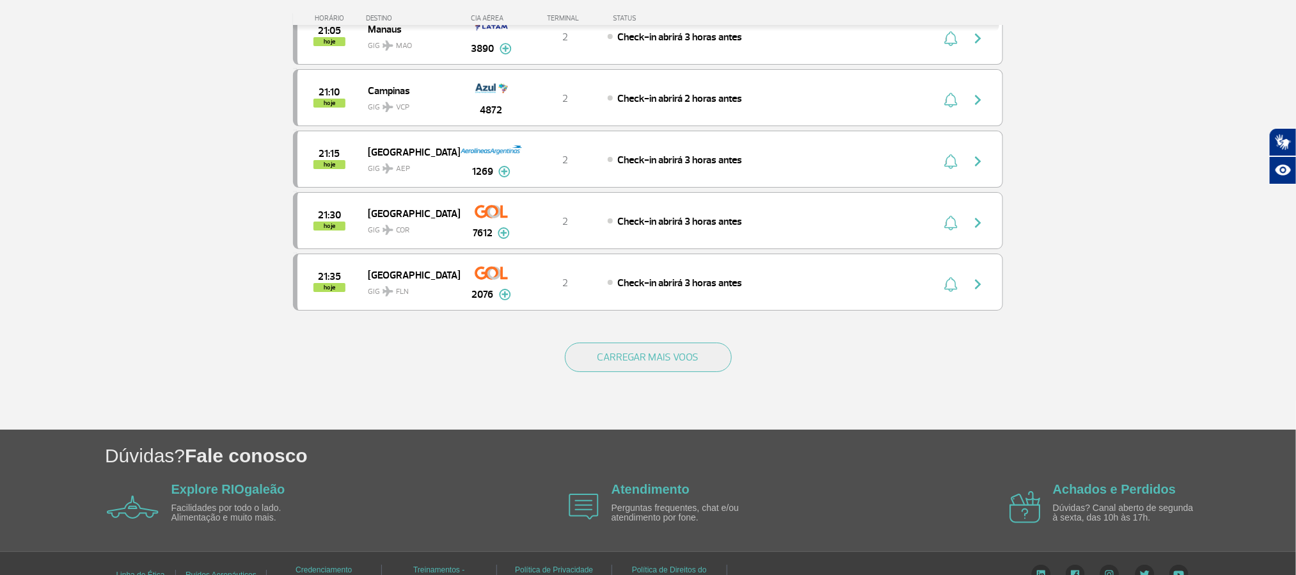
scroll to position [2399, 0]
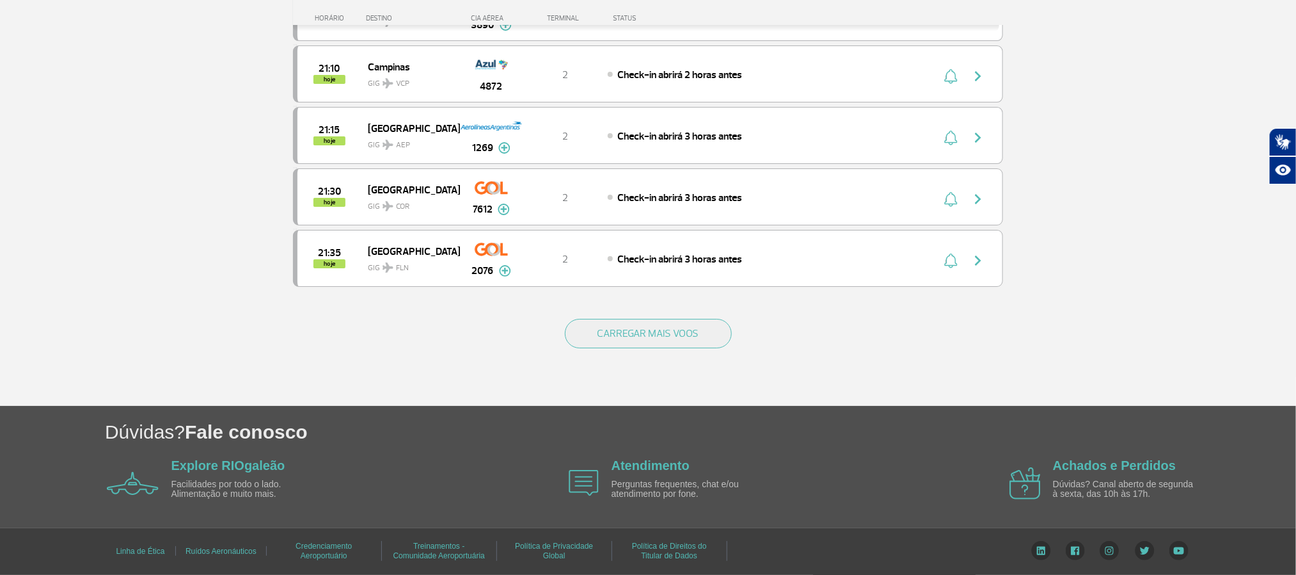
click at [674, 348] on button "CARREGAR MAIS VOOS" at bounding box center [648, 333] width 167 height 29
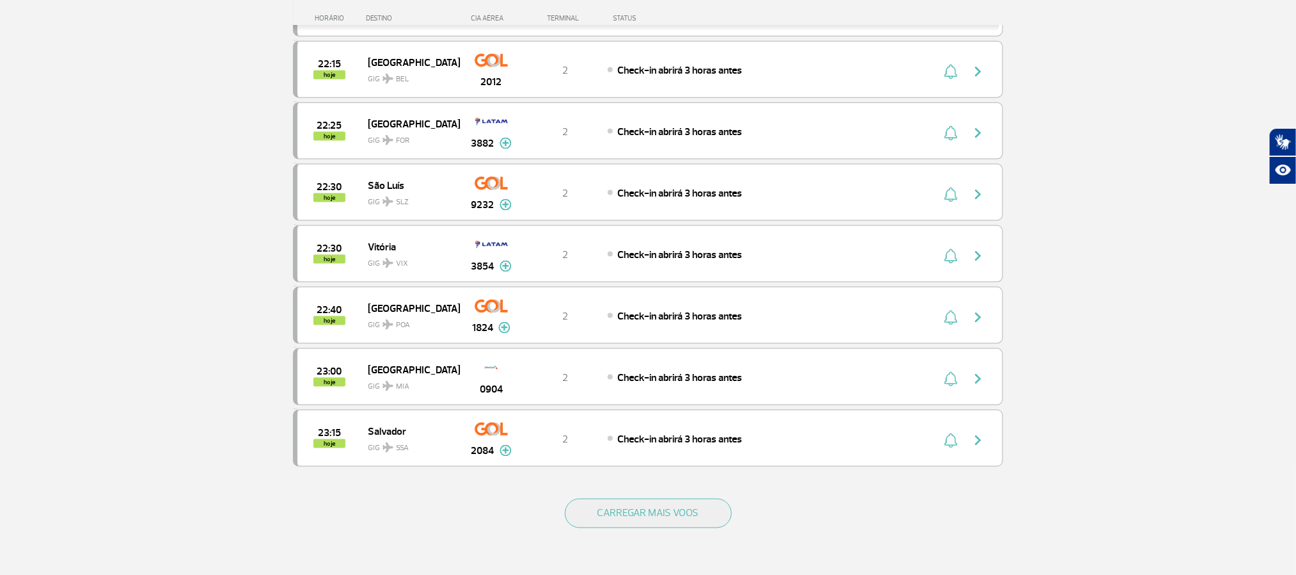
scroll to position [3551, 0]
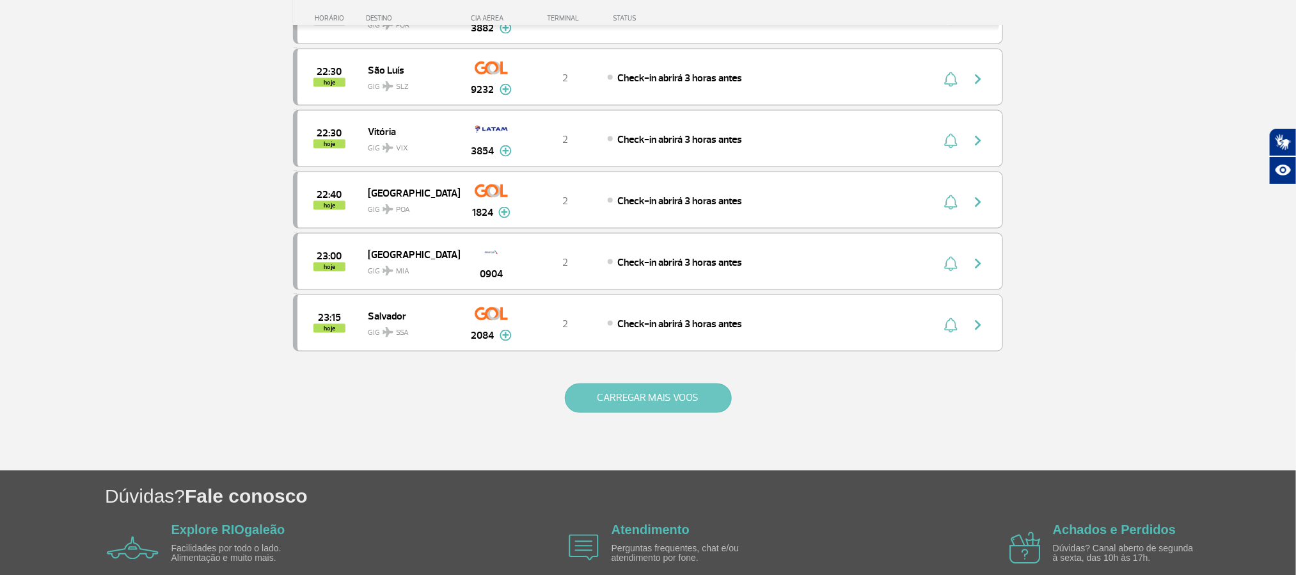
click at [642, 413] on button "CARREGAR MAIS VOOS" at bounding box center [648, 397] width 167 height 29
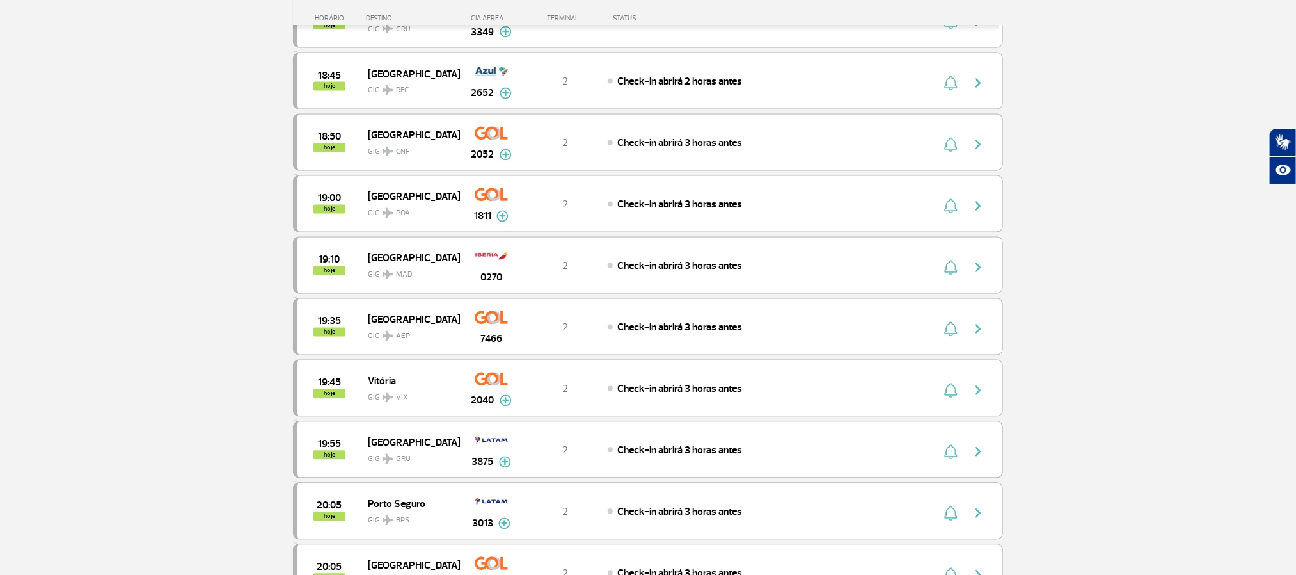
scroll to position [1152, 0]
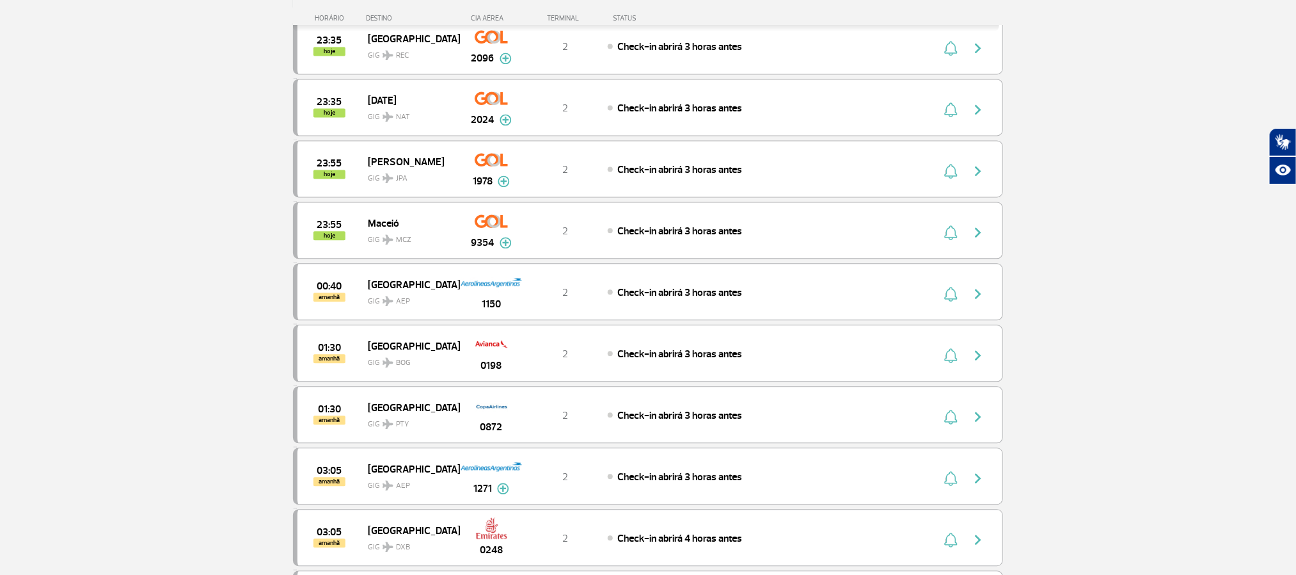
scroll to position [3986, 0]
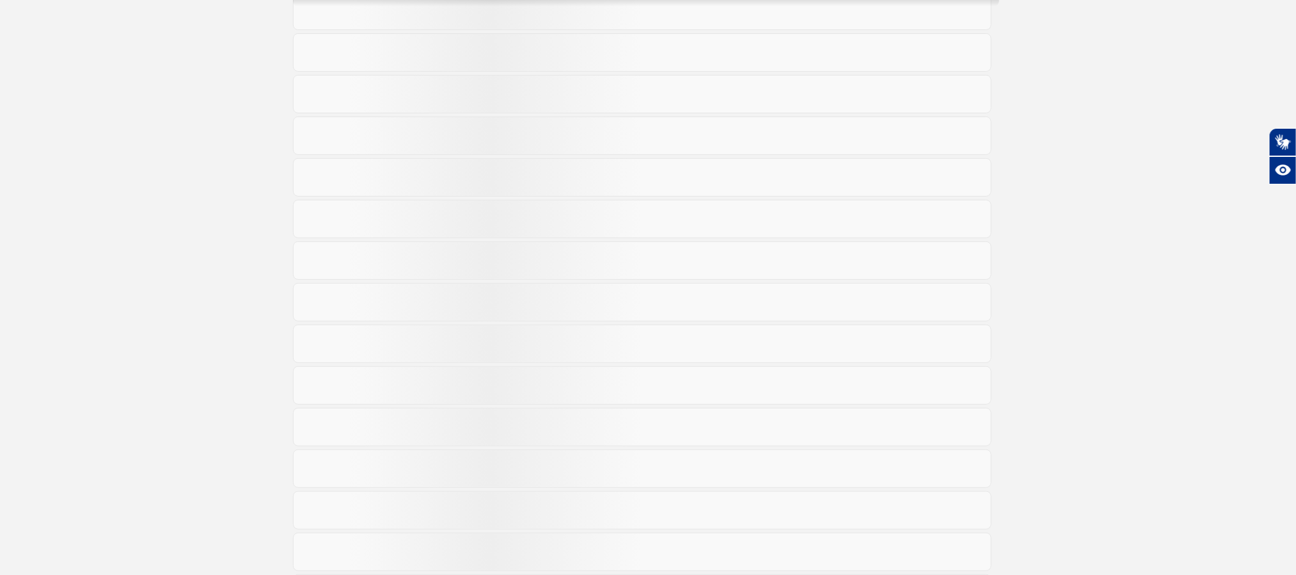
scroll to position [215, 0]
